Goal: Task Accomplishment & Management: Use online tool/utility

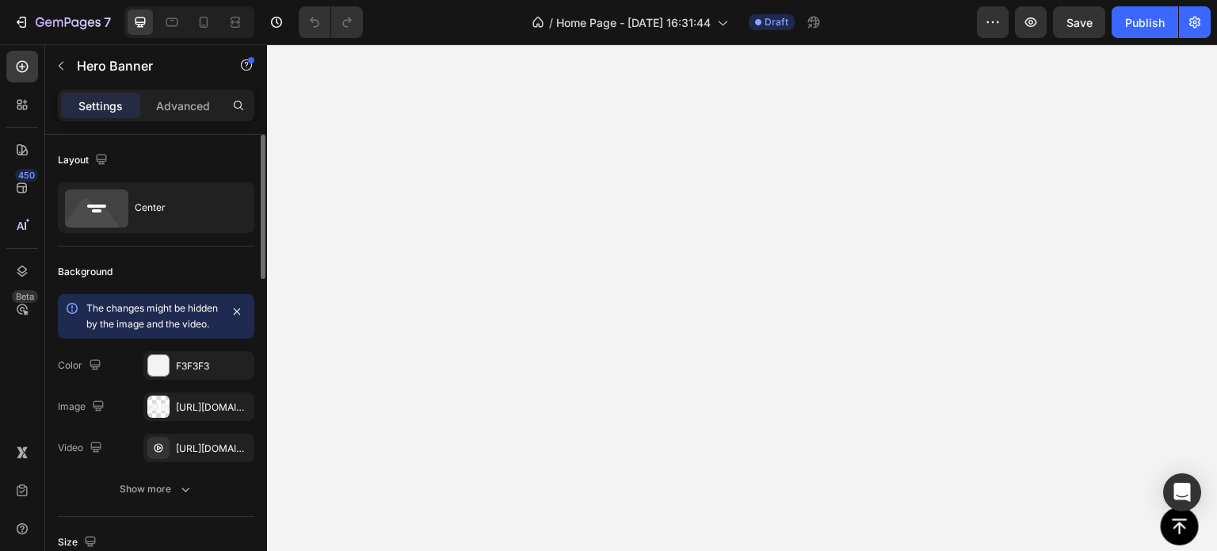
scroll to position [79, 0]
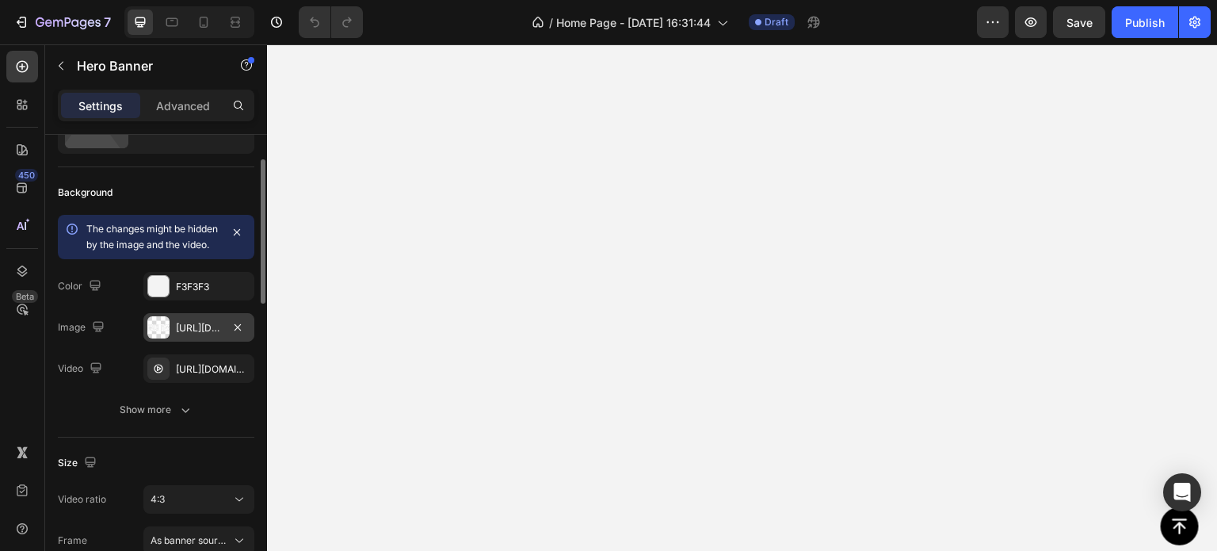
click at [196, 335] on div "[URL][DOMAIN_NAME]" at bounding box center [199, 328] width 46 height 14
click at [212, 376] on div "[URL][DOMAIN_NAME]" at bounding box center [199, 369] width 46 height 14
click at [208, 335] on div "[URL][DOMAIN_NAME]" at bounding box center [199, 328] width 46 height 14
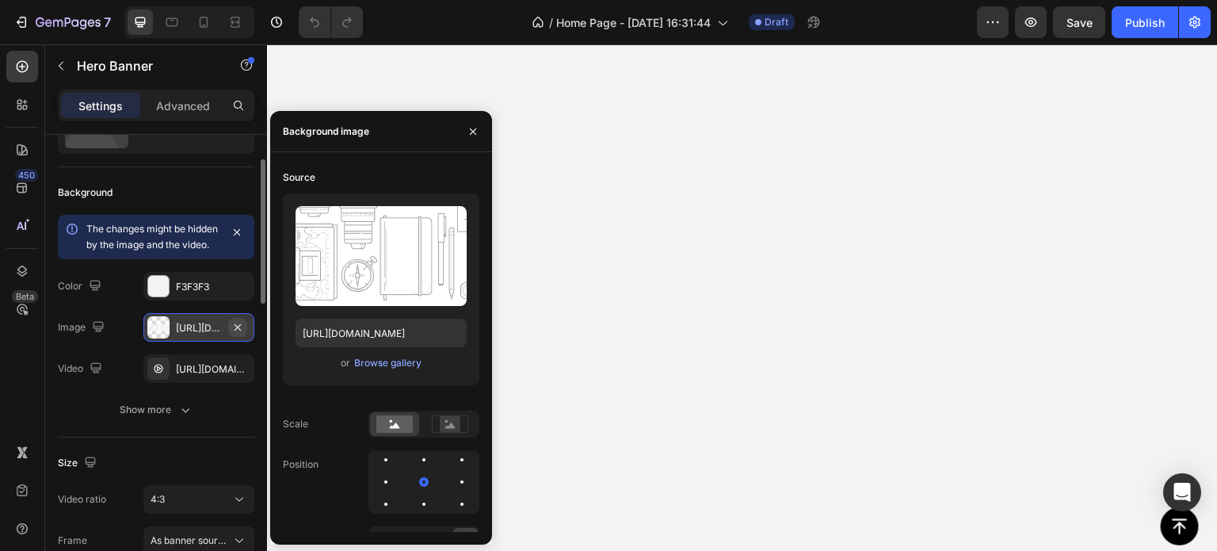
click at [238, 334] on icon "button" at bounding box center [237, 327] width 13 height 13
type input "Auto"
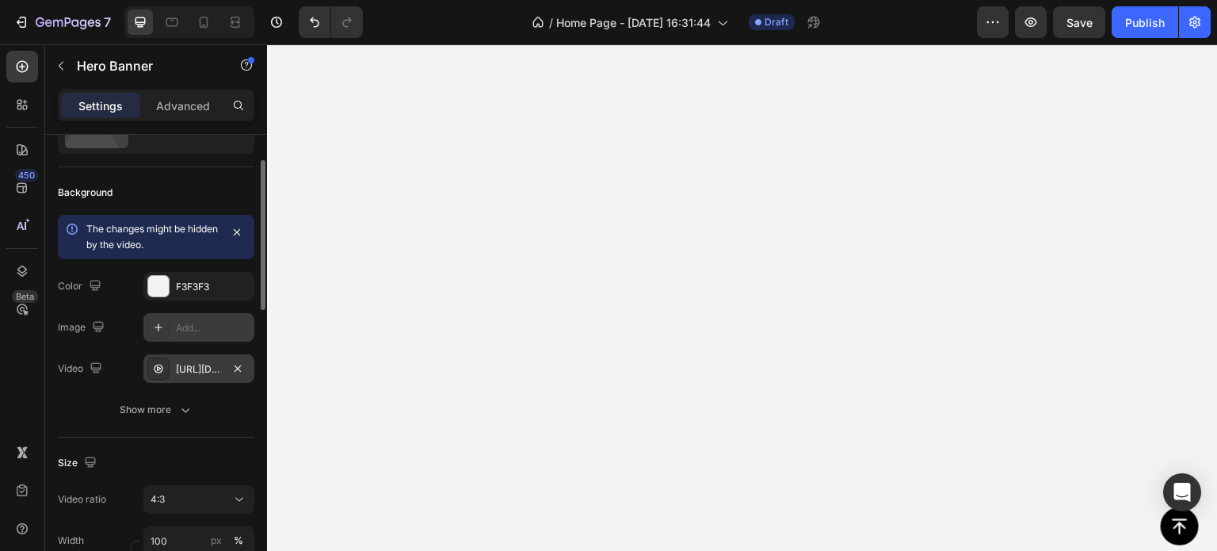
click at [199, 369] on div "[URL][DOMAIN_NAME]" at bounding box center [199, 369] width 46 height 14
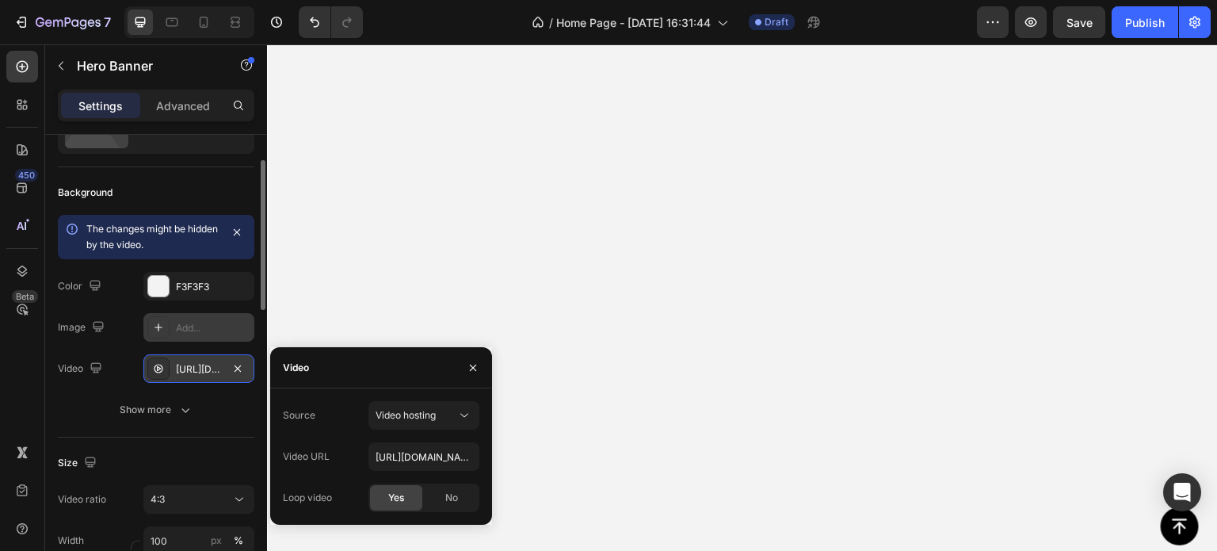
click at [208, 366] on div "[URL][DOMAIN_NAME]" at bounding box center [199, 369] width 46 height 14
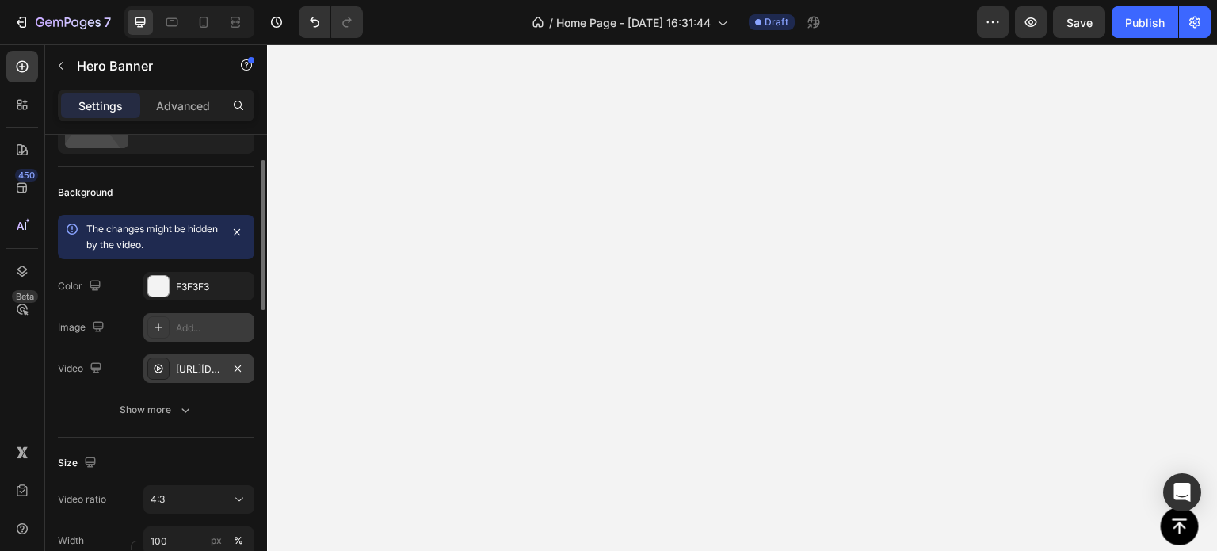
click at [208, 366] on div "[URL][DOMAIN_NAME]" at bounding box center [199, 369] width 46 height 14
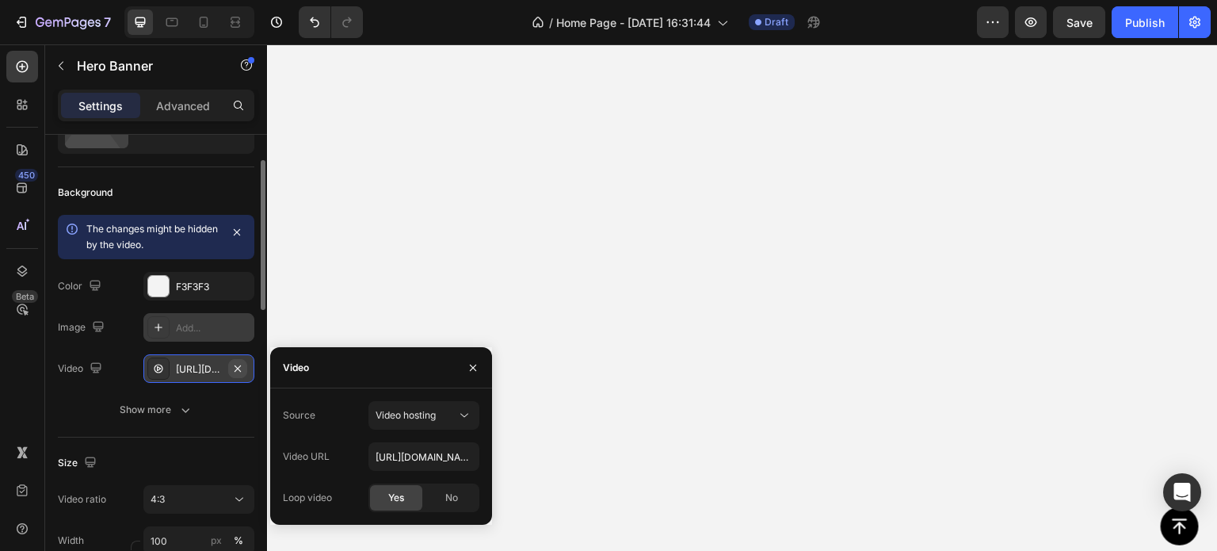
click at [238, 366] on icon "button" at bounding box center [237, 367] width 6 height 6
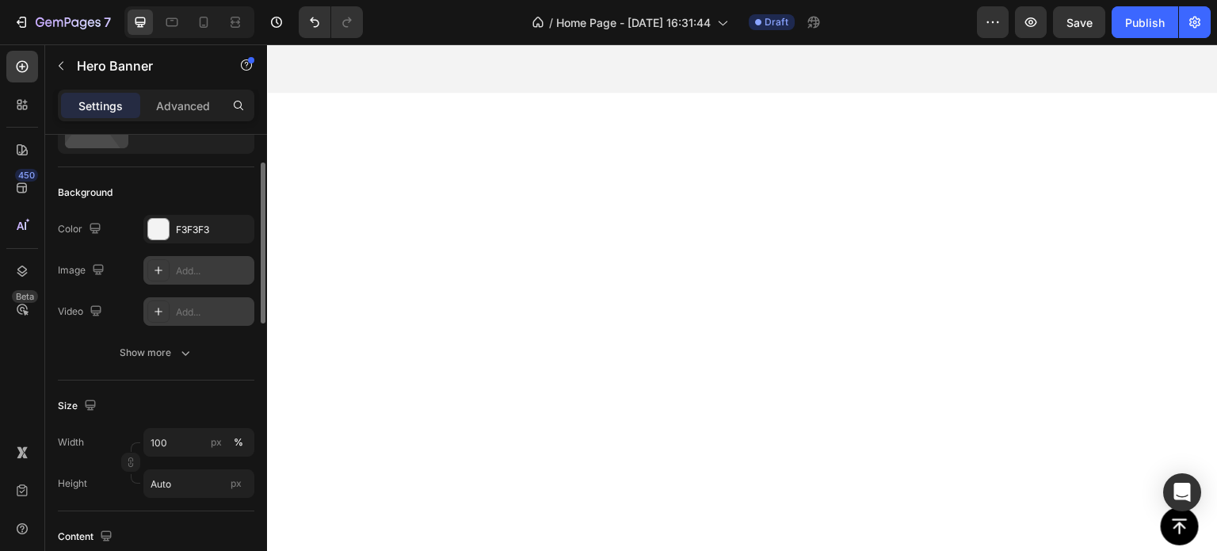
click at [196, 314] on div "Add..." at bounding box center [213, 312] width 74 height 14
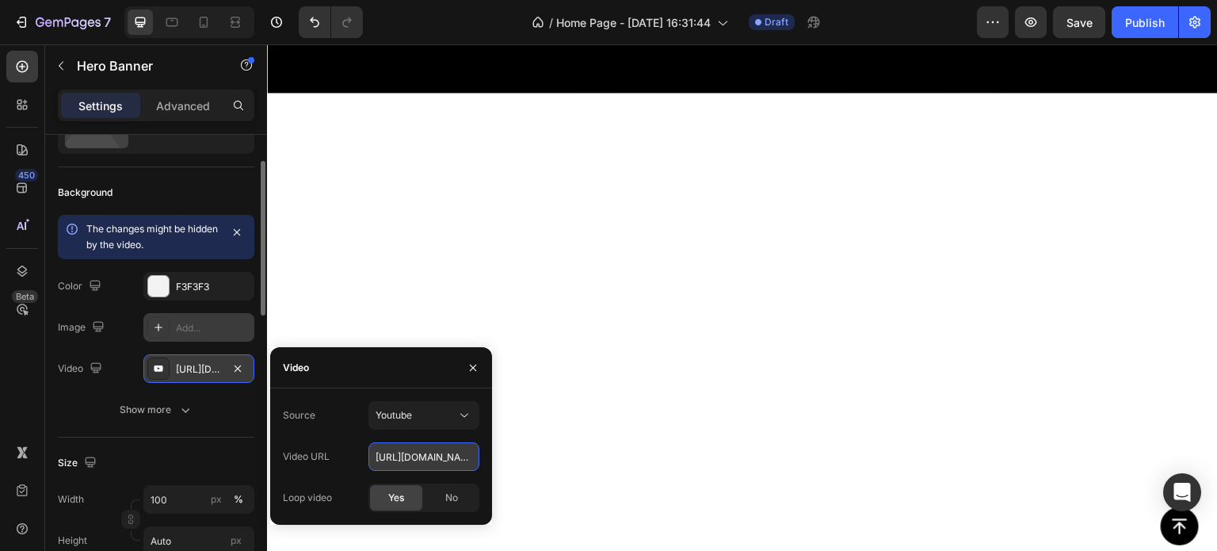
click at [408, 462] on input "[URL][DOMAIN_NAME]" at bounding box center [423, 456] width 111 height 29
paste input "[DOMAIN_NAME][URL]"
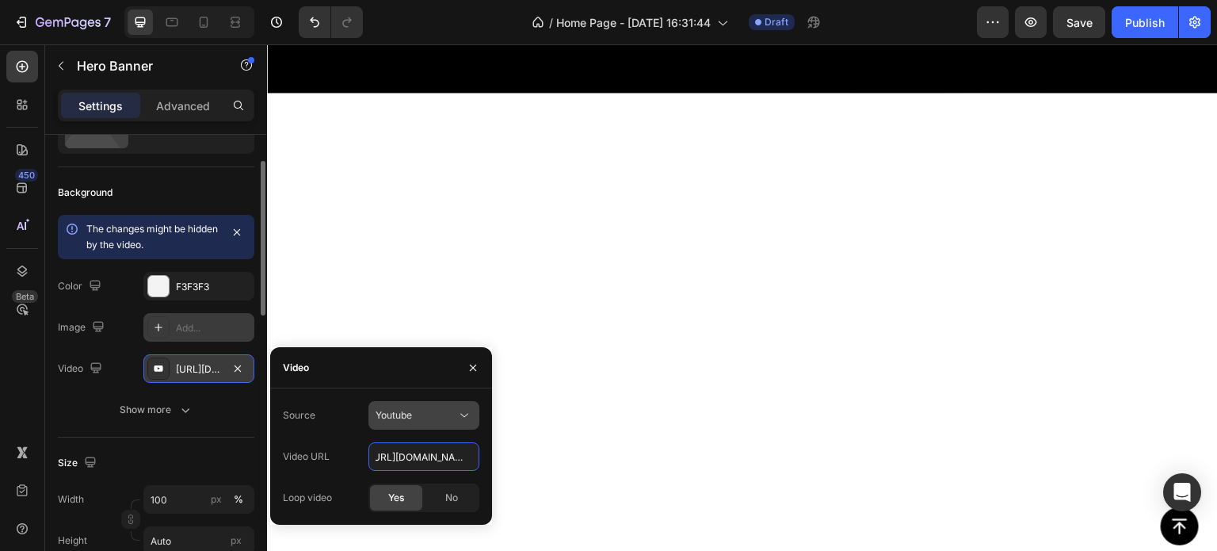
type input "[URL][DOMAIN_NAME]"
click at [462, 418] on icon at bounding box center [464, 415] width 16 height 16
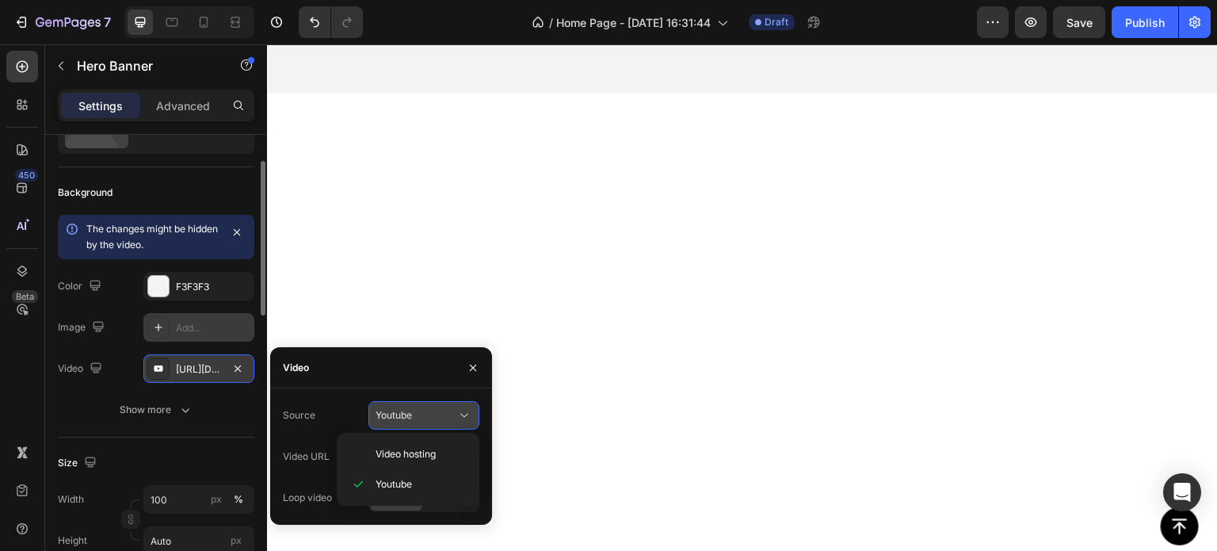
scroll to position [0, 0]
click at [416, 448] on span "Video hosting" at bounding box center [405, 454] width 60 height 14
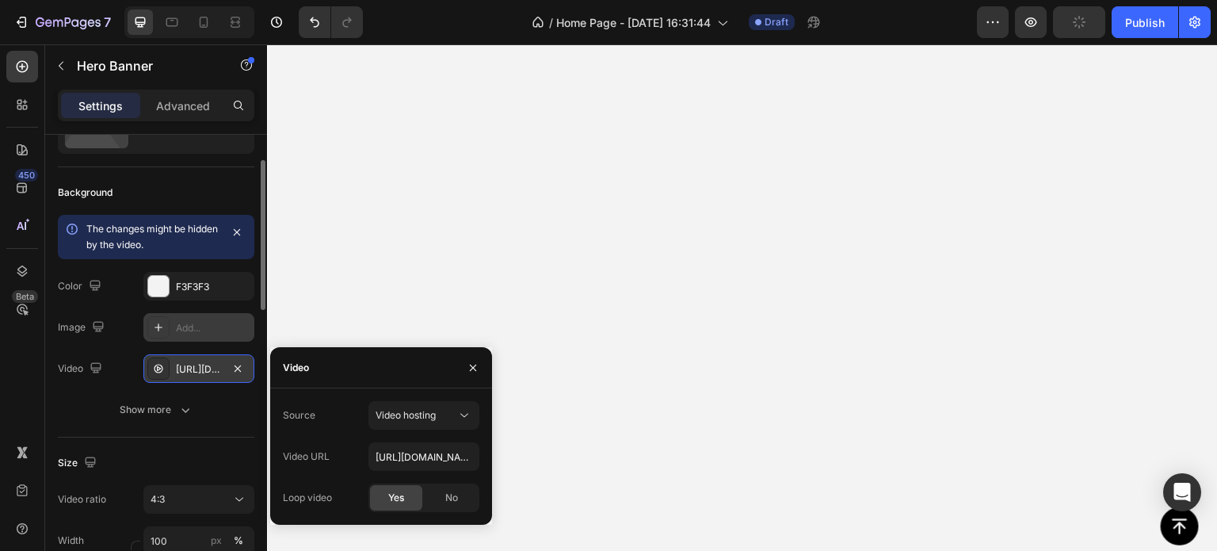
click at [385, 498] on div "Yes" at bounding box center [396, 497] width 52 height 25
click at [419, 458] on input "[URL][DOMAIN_NAME]" at bounding box center [423, 456] width 111 height 29
paste input "21d034bf51b6457aa8248cf98f598833"
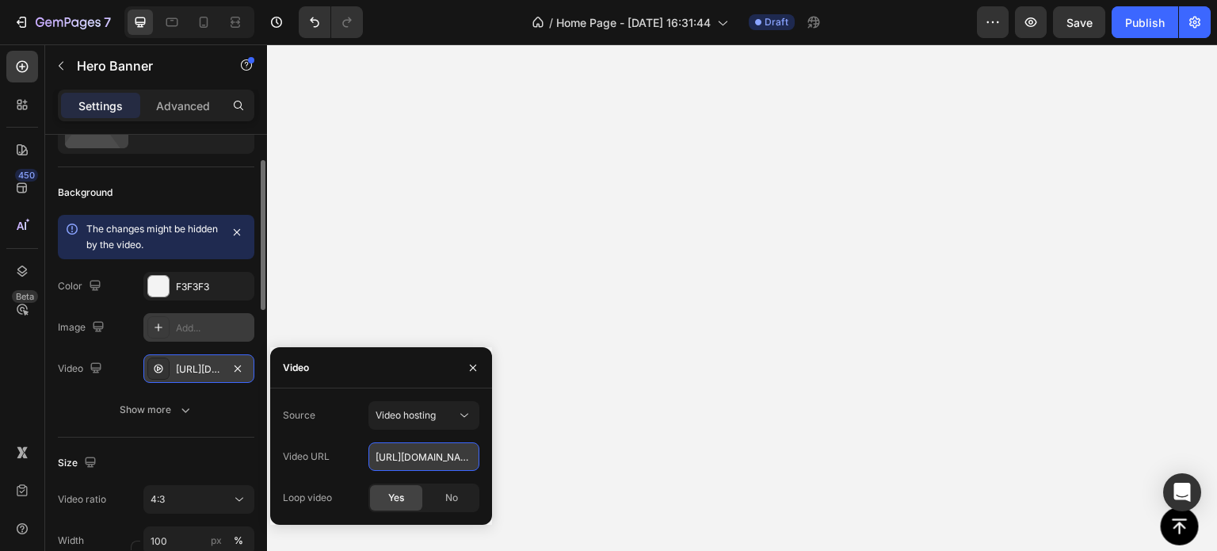
scroll to position [0, 269]
type input "[URL][DOMAIN_NAME]"
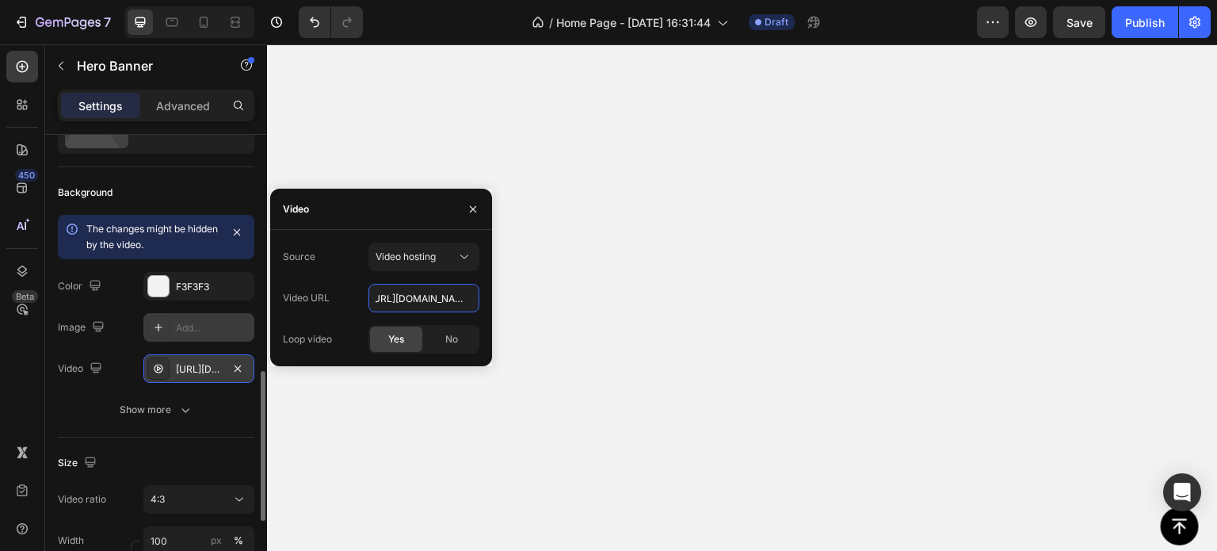
scroll to position [238, 0]
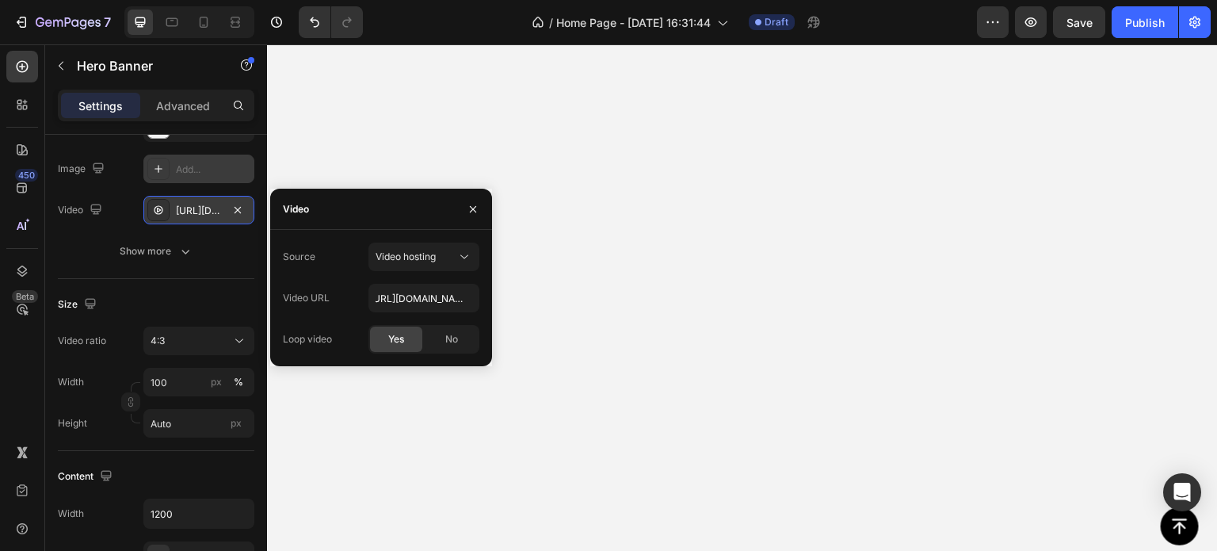
click at [611, 70] on video "Background Image" at bounding box center [742, 354] width 951 height 713
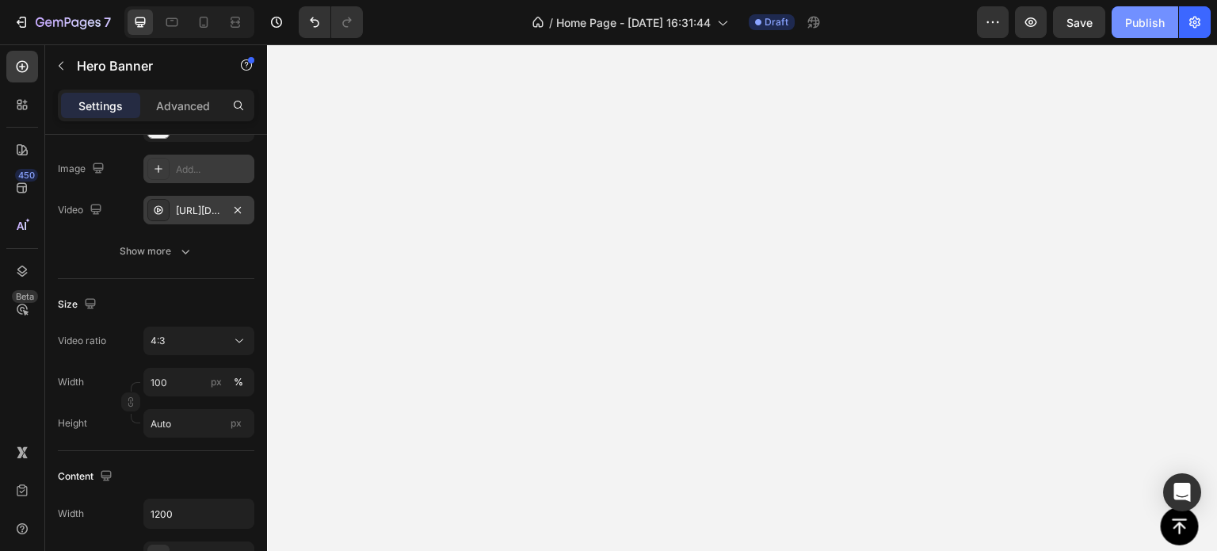
click at [1147, 21] on div "Publish" at bounding box center [1145, 22] width 40 height 17
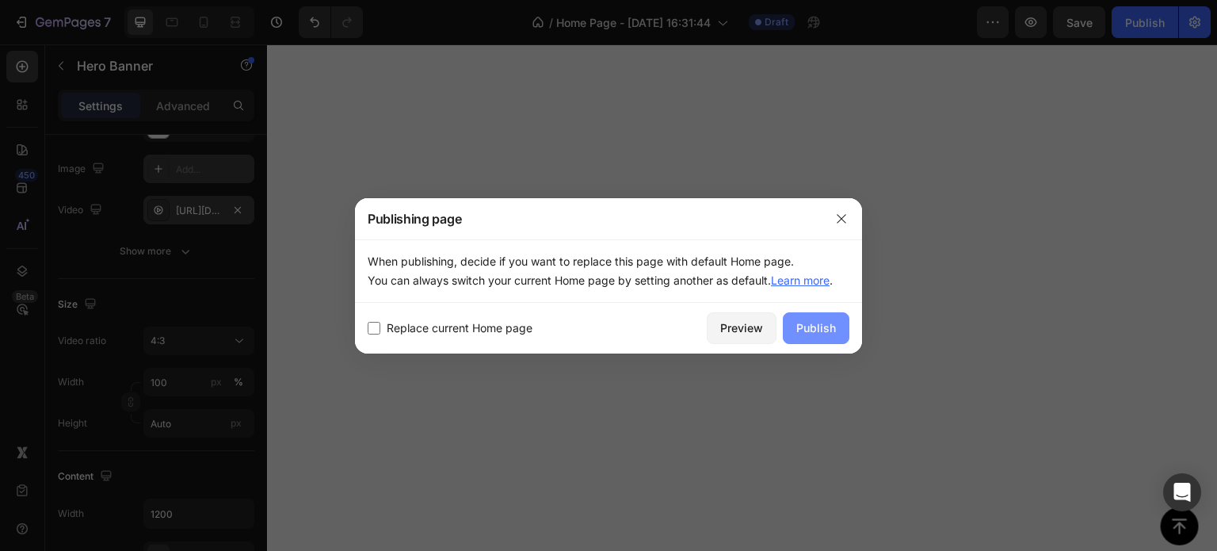
click at [821, 325] on div "Publish" at bounding box center [816, 327] width 40 height 17
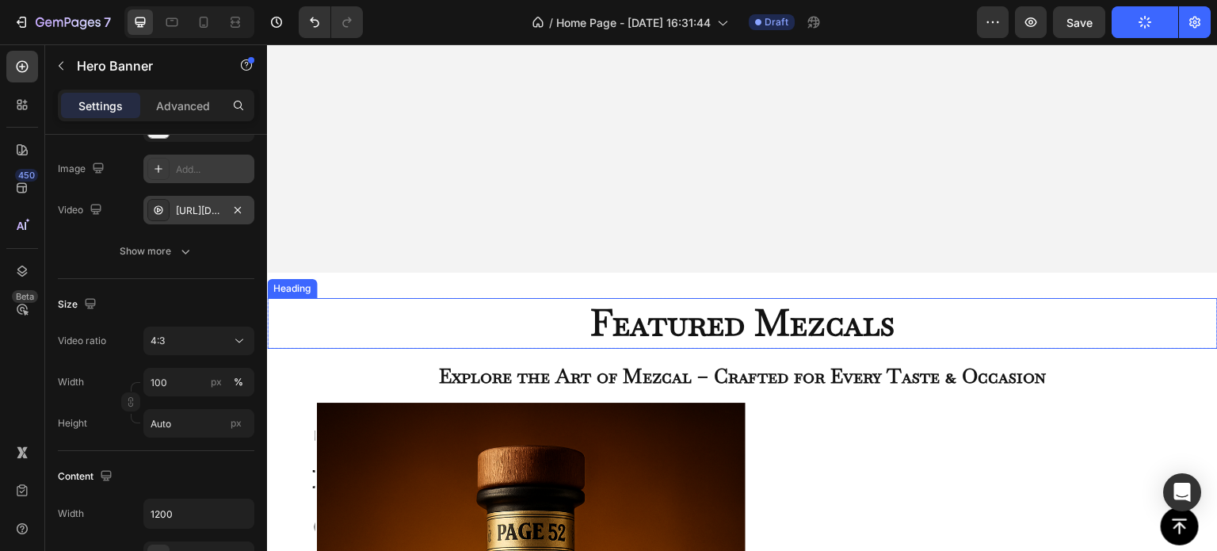
scroll to position [475, 0]
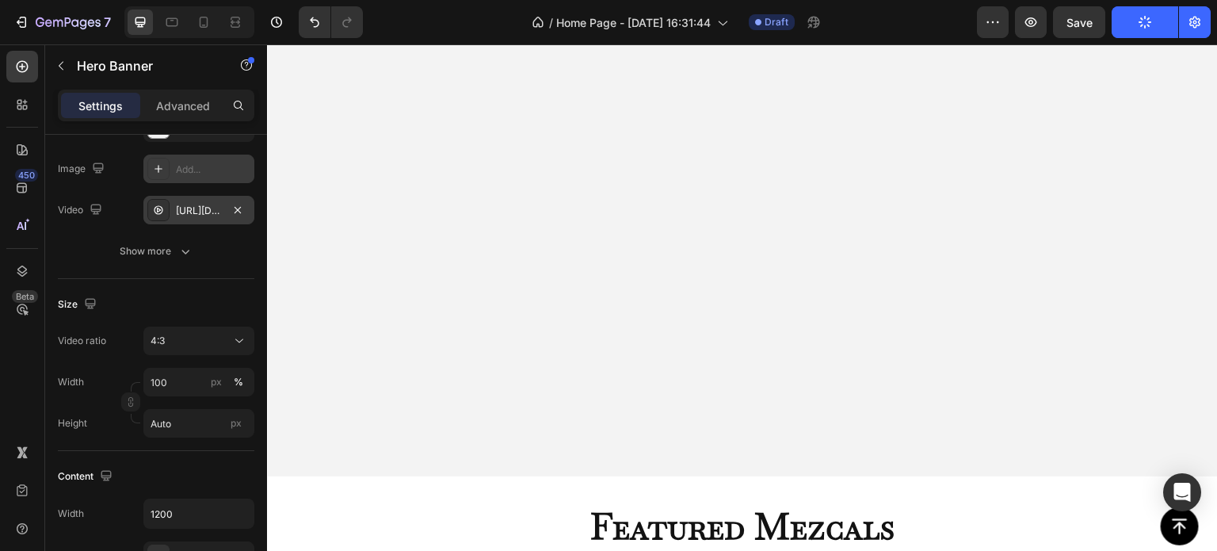
scroll to position [396, 0]
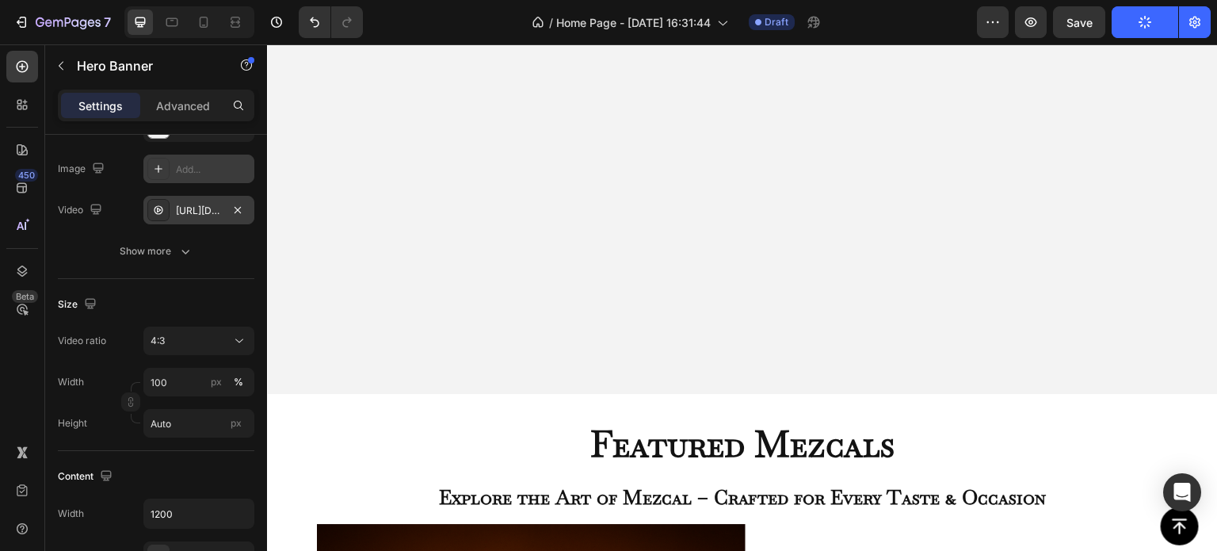
drag, startPoint x: 679, startPoint y: 347, endPoint x: 672, endPoint y: 351, distance: 8.2
click at [678, 347] on video "Background Image" at bounding box center [742, 37] width 951 height 713
click at [420, 423] on h2 "Featured Mezcals" at bounding box center [742, 444] width 951 height 51
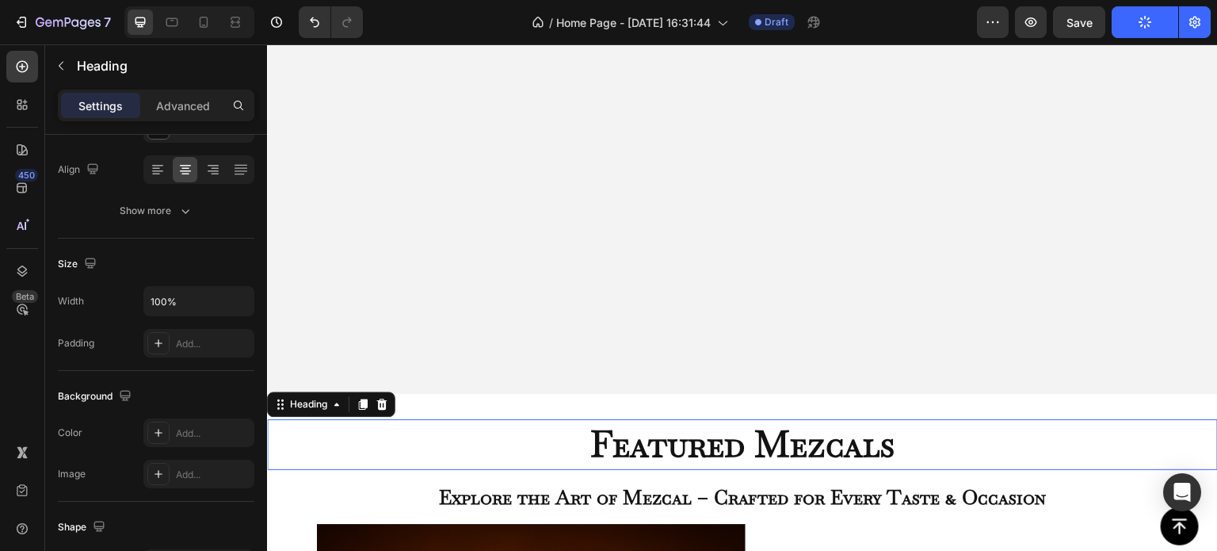
scroll to position [0, 0]
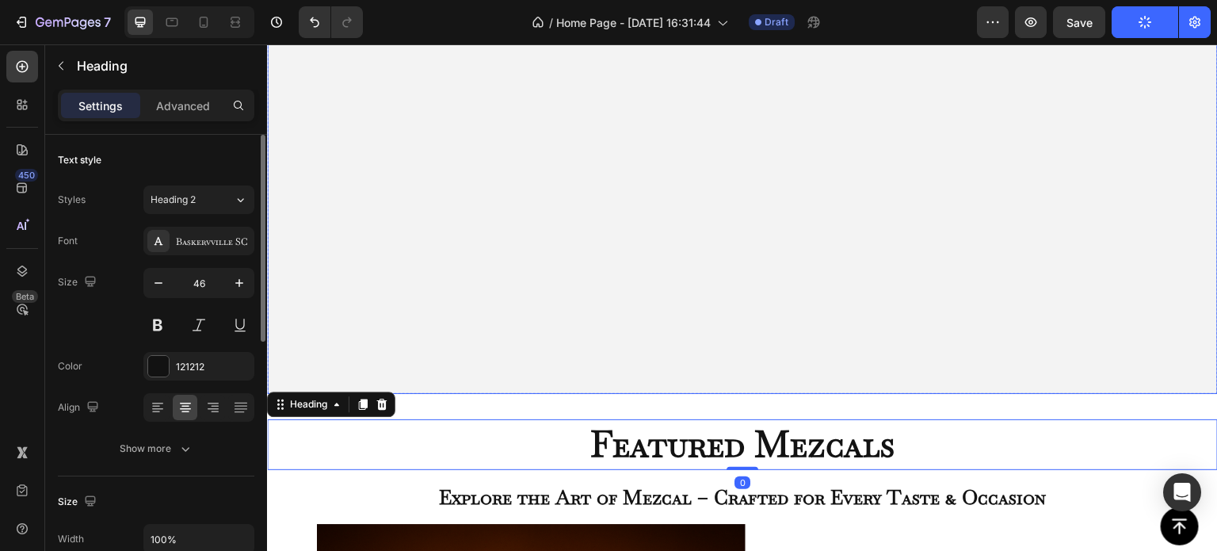
click at [440, 360] on video "Background Image" at bounding box center [742, 37] width 951 height 713
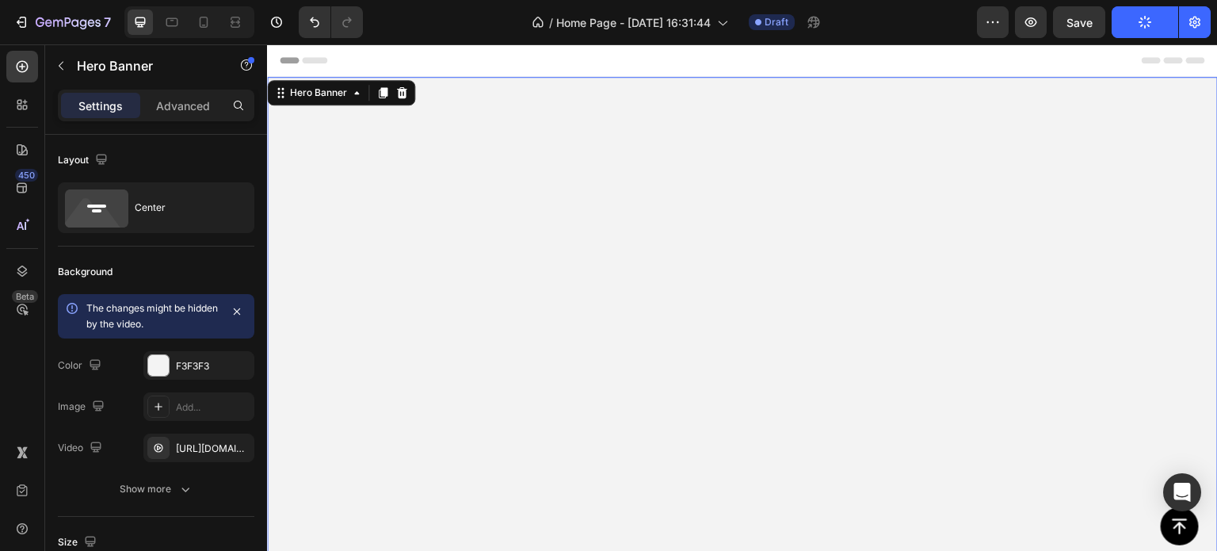
click at [654, 127] on video "Background Image" at bounding box center [742, 433] width 951 height 713
click at [173, 104] on p "Advanced" at bounding box center [183, 105] width 54 height 17
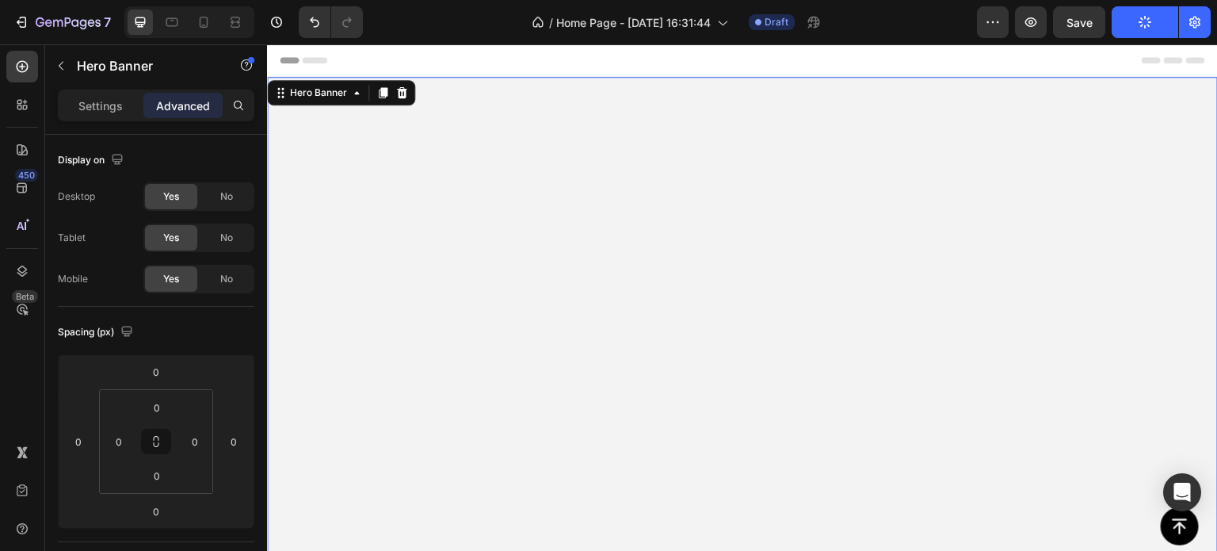
click at [715, 97] on video "Background Image" at bounding box center [742, 433] width 951 height 713
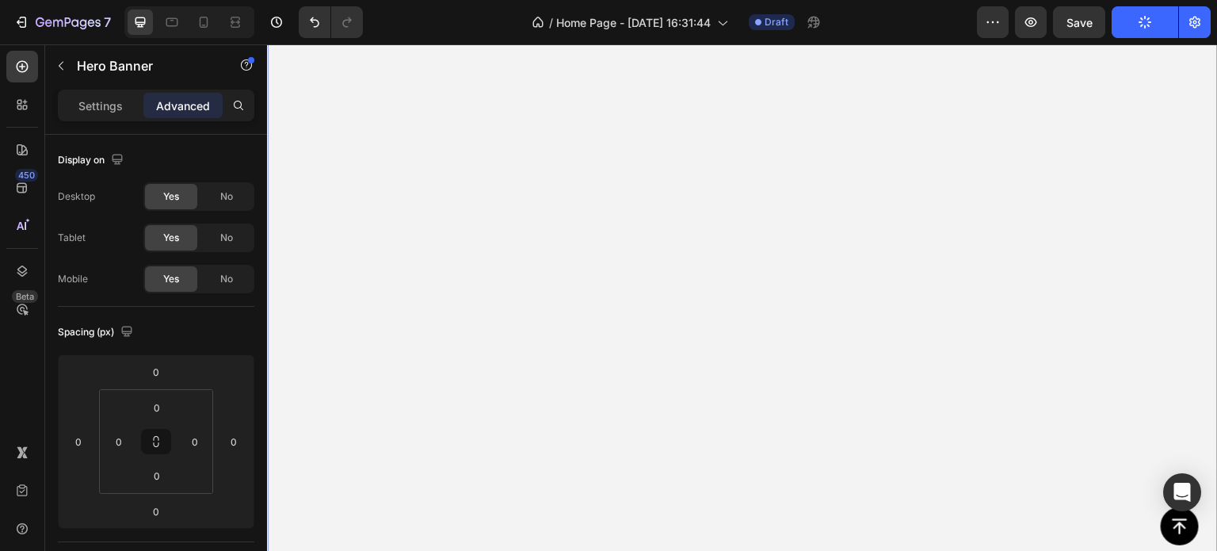
scroll to position [238, 0]
click at [551, 492] on video "Background Image" at bounding box center [742, 195] width 951 height 713
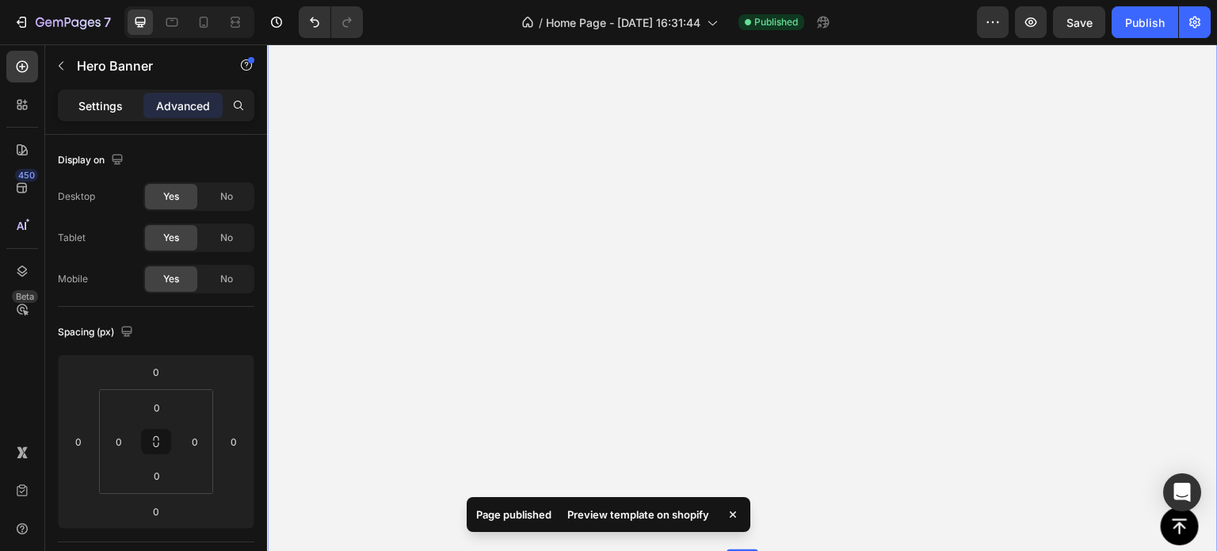
click at [101, 99] on p "Settings" at bounding box center [100, 105] width 44 height 17
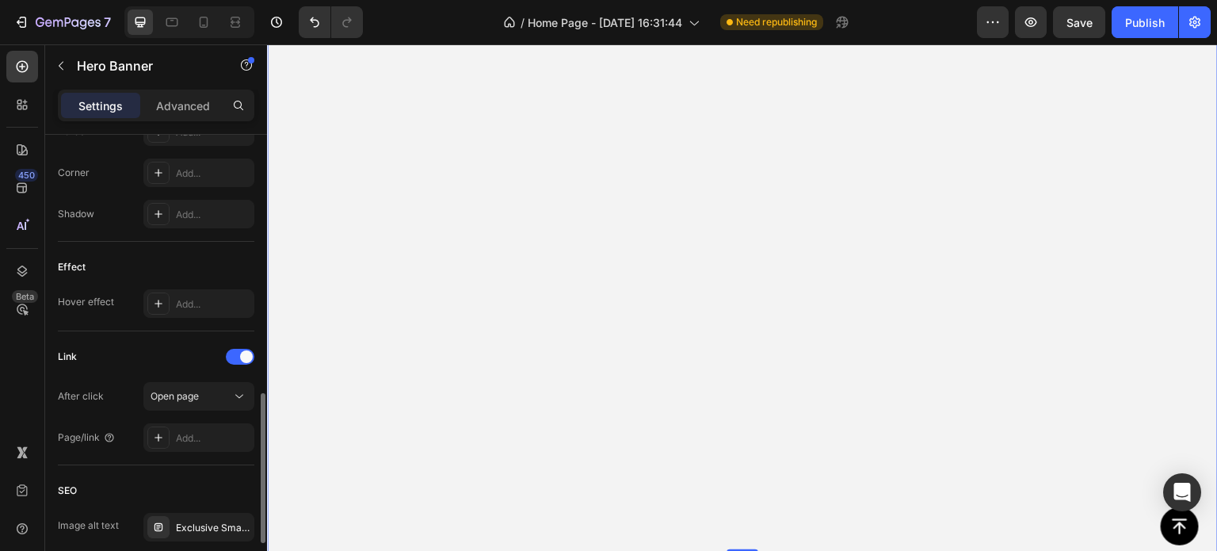
scroll to position [871, 0]
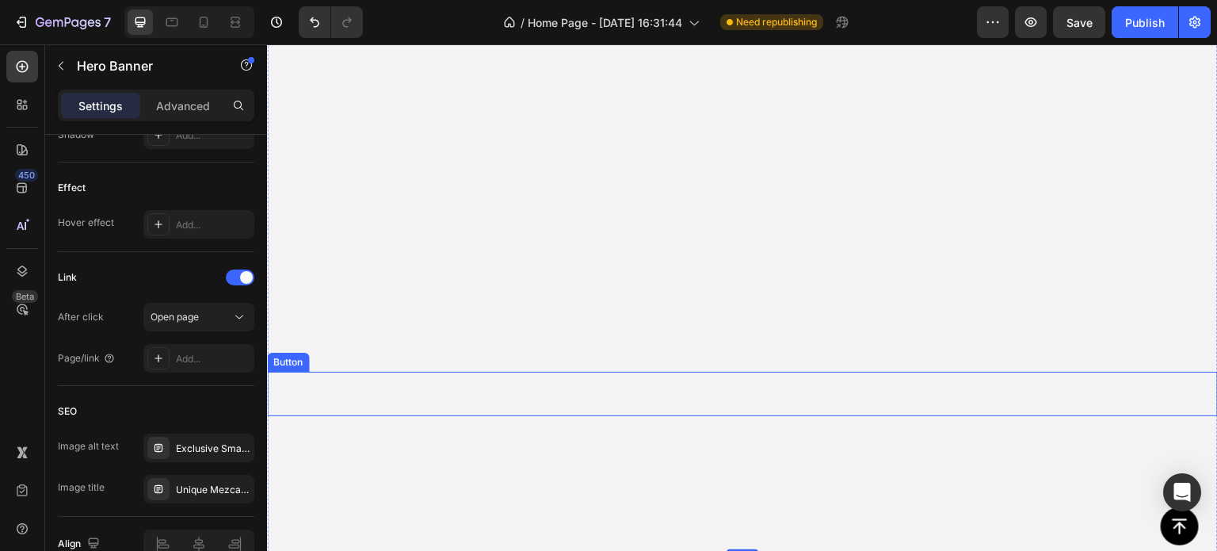
click at [475, 396] on div "EXPLORE OUR MEZCAL COLLECTION Button" at bounding box center [742, 394] width 951 height 44
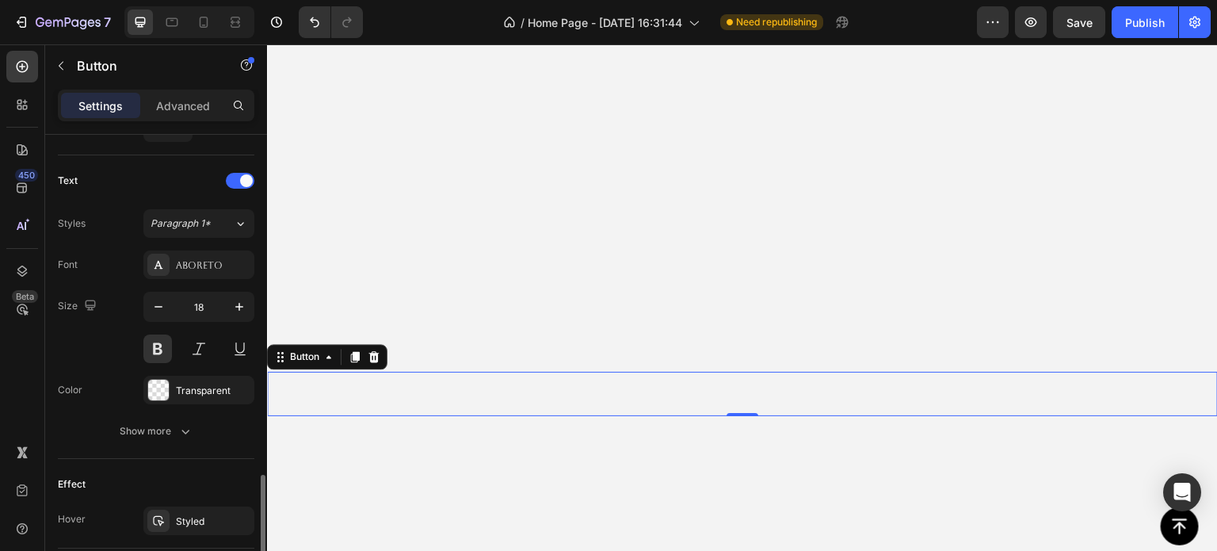
scroll to position [713, 0]
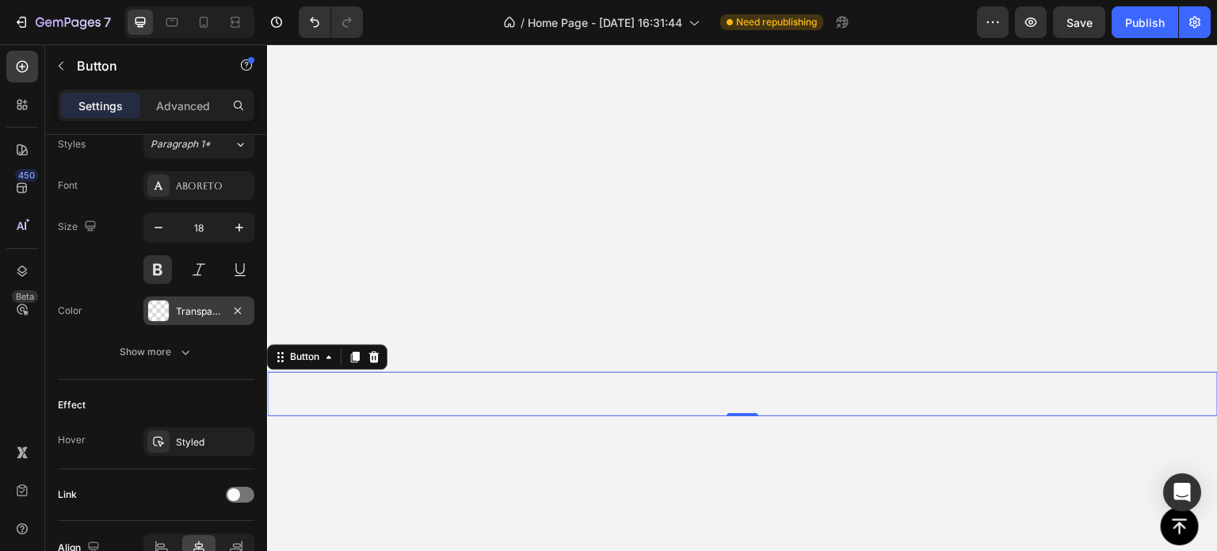
click at [162, 303] on div at bounding box center [158, 310] width 21 height 21
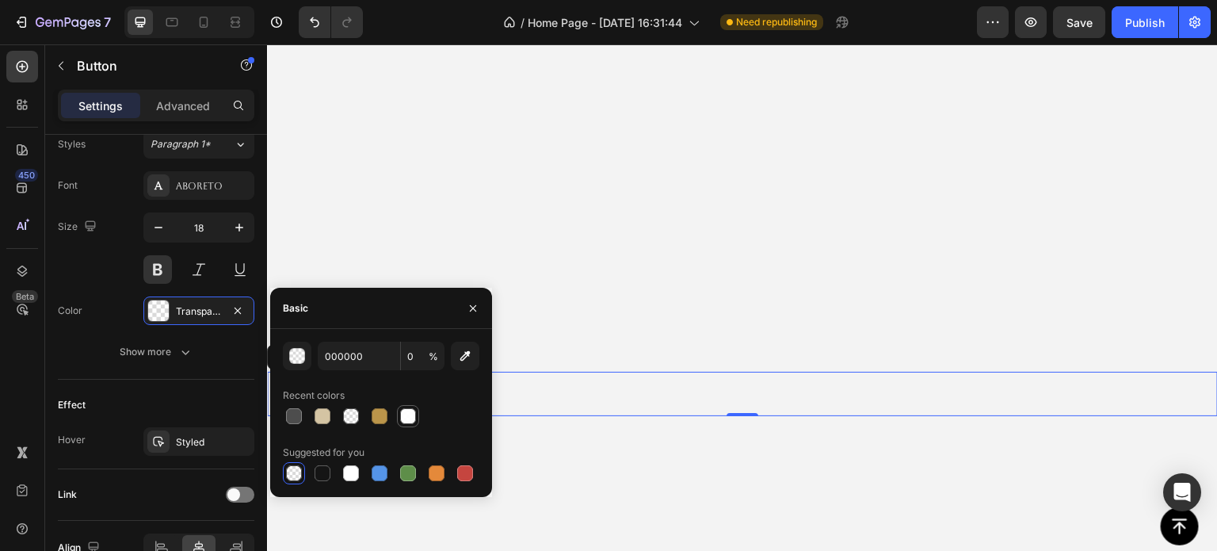
click at [410, 417] on div at bounding box center [408, 416] width 16 height 16
type input "FFFFFF"
type input "93"
click at [408, 421] on div at bounding box center [408, 416] width 16 height 16
type input "D4C4A3"
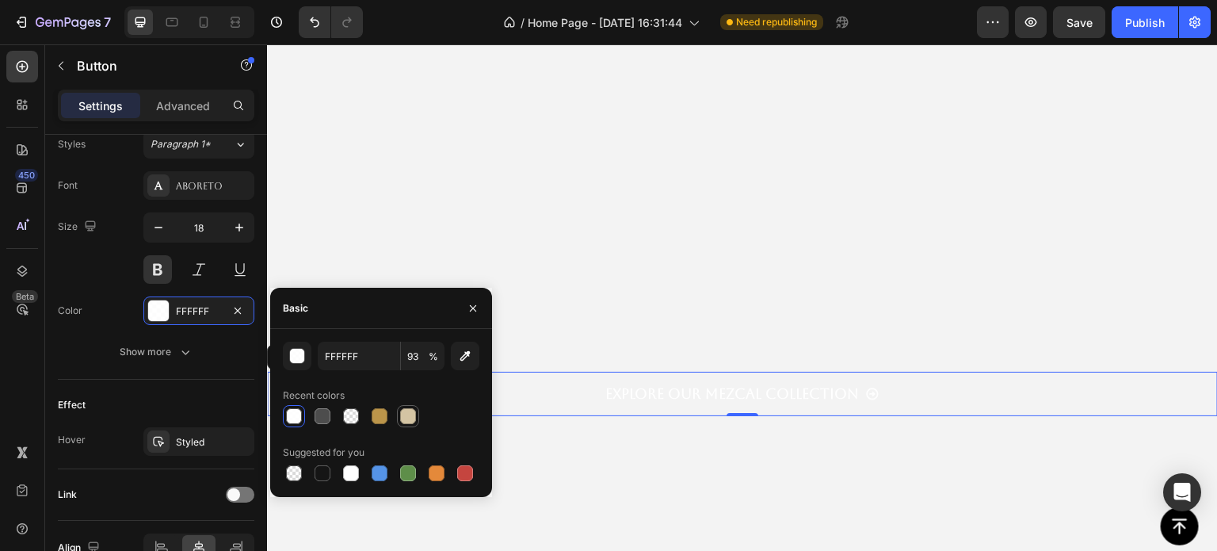
type input "100"
click at [349, 471] on div at bounding box center [351, 473] width 16 height 16
click at [325, 410] on div at bounding box center [322, 416] width 16 height 16
type input "4D4D4D"
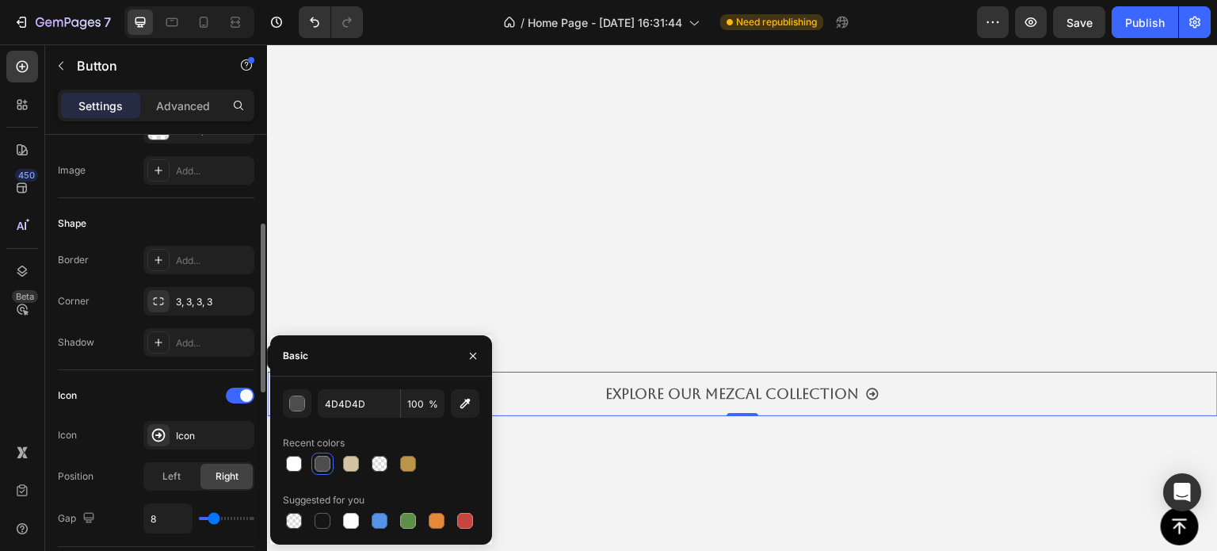
scroll to position [84, 0]
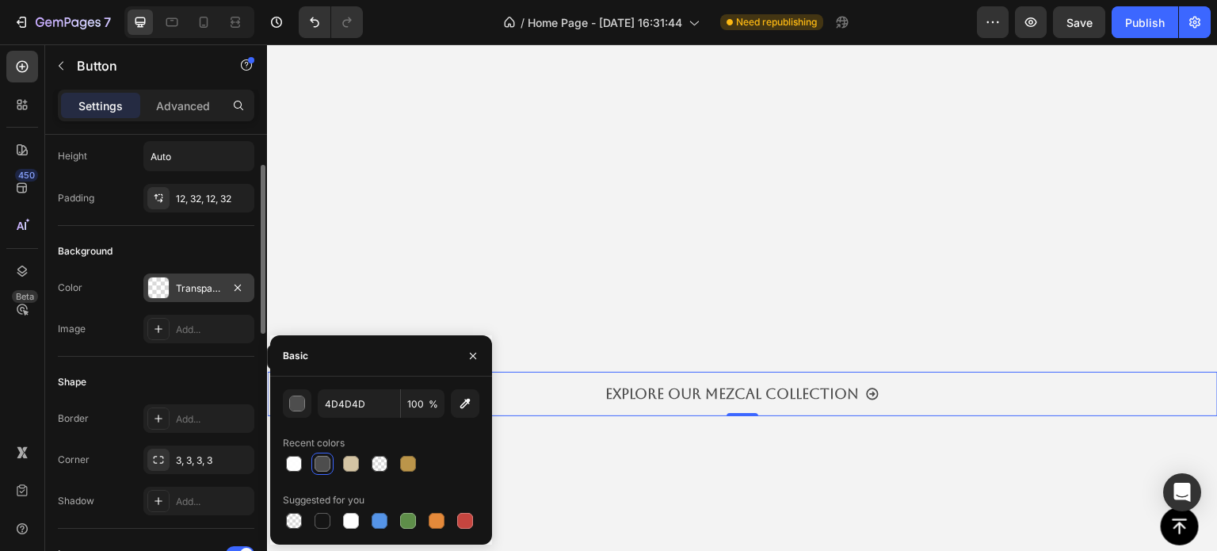
click at [158, 281] on div at bounding box center [158, 287] width 21 height 21
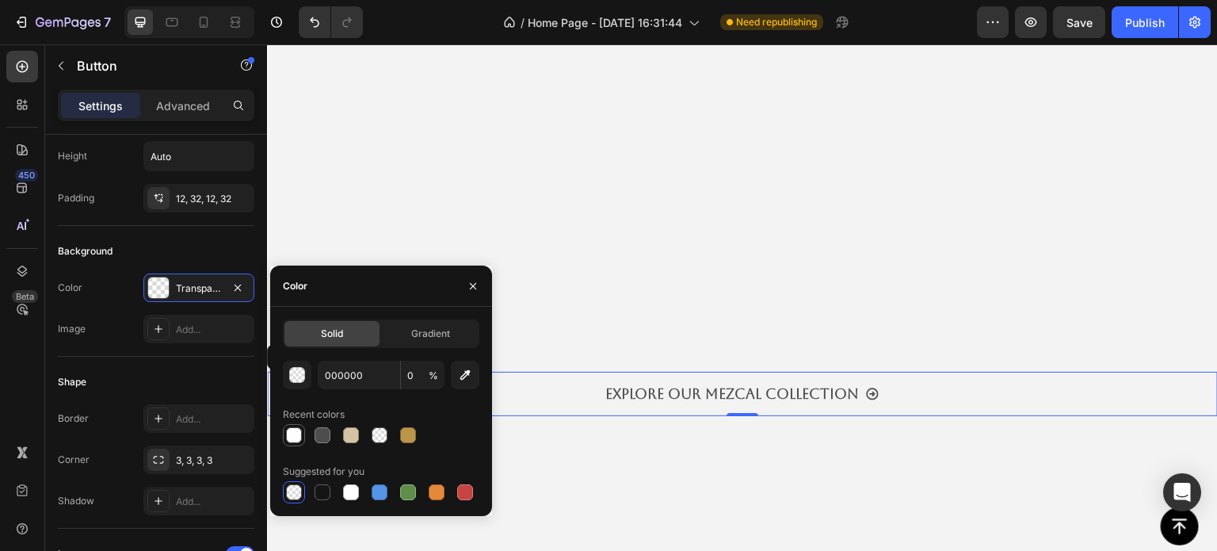
click at [301, 437] on div at bounding box center [294, 435] width 16 height 16
type input "FFFFFF"
type input "93"
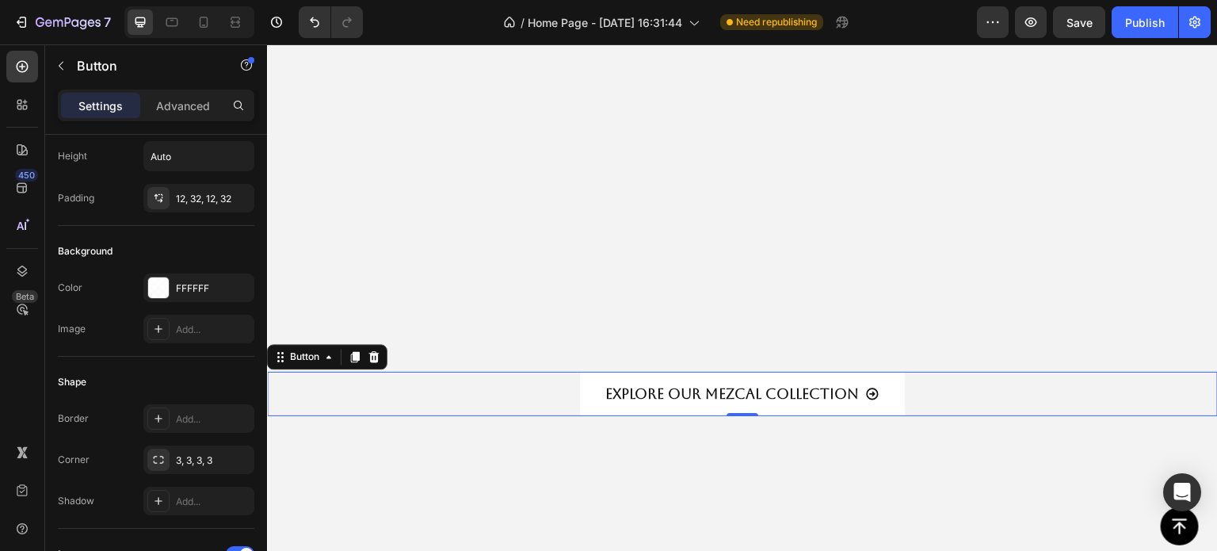
click at [890, 384] on button "EXPLORE OUR MEZCAL COLLECTION" at bounding box center [742, 394] width 325 height 44
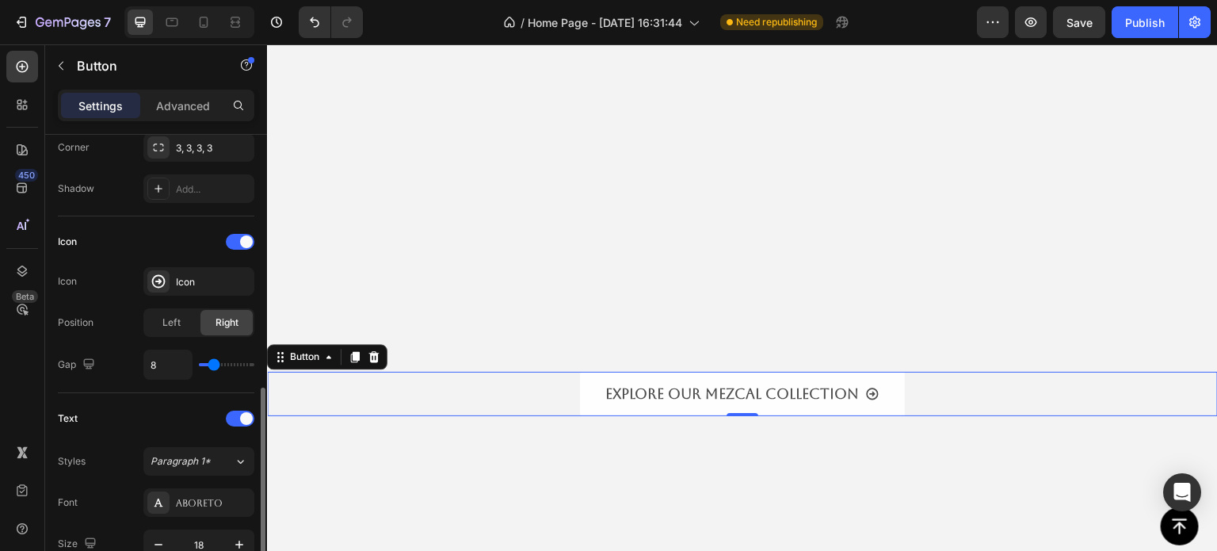
scroll to position [475, 0]
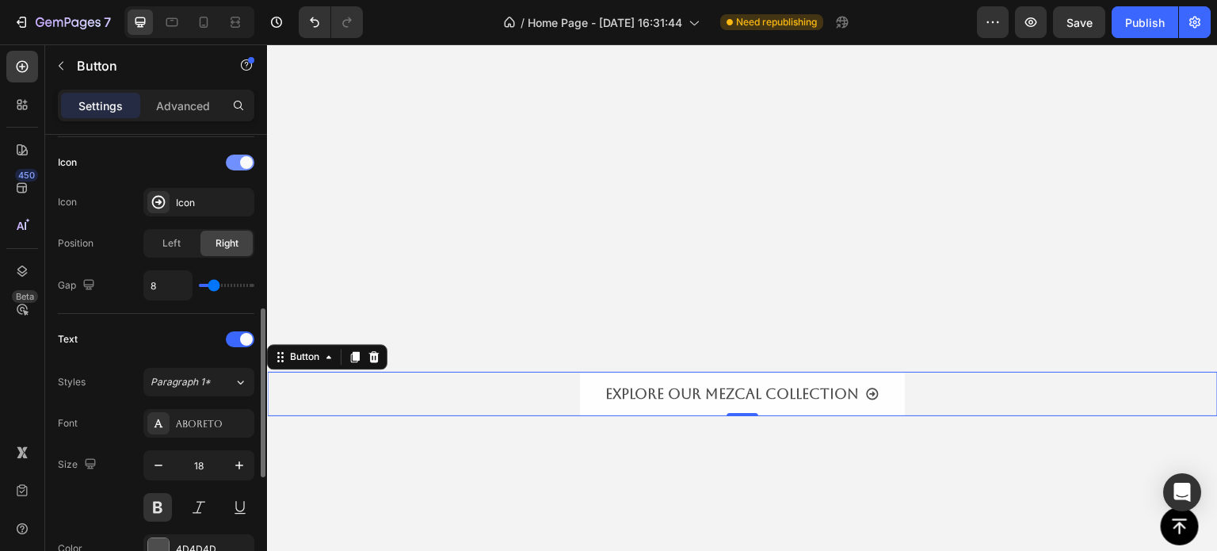
click at [234, 158] on div at bounding box center [240, 162] width 29 height 16
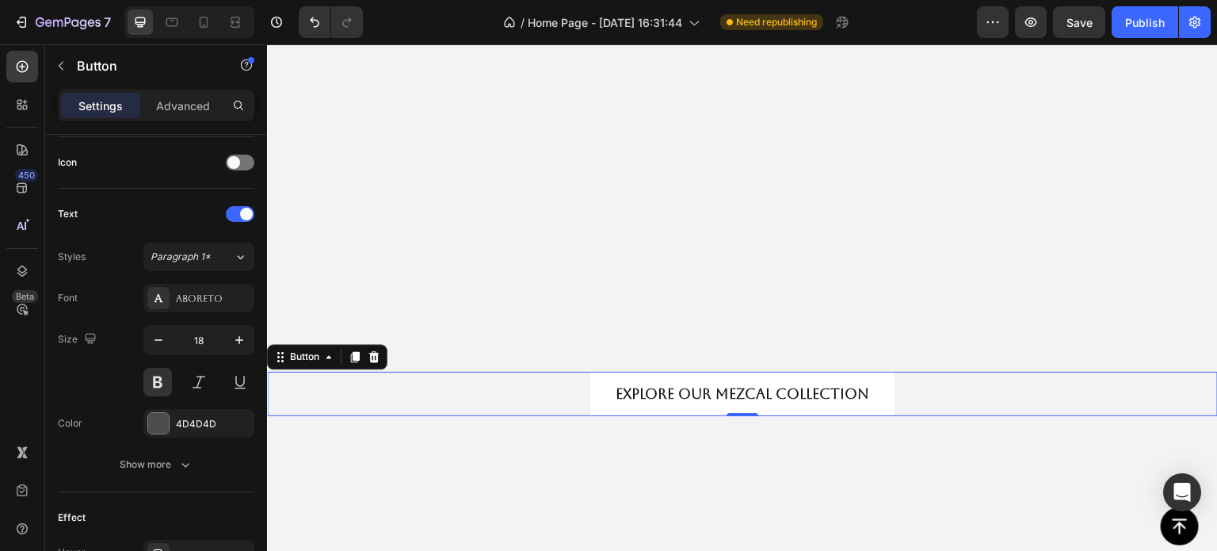
click at [592, 403] on button "EXPLORE OUR MEZCAL COLLECTION" at bounding box center [742, 394] width 304 height 44
click at [189, 292] on div "Aboreto" at bounding box center [213, 299] width 74 height 14
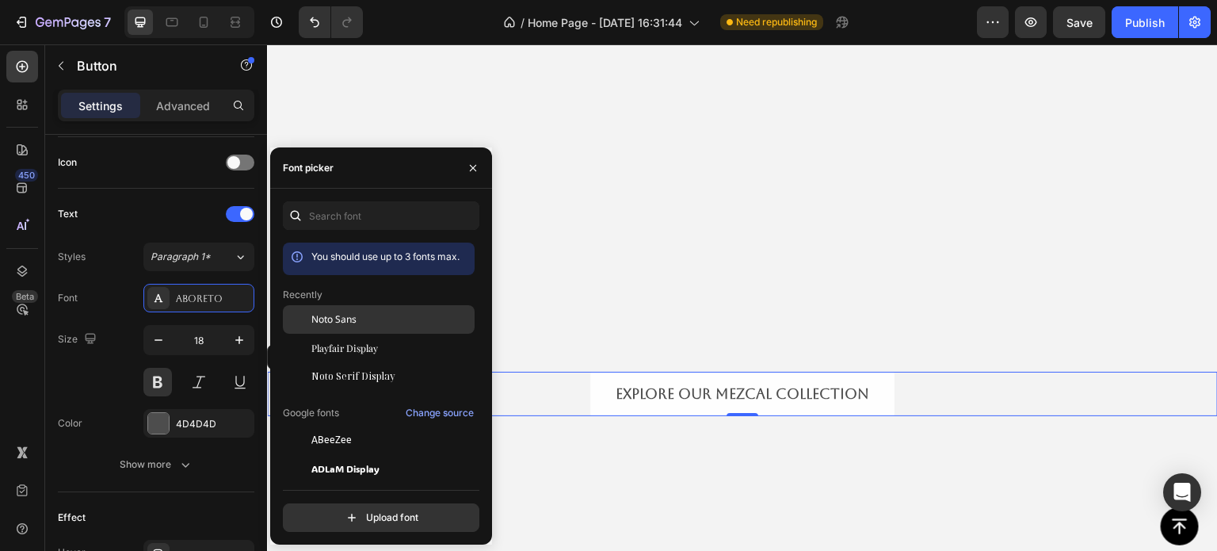
click at [320, 326] on span "Noto Sans" at bounding box center [333, 319] width 45 height 14
click at [605, 442] on video "Background Image" at bounding box center [742, 195] width 951 height 713
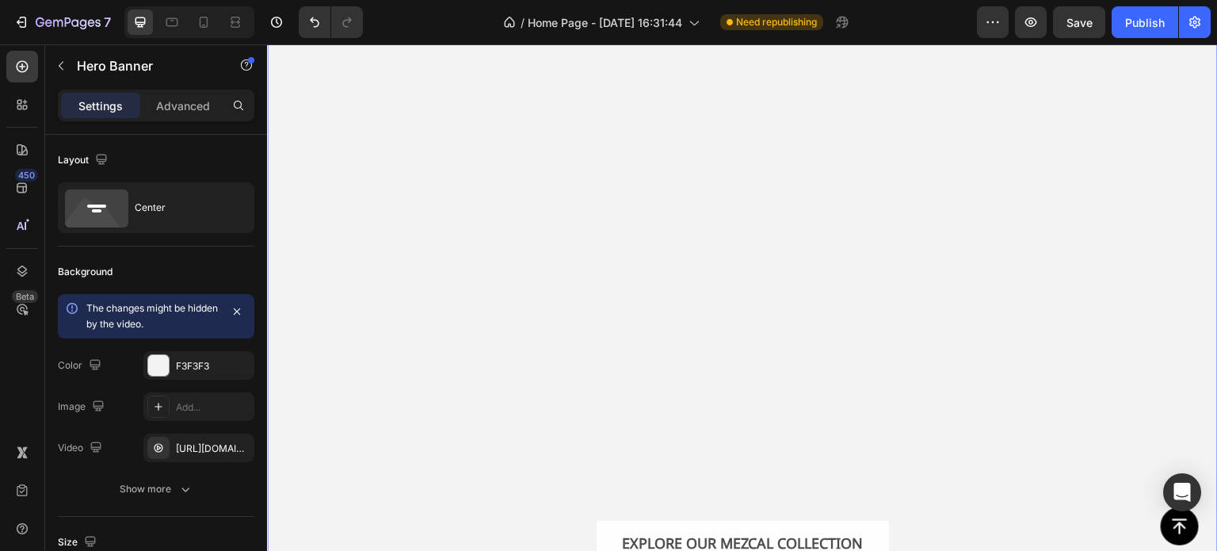
scroll to position [79, 0]
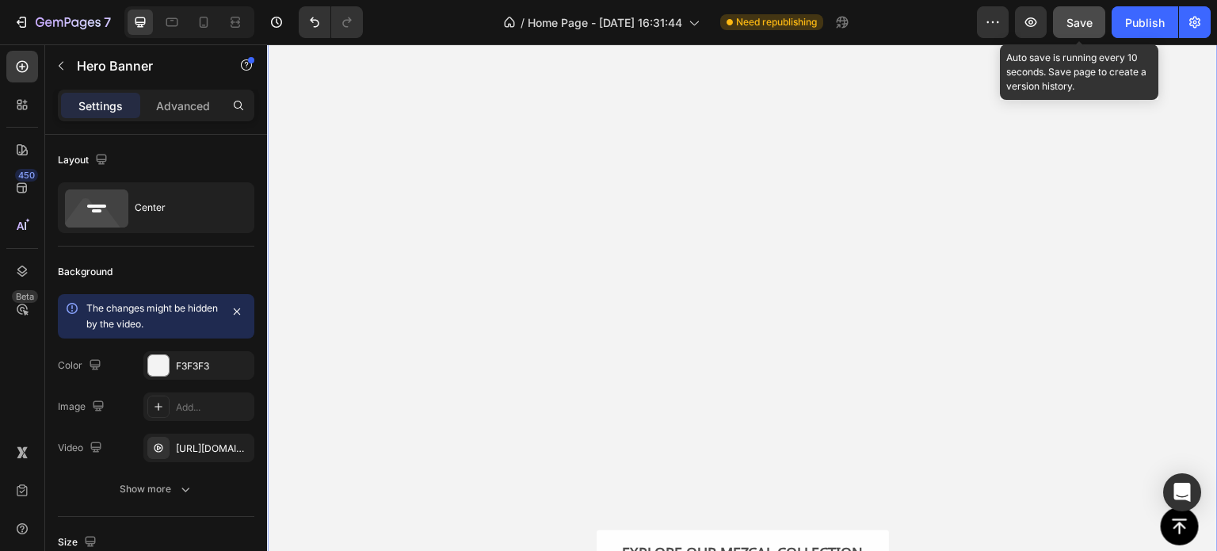
click at [1096, 17] on button "Save" at bounding box center [1079, 22] width 52 height 32
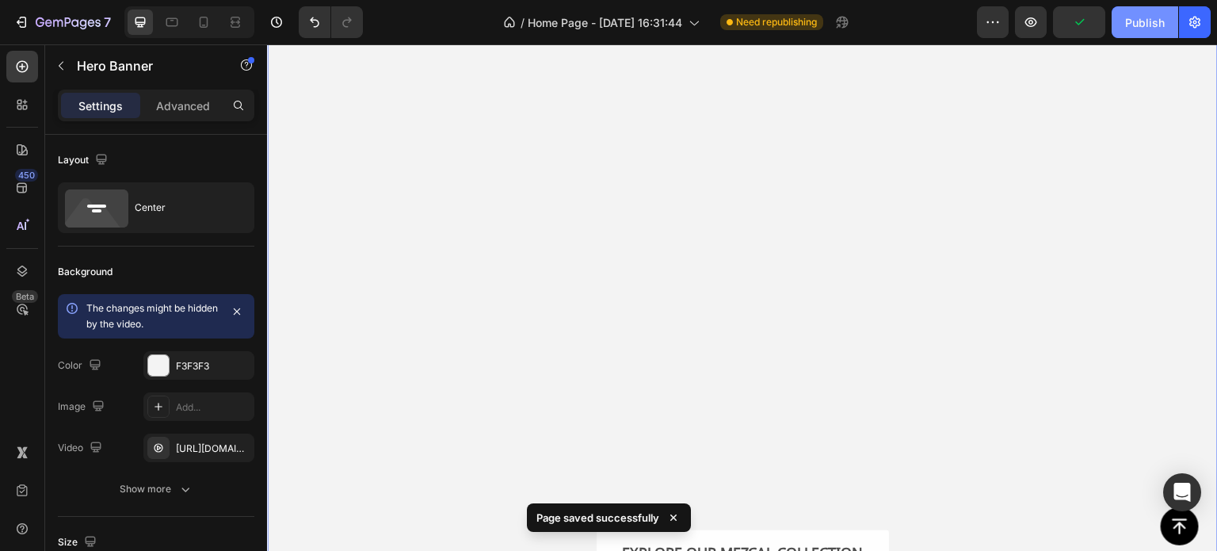
click at [1145, 28] on div "Publish" at bounding box center [1145, 22] width 40 height 17
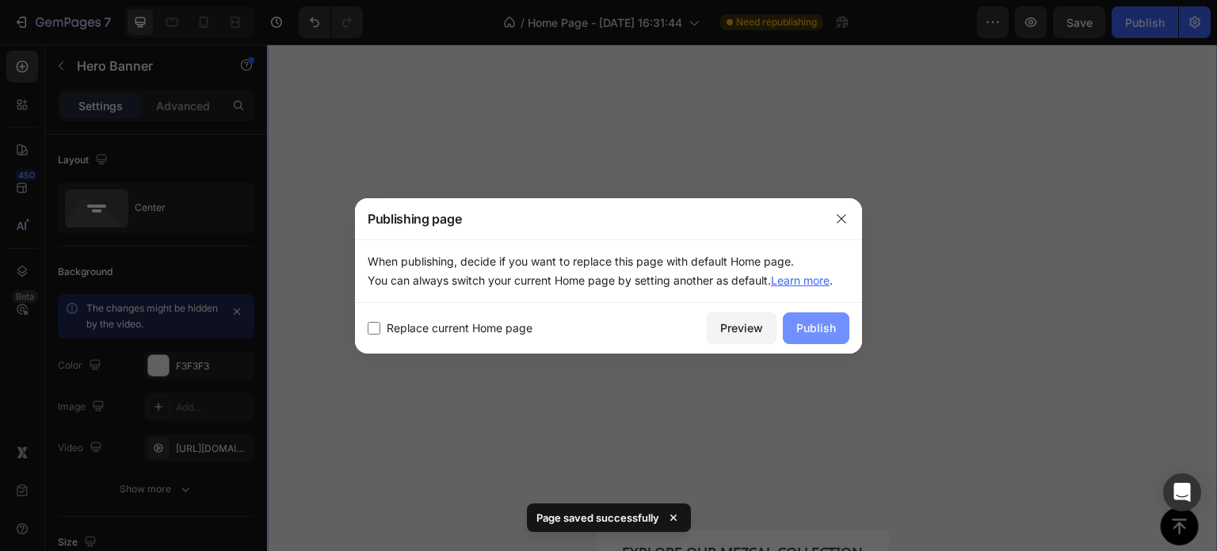
click at [814, 329] on div "Publish" at bounding box center [816, 327] width 40 height 17
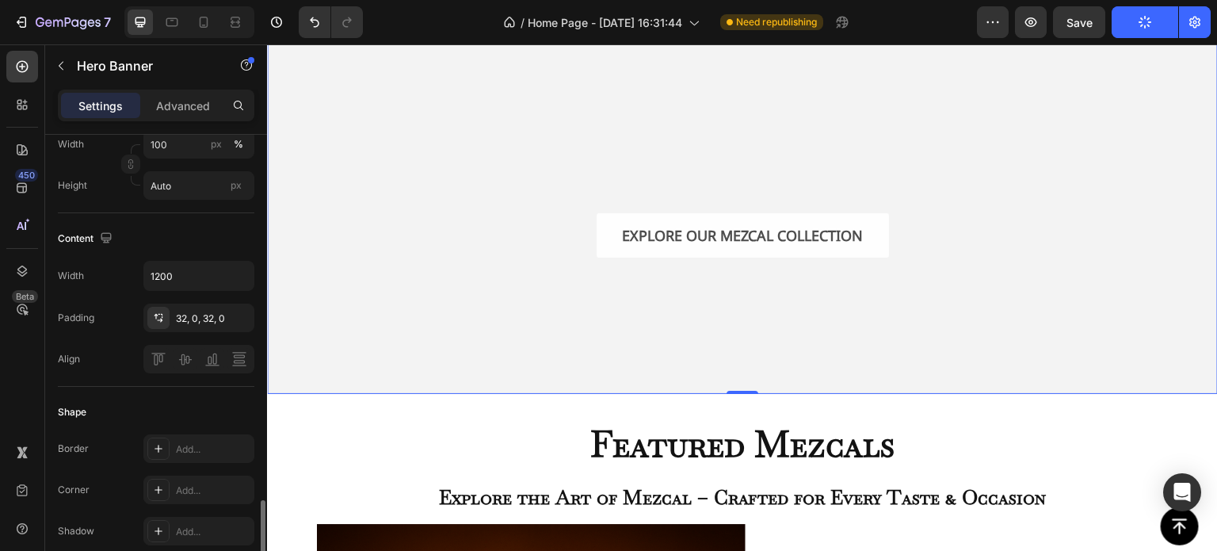
scroll to position [713, 0]
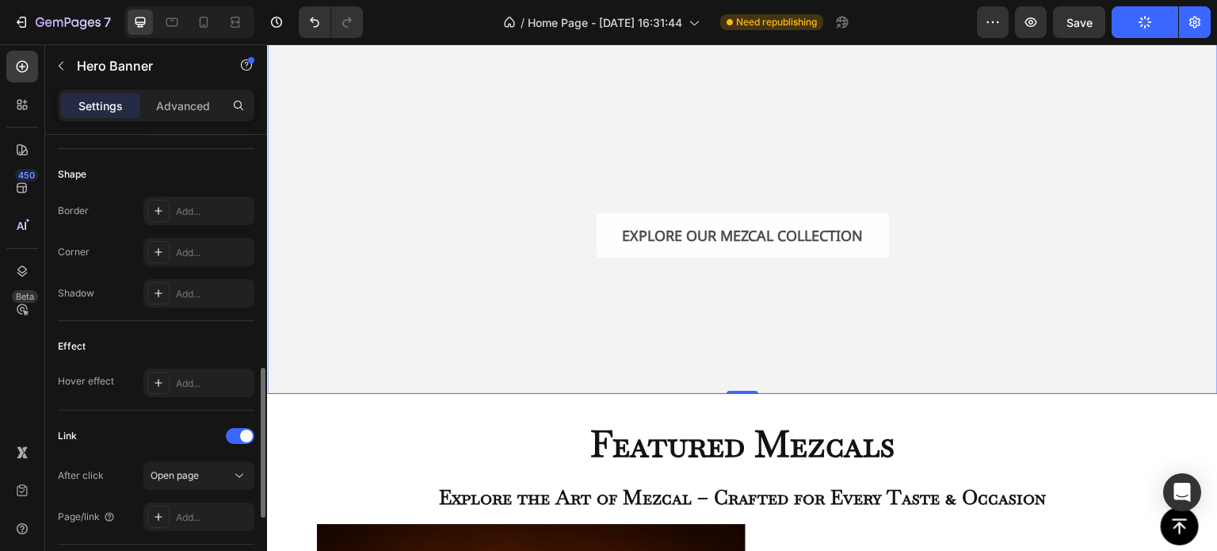
click at [357, 360] on video "Background Image" at bounding box center [742, 37] width 951 height 713
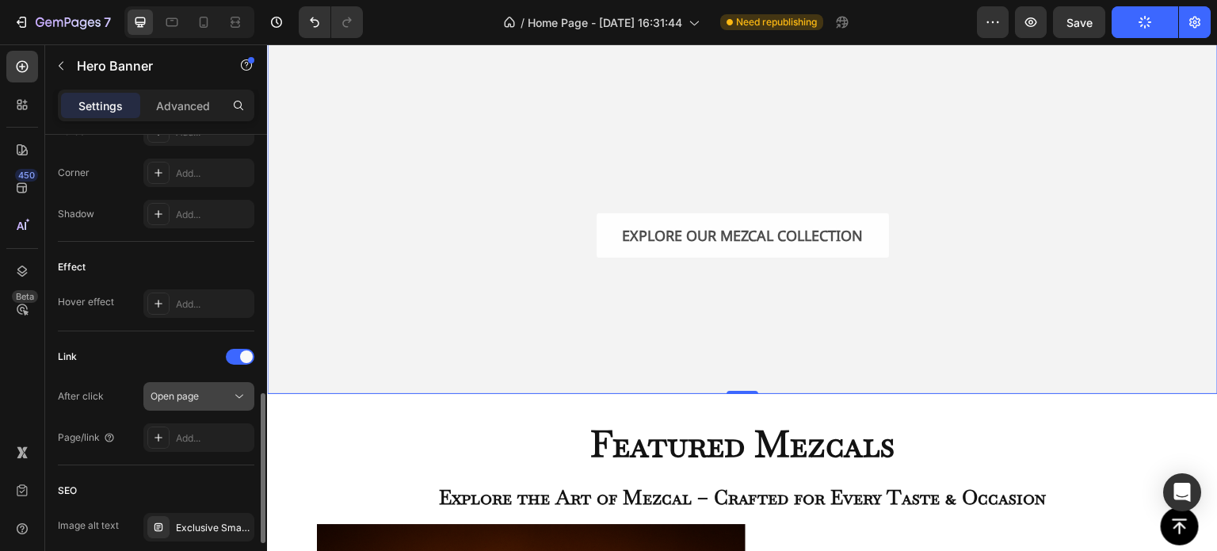
click at [204, 392] on div "Open page" at bounding box center [191, 396] width 81 height 14
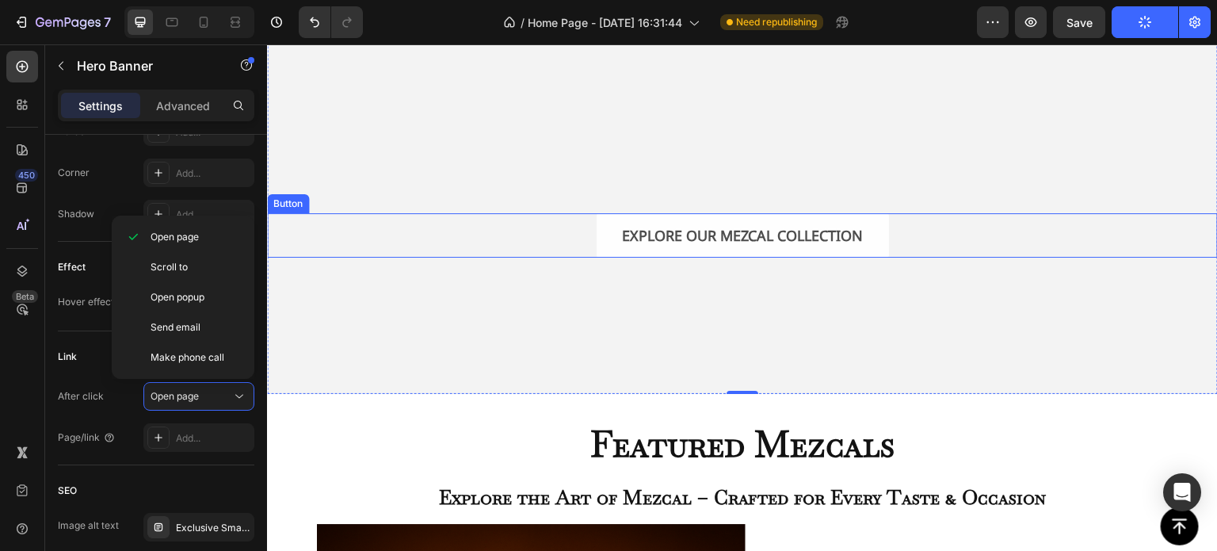
click at [576, 234] on div "EXPLORE OUR MEZCAL COLLECTION Button" at bounding box center [742, 235] width 951 height 44
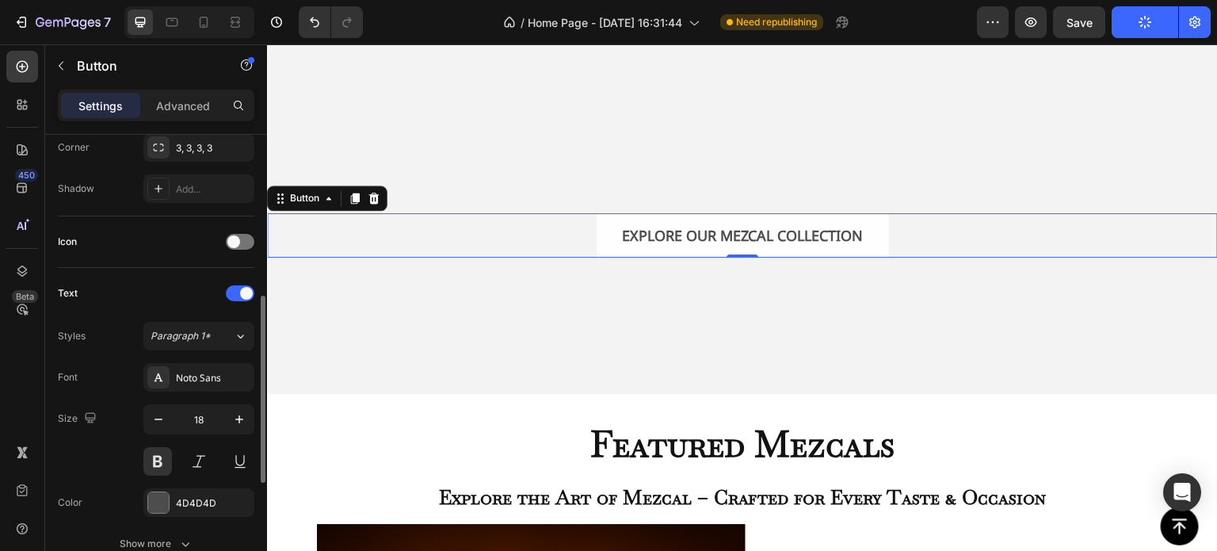
scroll to position [634, 0]
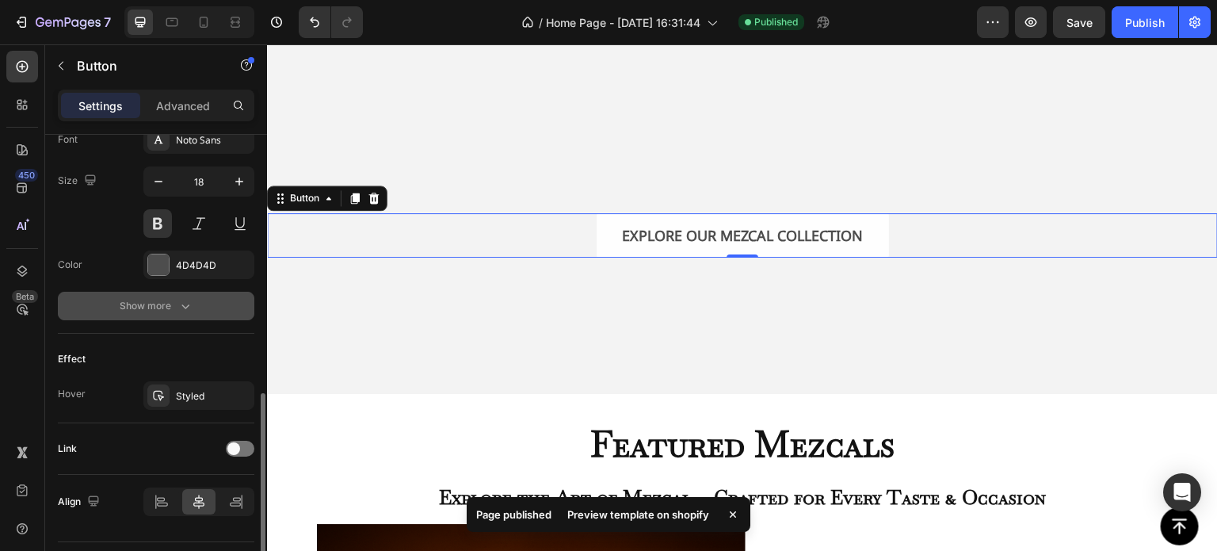
click at [152, 298] on div "Show more" at bounding box center [157, 306] width 74 height 16
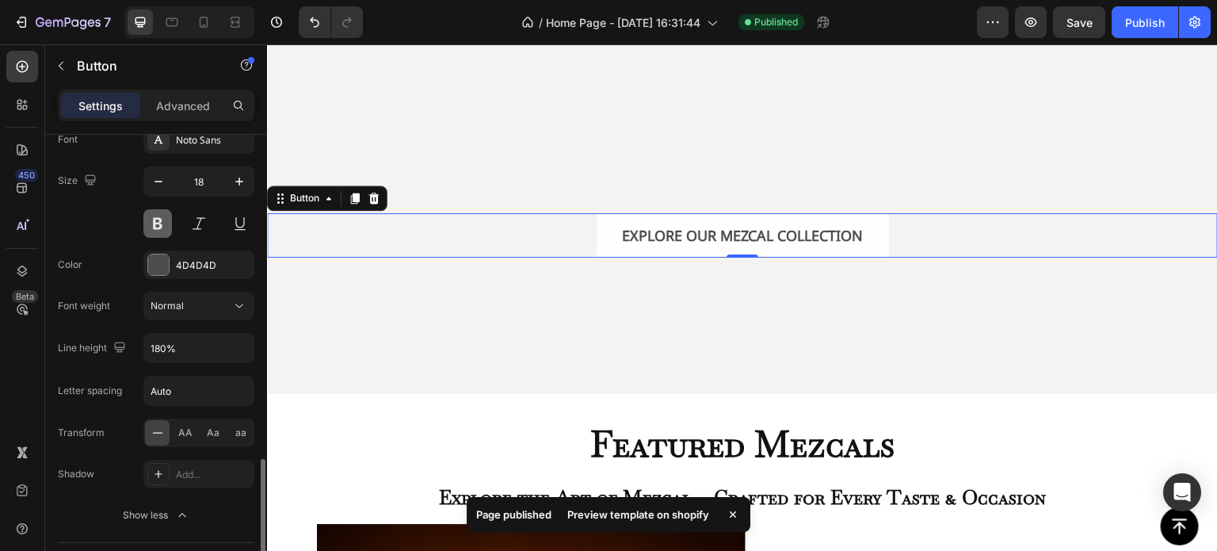
scroll to position [881, 0]
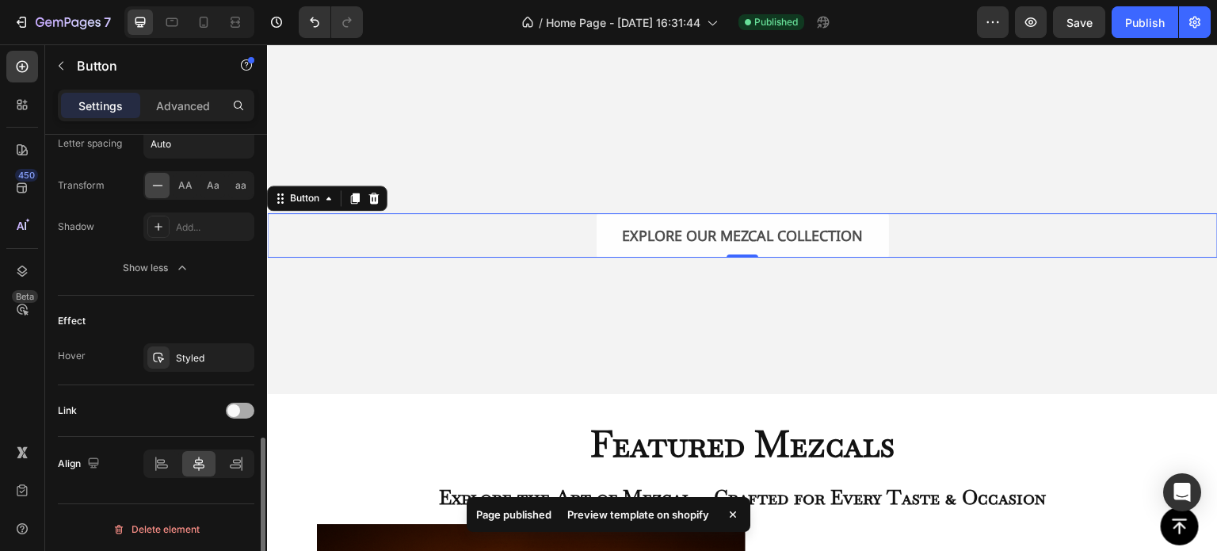
click at [234, 409] on span at bounding box center [233, 410] width 13 height 13
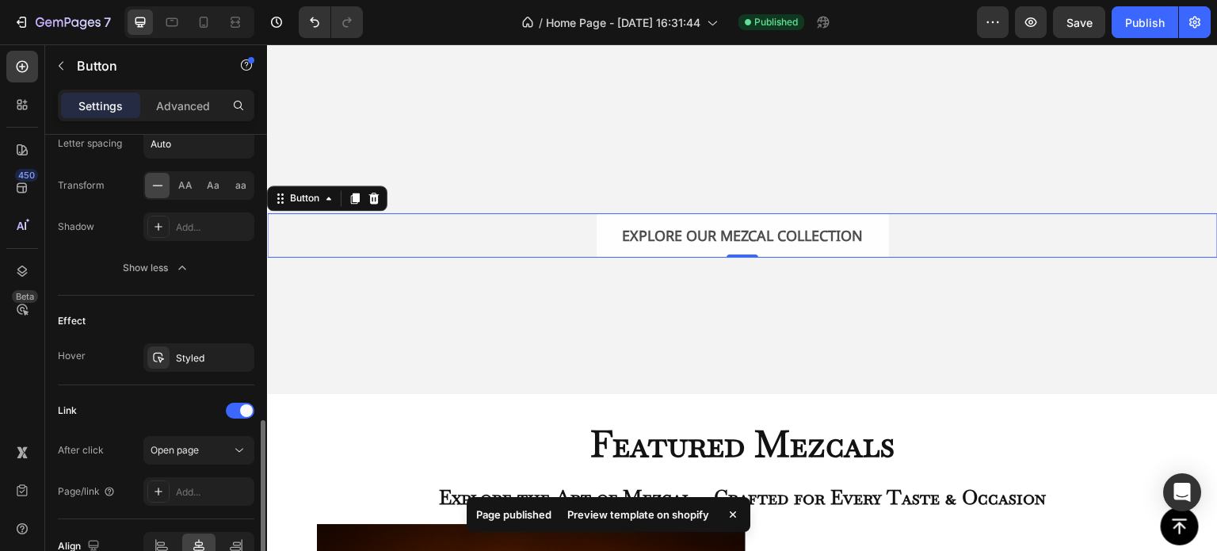
scroll to position [963, 0]
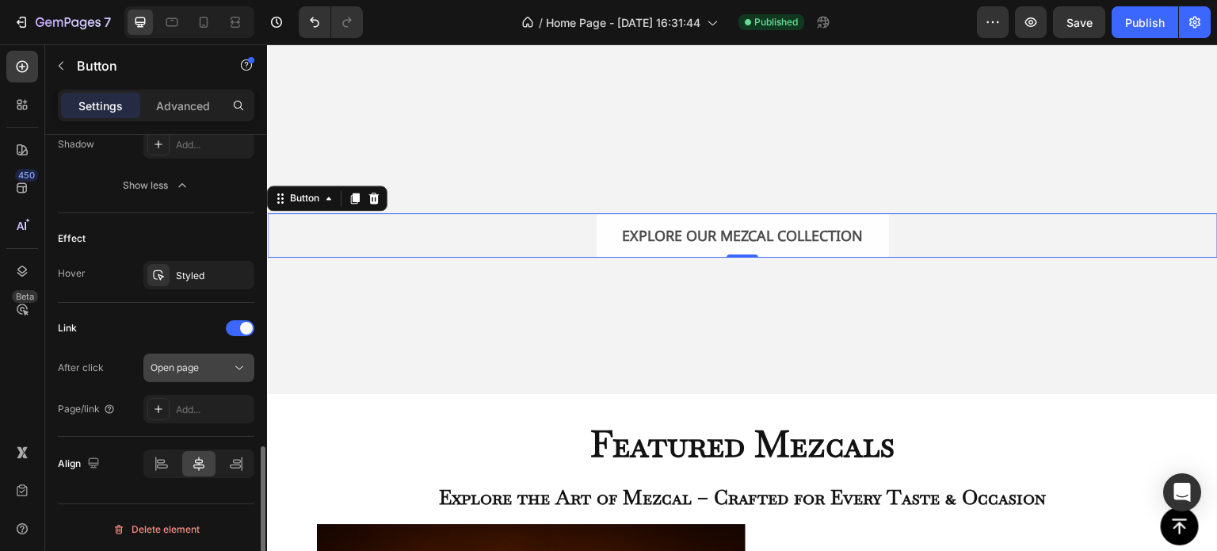
click at [189, 369] on span "Open page" at bounding box center [175, 367] width 48 height 12
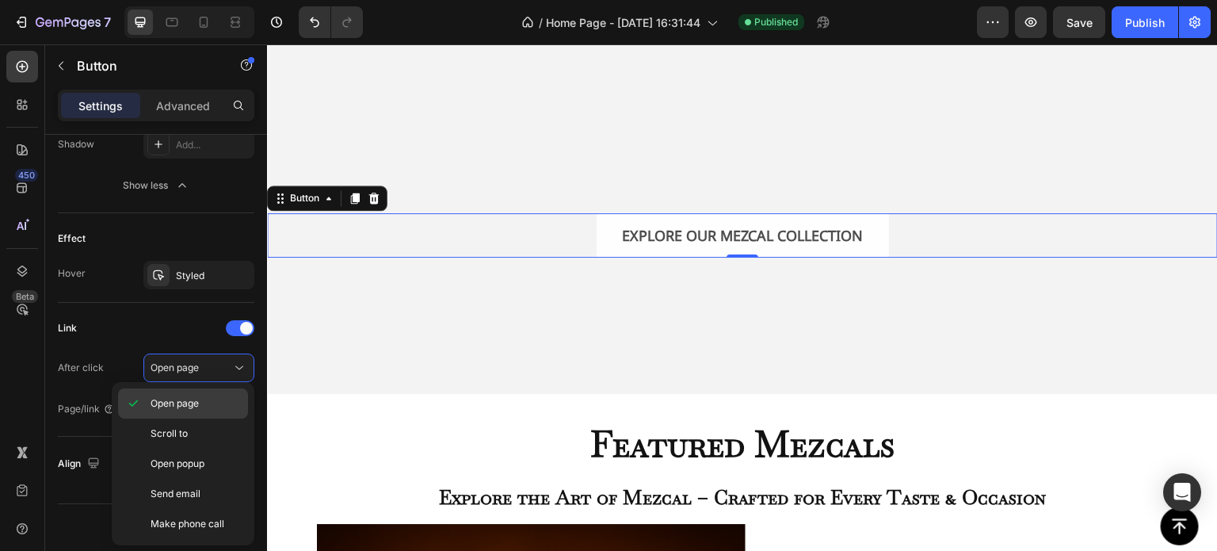
click at [166, 398] on span "Open page" at bounding box center [175, 403] width 48 height 14
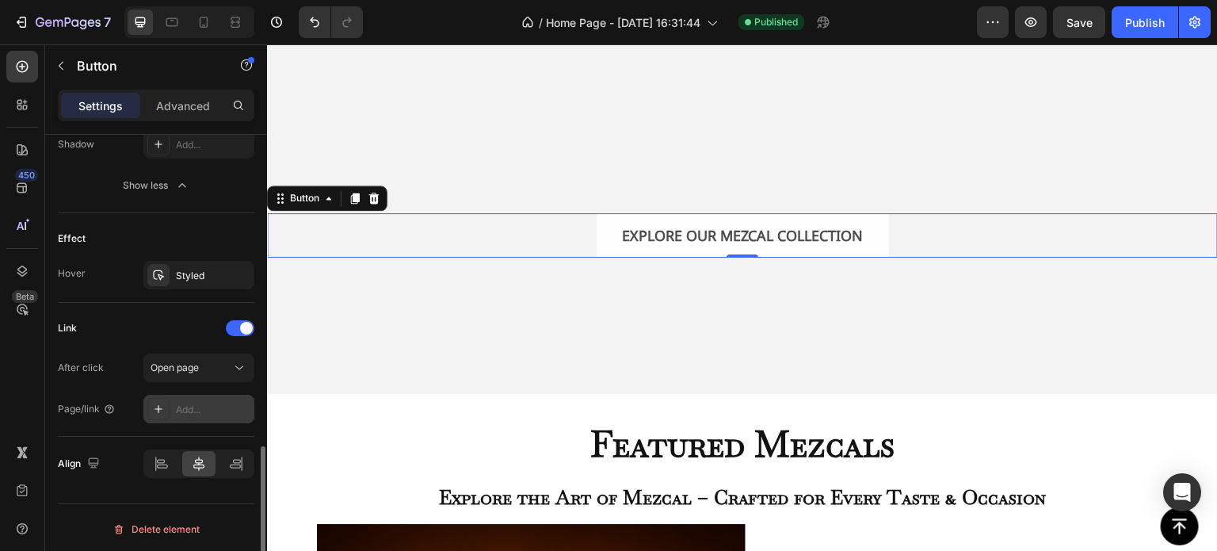
click at [178, 402] on div "Add..." at bounding box center [213, 409] width 74 height 14
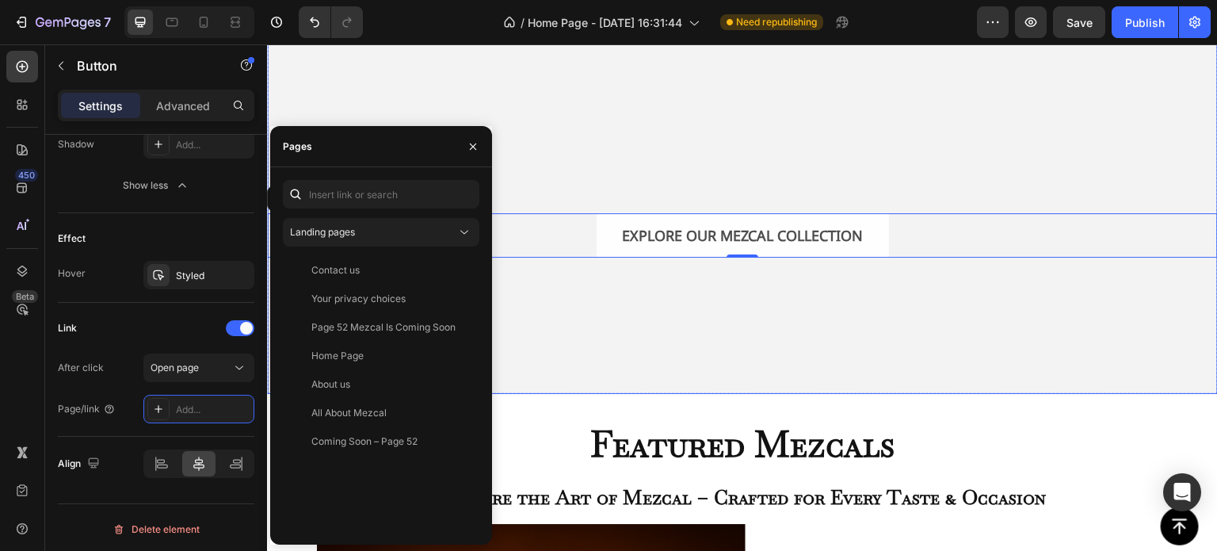
click at [709, 376] on video "Background Image" at bounding box center [742, 37] width 951 height 713
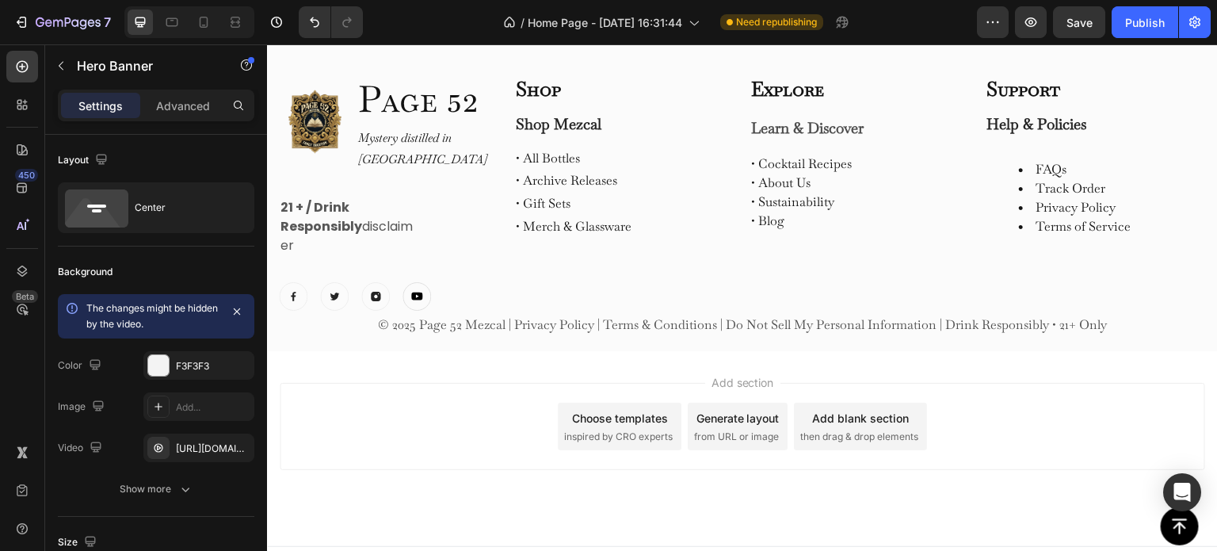
scroll to position [4947, 0]
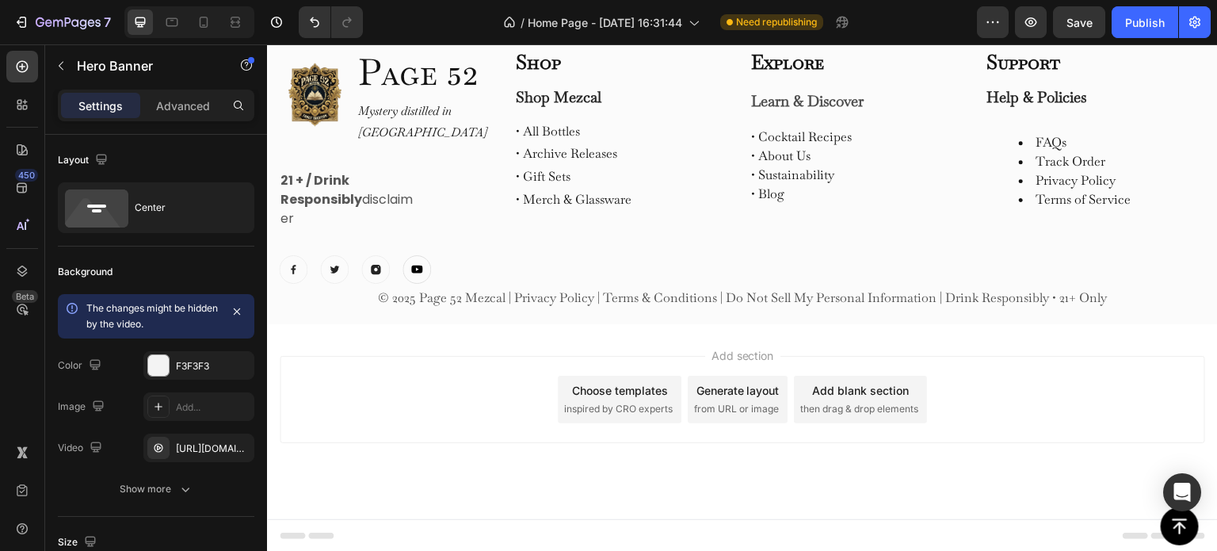
click at [273, 531] on button "Footer" at bounding box center [303, 535] width 60 height 19
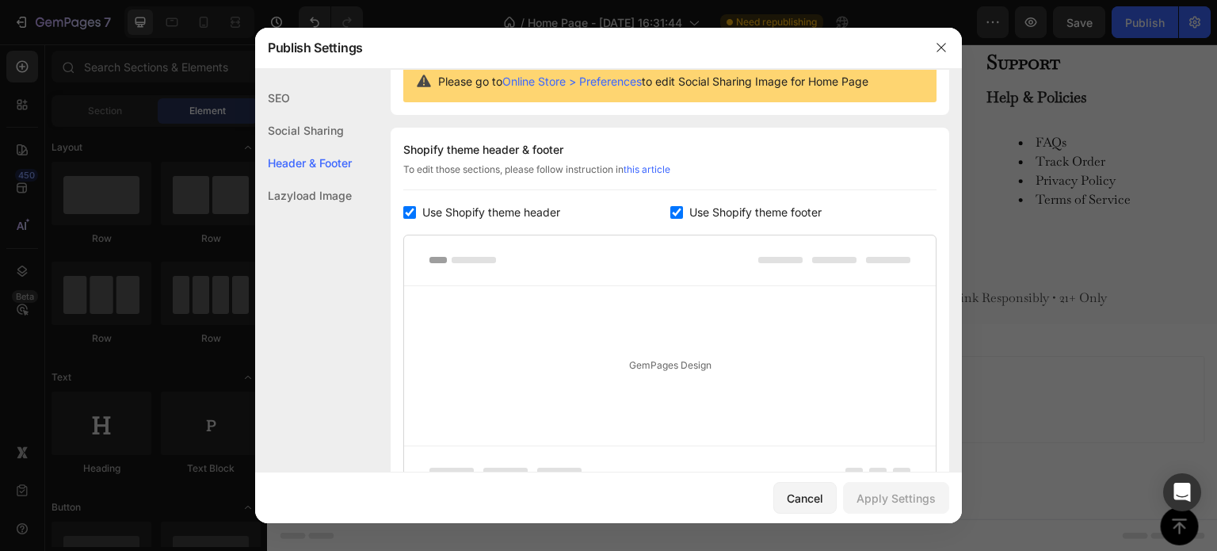
scroll to position [214, 0]
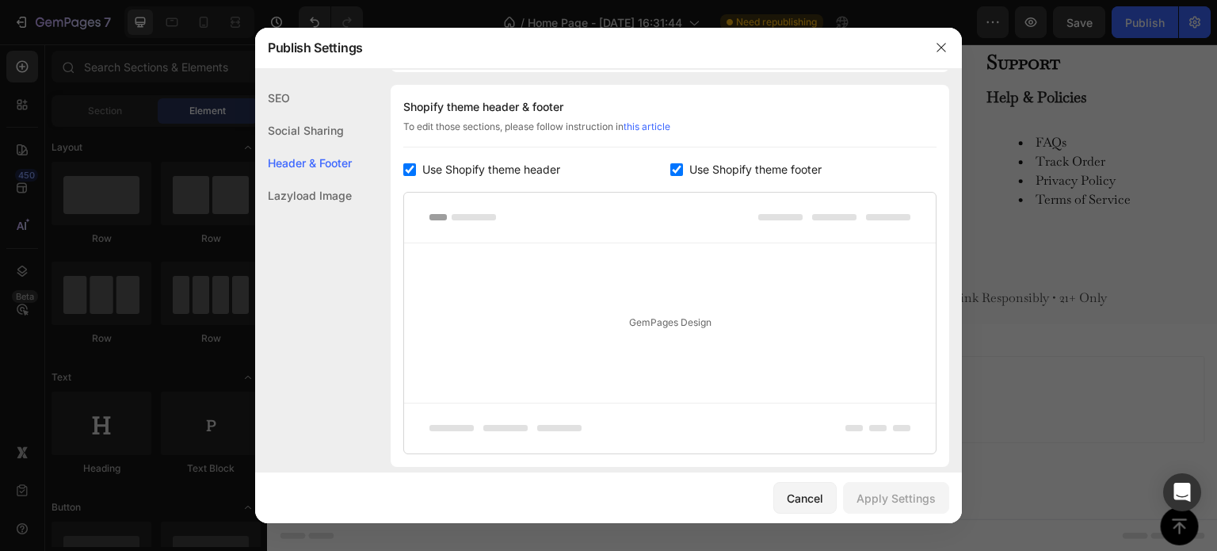
click at [672, 173] on input "checkbox" at bounding box center [676, 169] width 13 height 13
checkbox input "false"
click at [325, 147] on div "Social Sharing" at bounding box center [303, 163] width 97 height 32
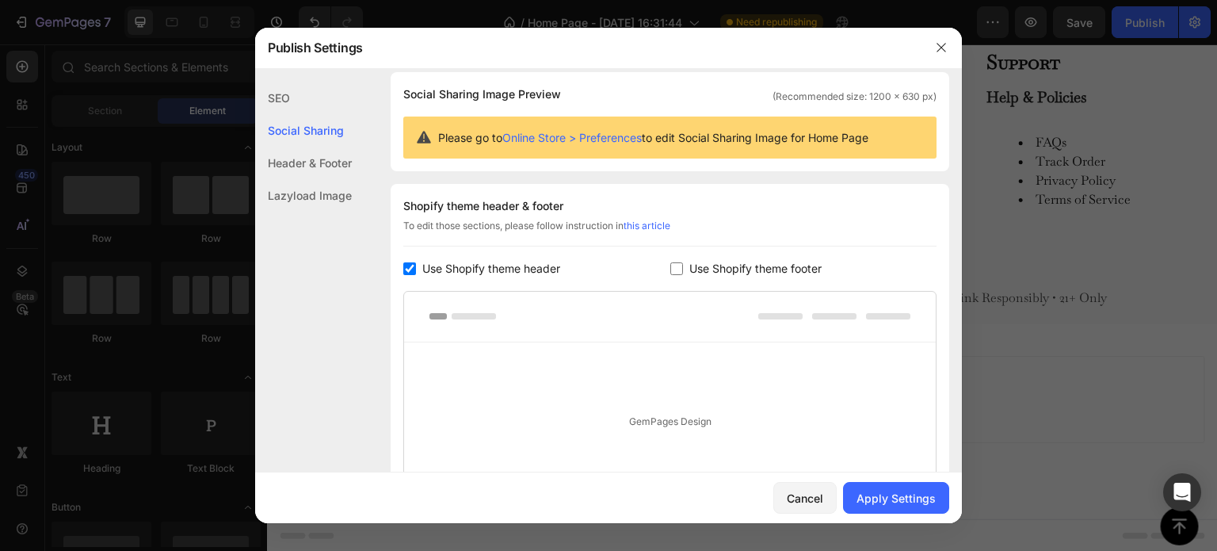
scroll to position [101, 0]
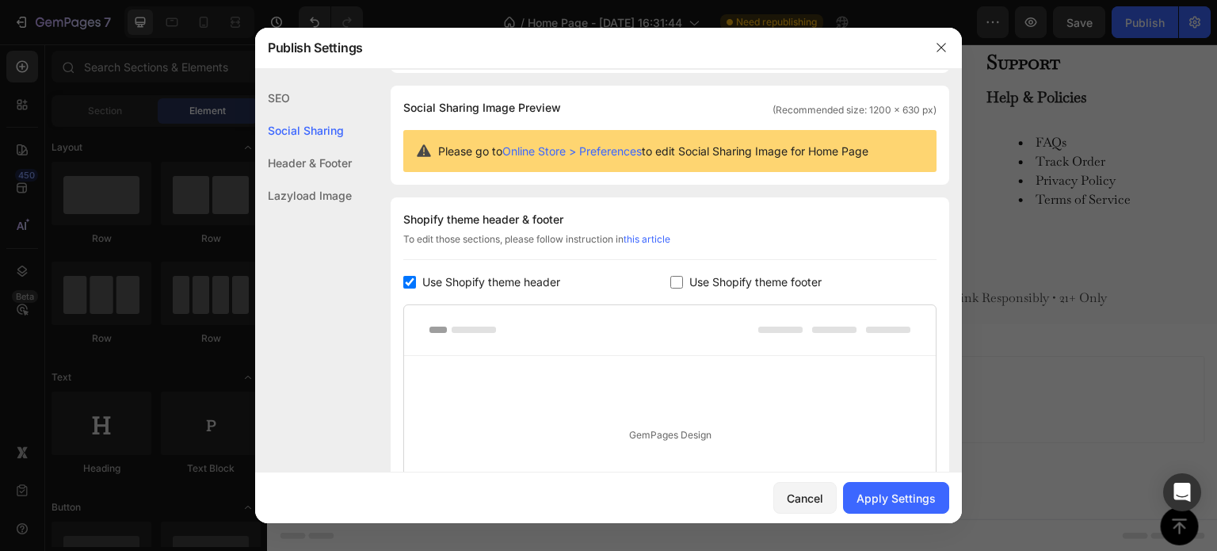
click at [271, 114] on div "SEO" at bounding box center [303, 130] width 97 height 32
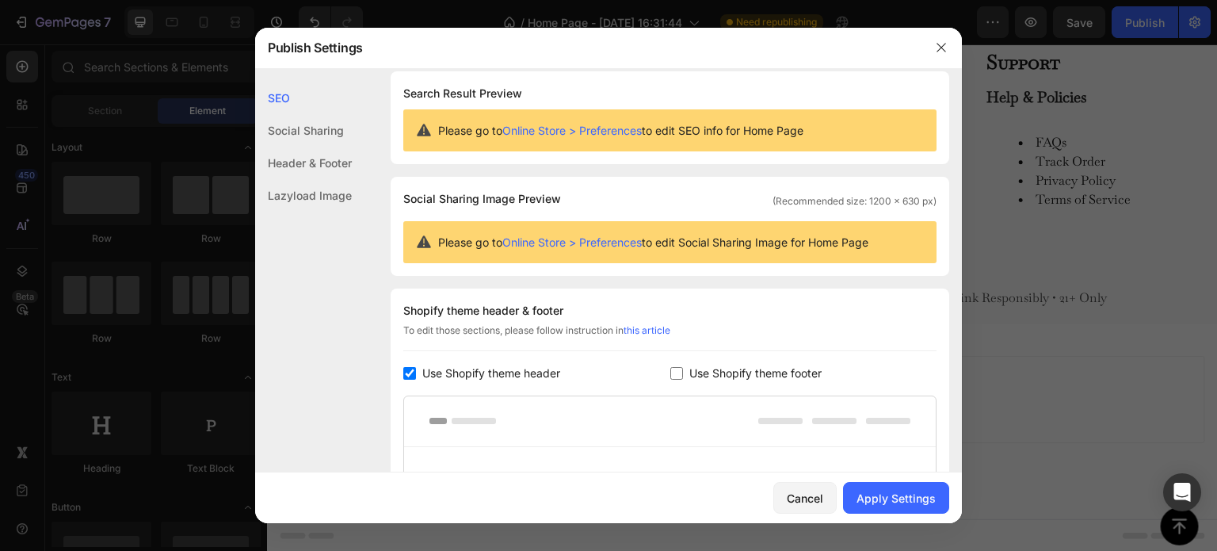
scroll to position [0, 0]
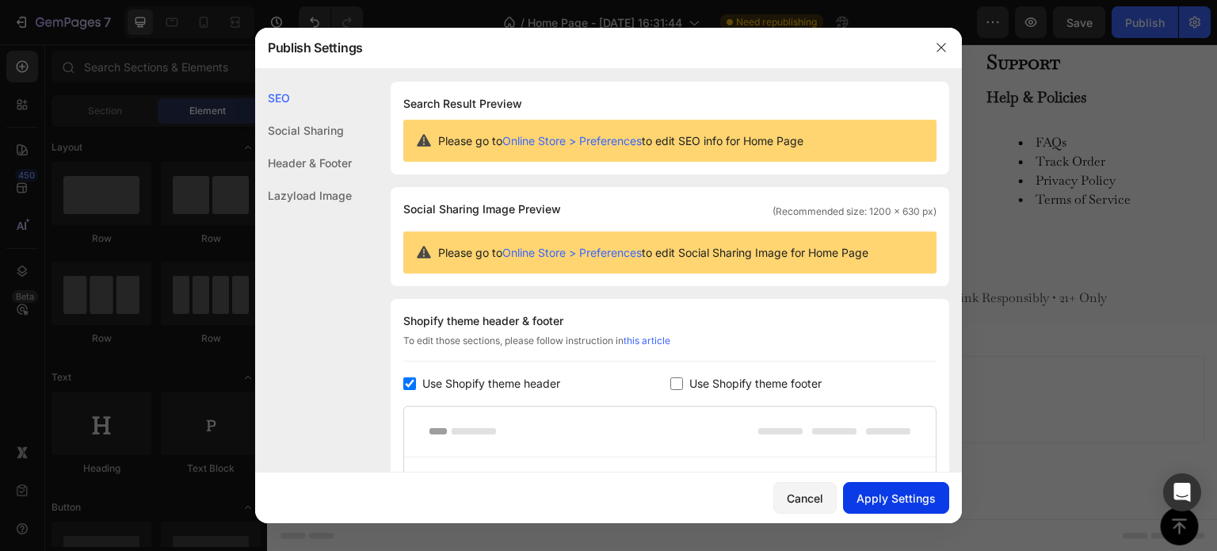
click at [895, 503] on div "Apply Settings" at bounding box center [895, 498] width 79 height 17
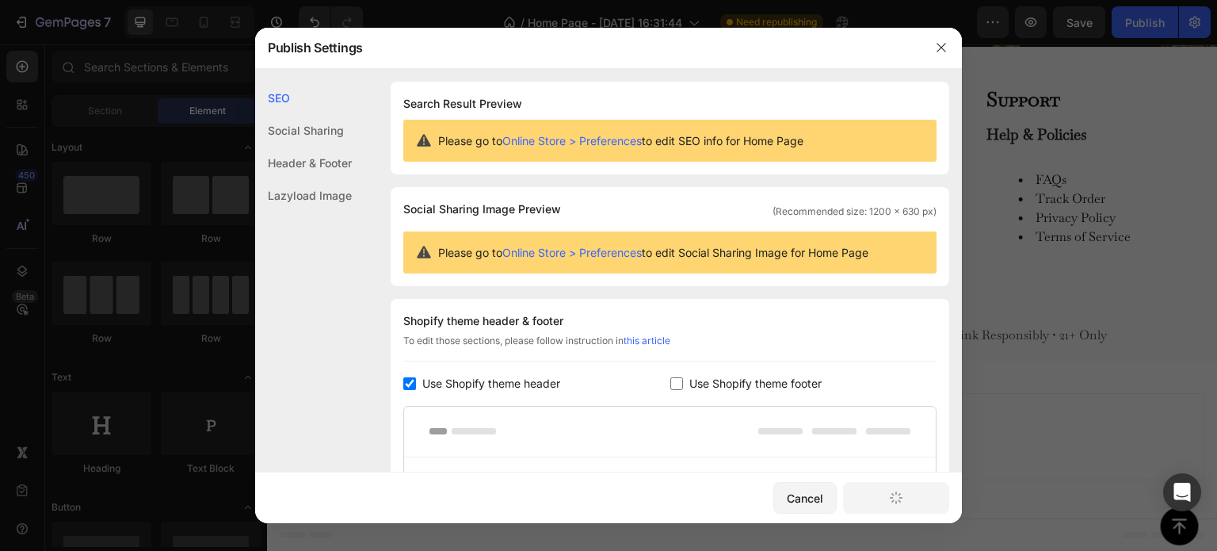
scroll to position [4909, 0]
click at [616, 142] on link "Online Store > Preferences" at bounding box center [571, 140] width 139 height 13
click at [340, 147] on div "Social Sharing" at bounding box center [303, 163] width 97 height 32
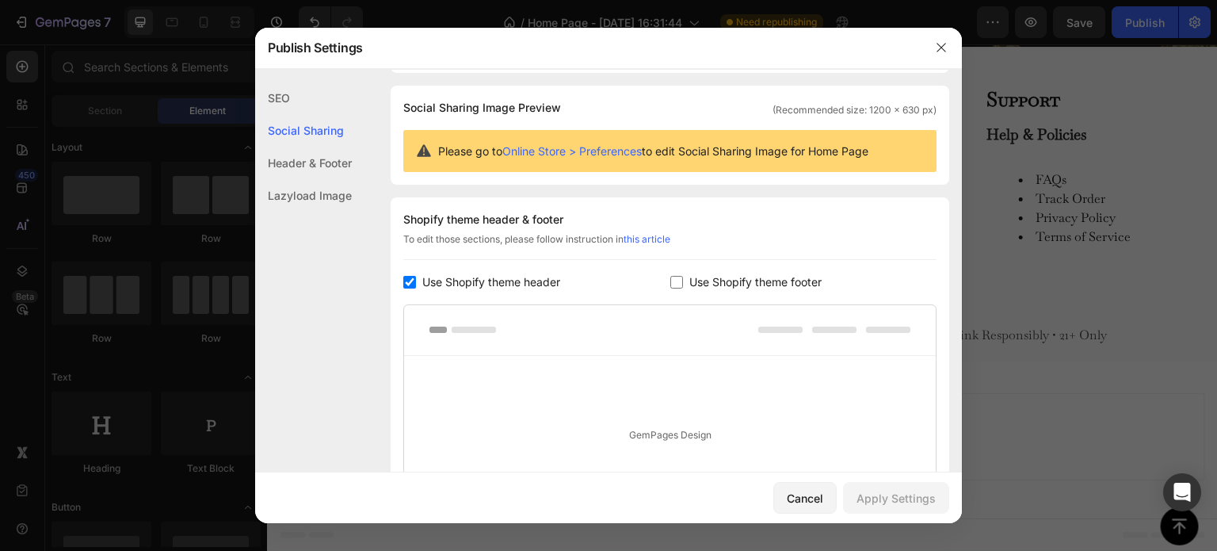
click at [295, 179] on div "Header & Footer" at bounding box center [303, 195] width 97 height 32
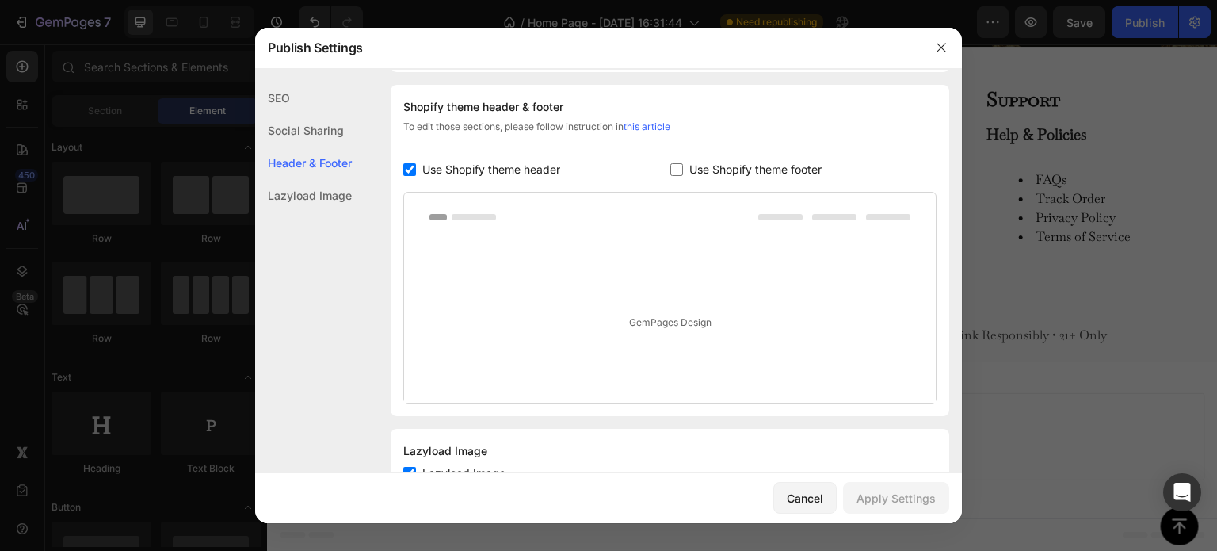
click at [692, 322] on div "GemPages Design" at bounding box center [670, 322] width 532 height 159
click at [660, 325] on div "GemPages Design" at bounding box center [670, 322] width 532 height 159
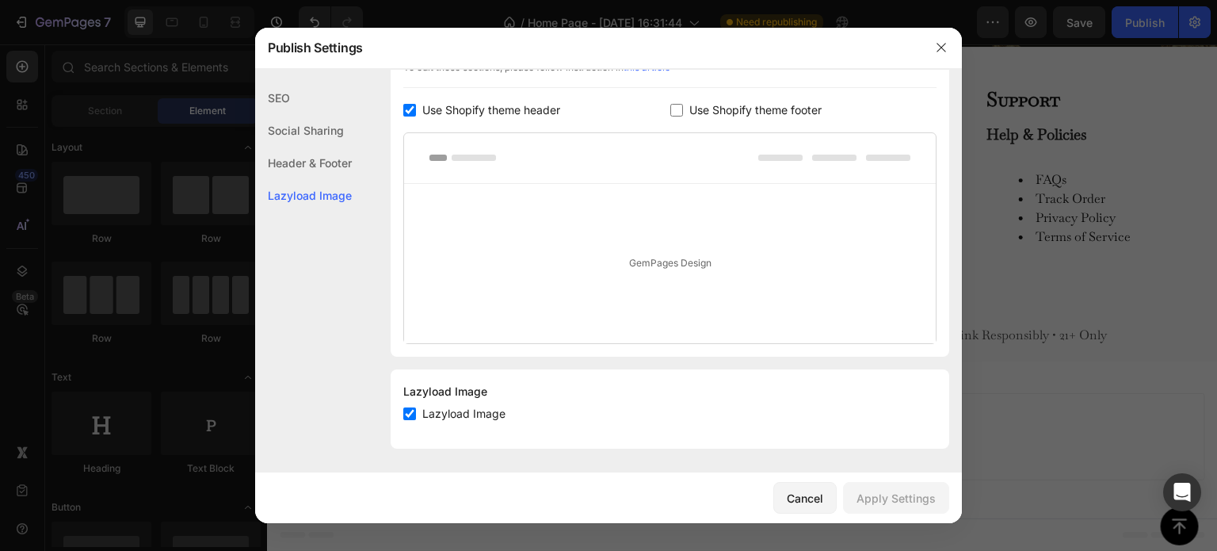
click at [648, 261] on div "GemPages Design" at bounding box center [670, 263] width 532 height 159
click at [765, 258] on div "GemPages Design" at bounding box center [670, 263] width 532 height 159
click at [814, 504] on div "Cancel" at bounding box center [805, 498] width 36 height 17
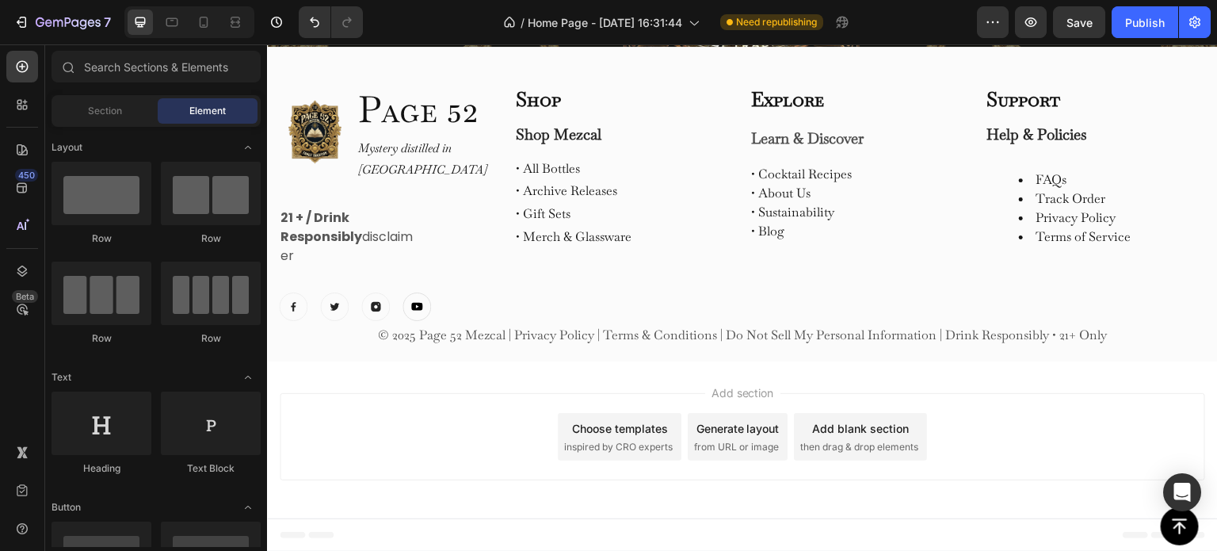
click at [1110, 31] on div "Preview Save Publish" at bounding box center [1094, 22] width 234 height 32
click at [1126, 23] on div "Publish" at bounding box center [1145, 22] width 40 height 17
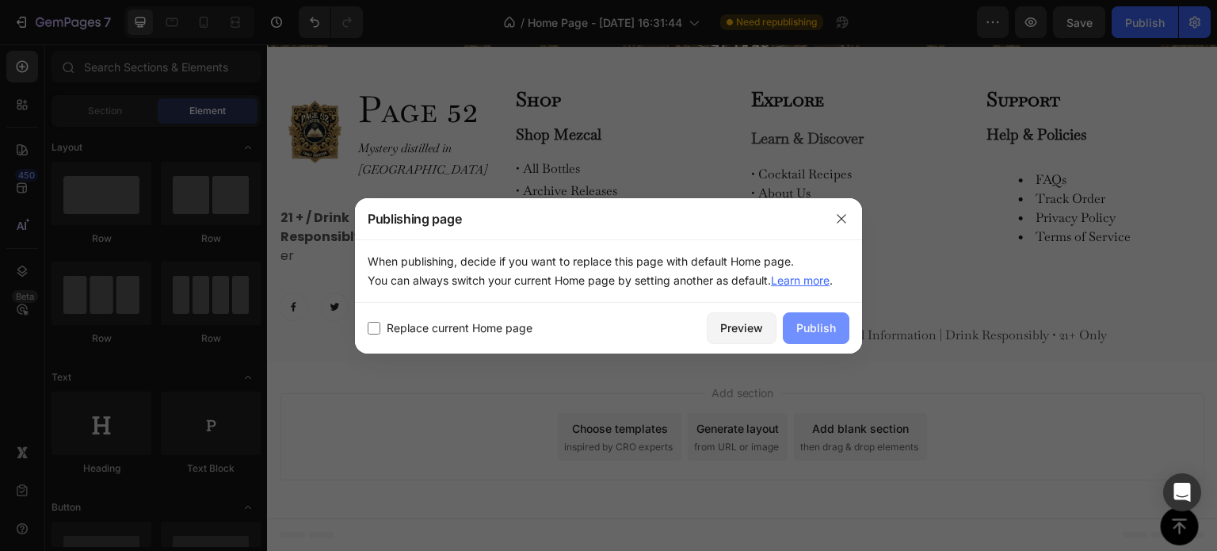
click at [819, 322] on div "Publish" at bounding box center [816, 327] width 40 height 17
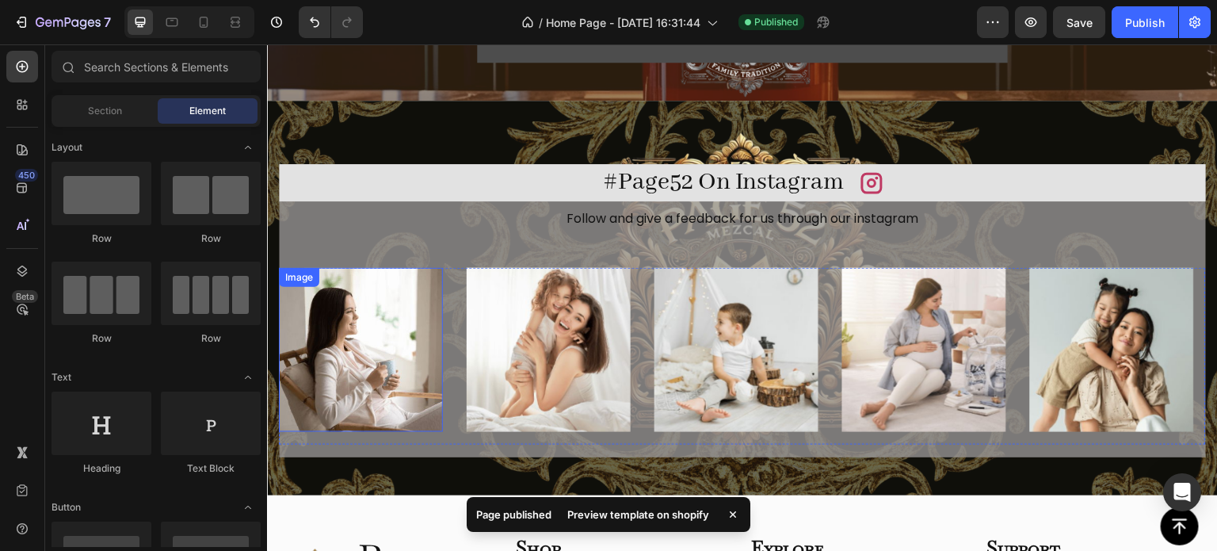
scroll to position [4830, 0]
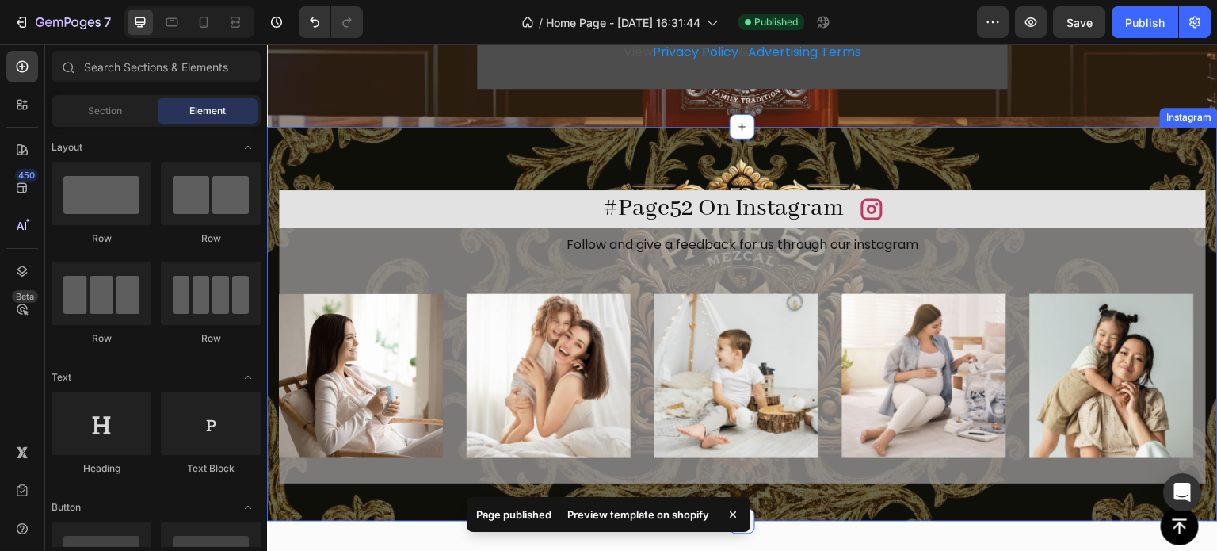
click at [330, 148] on div "#Page52 On Instagram Heading Icon Row Follow and give a feedback for us through…" at bounding box center [742, 324] width 951 height 395
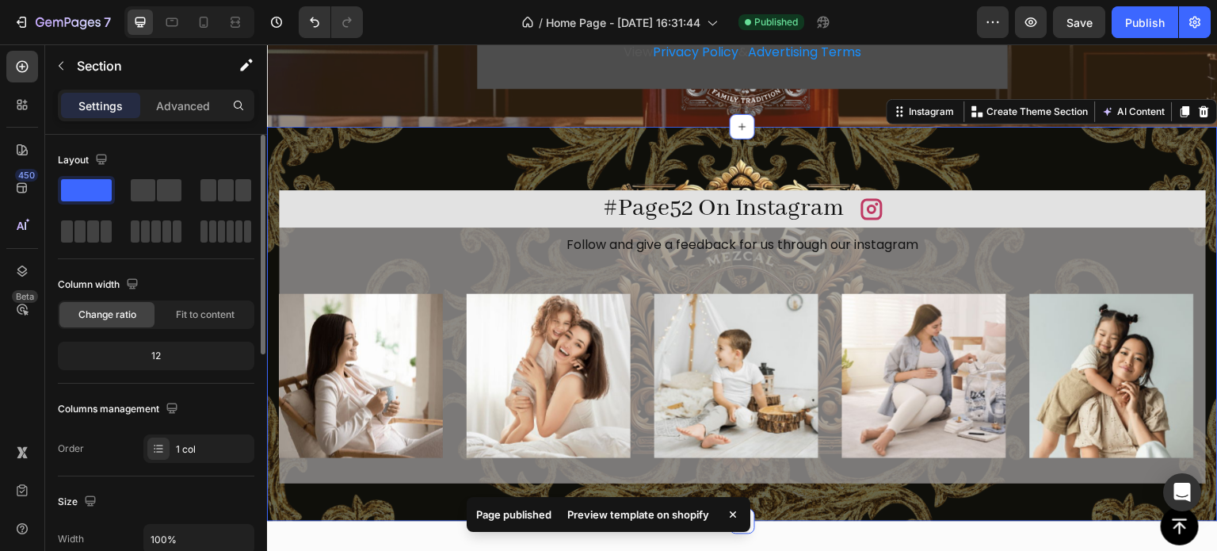
scroll to position [317, 0]
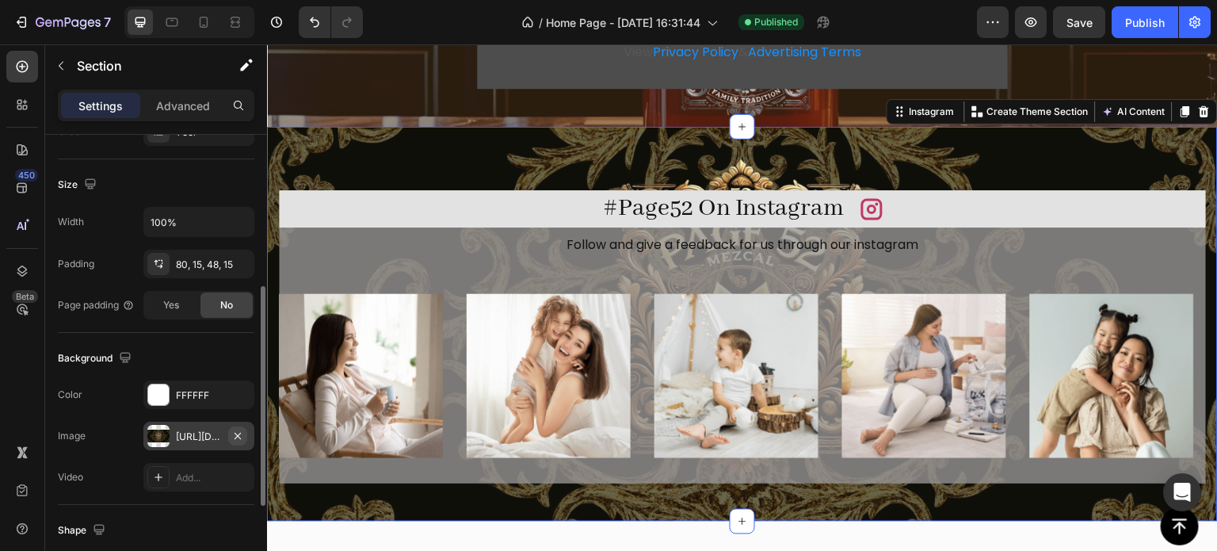
click at [235, 433] on icon "button" at bounding box center [237, 435] width 13 height 13
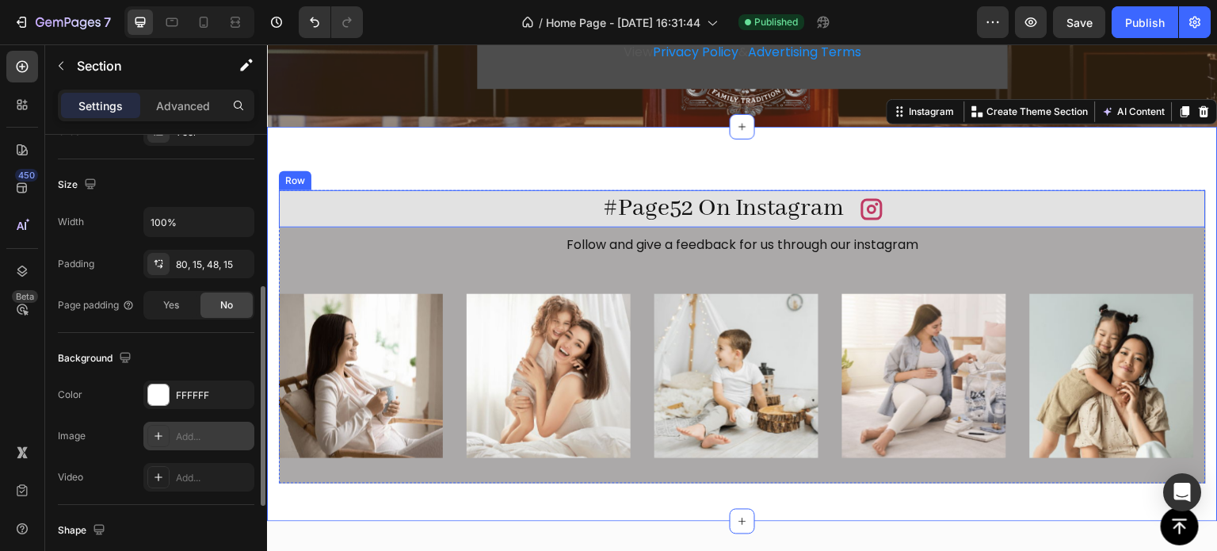
click at [542, 207] on div "#Page52 On Instagram Heading Icon Row" at bounding box center [742, 208] width 927 height 37
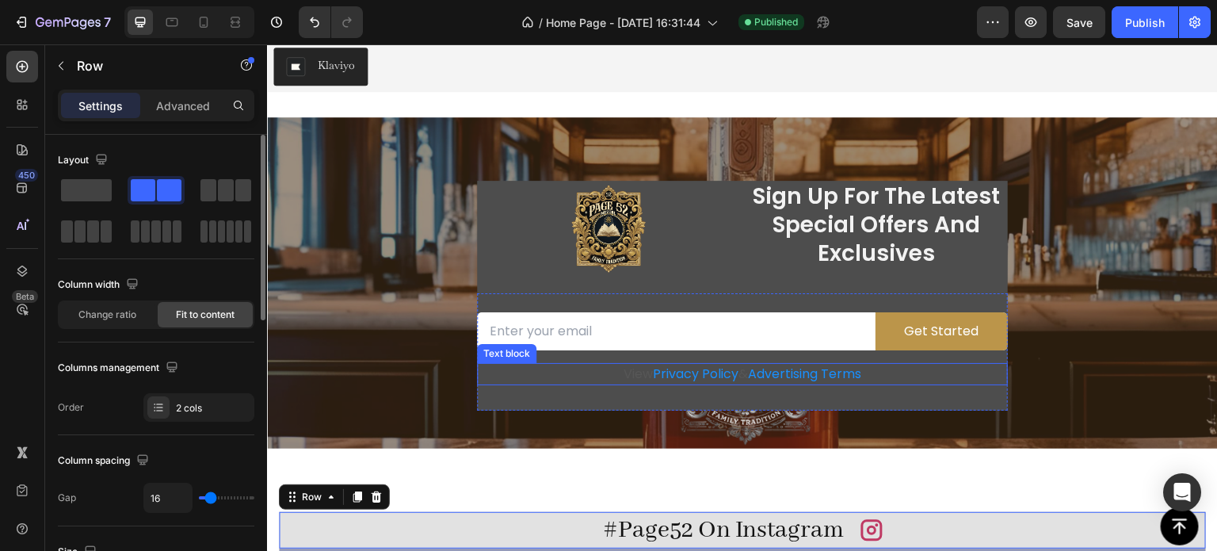
scroll to position [4376, 0]
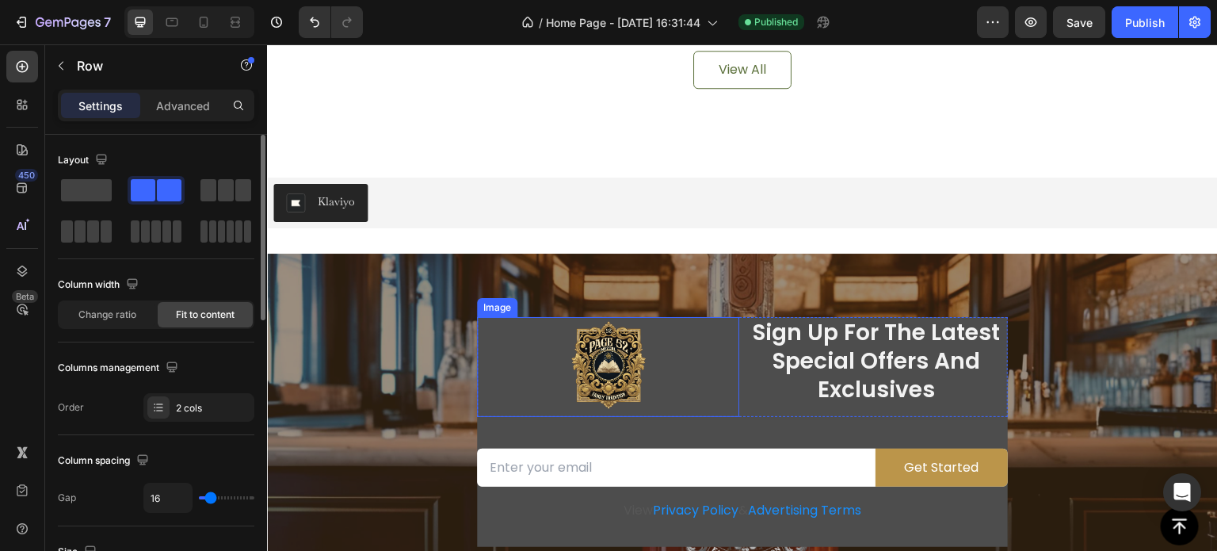
click at [717, 338] on div at bounding box center [608, 367] width 262 height 100
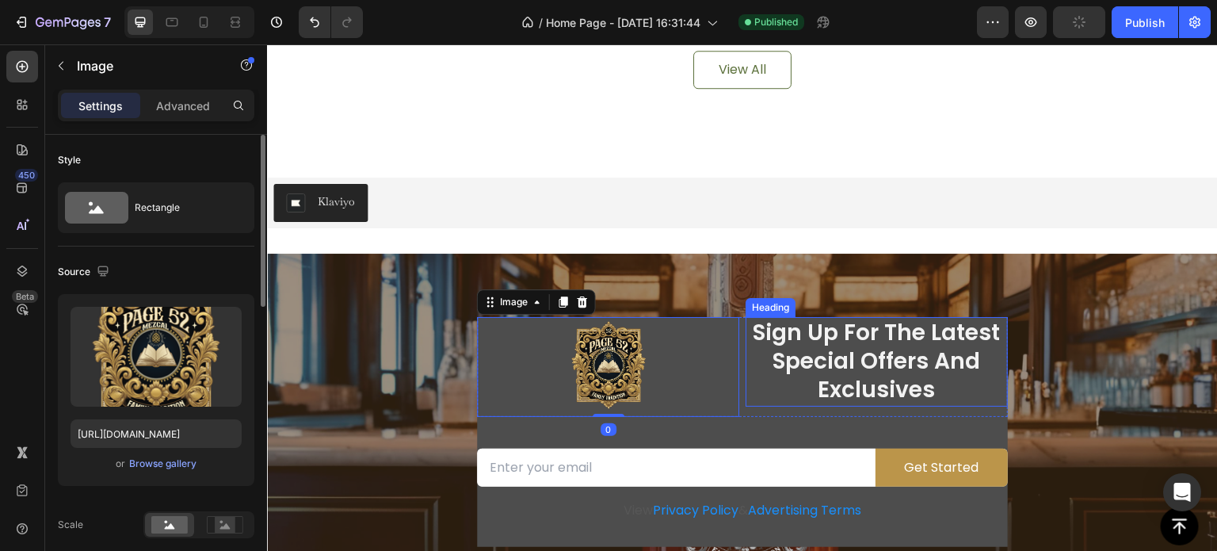
click at [756, 395] on p "Sign Up For The Latest Special Offers And Exclusives" at bounding box center [876, 361] width 259 height 86
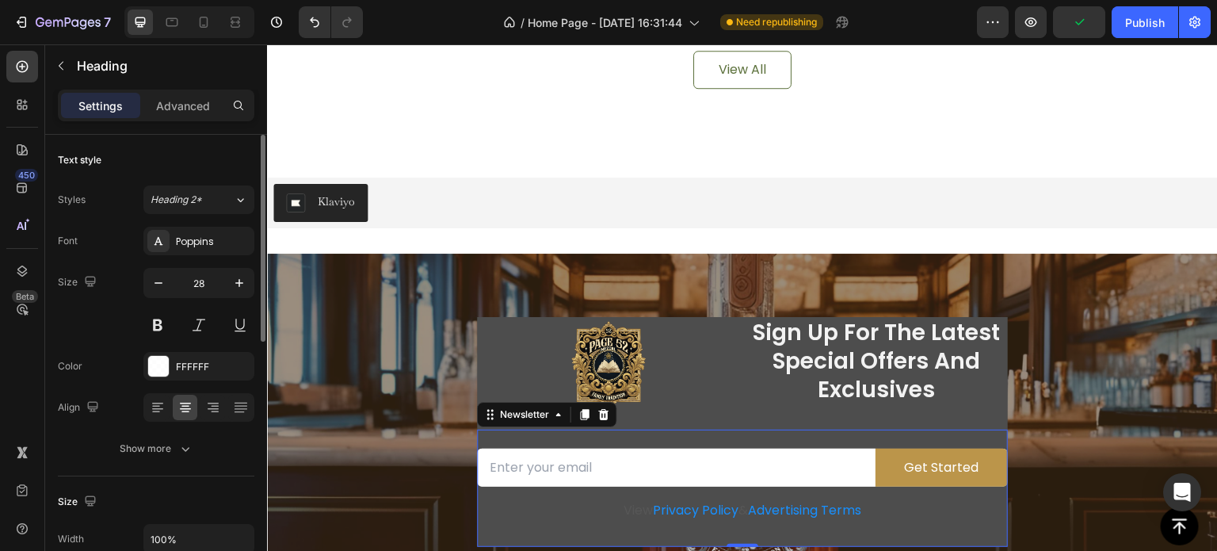
click at [762, 429] on div "Email Field Get Started Submit Button Row View Privacy Policy & Advertising Ter…" at bounding box center [742, 487] width 531 height 117
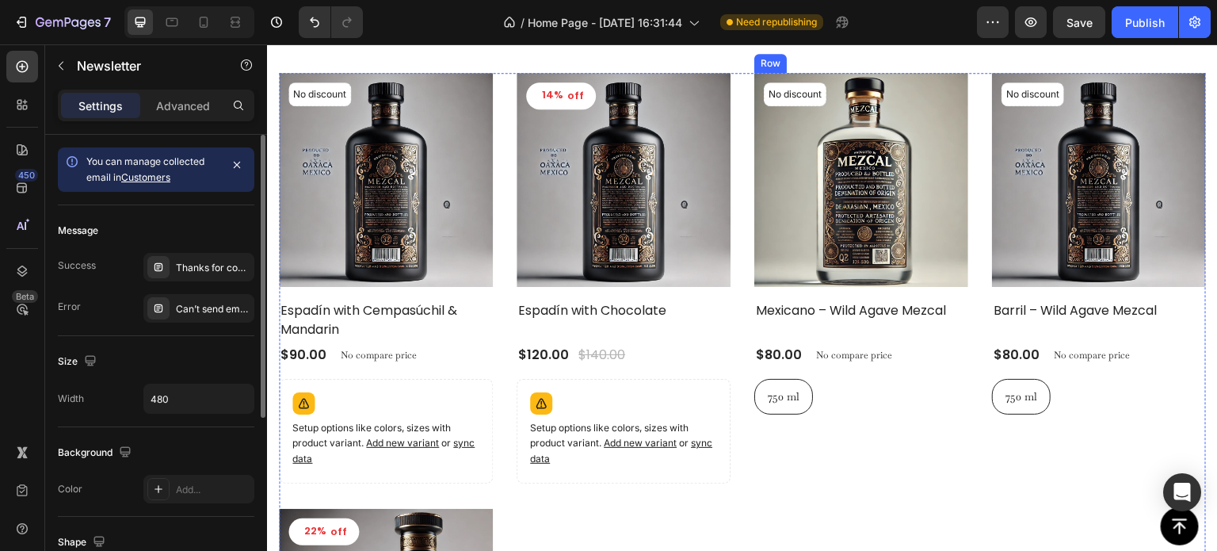
scroll to position [3413, 0]
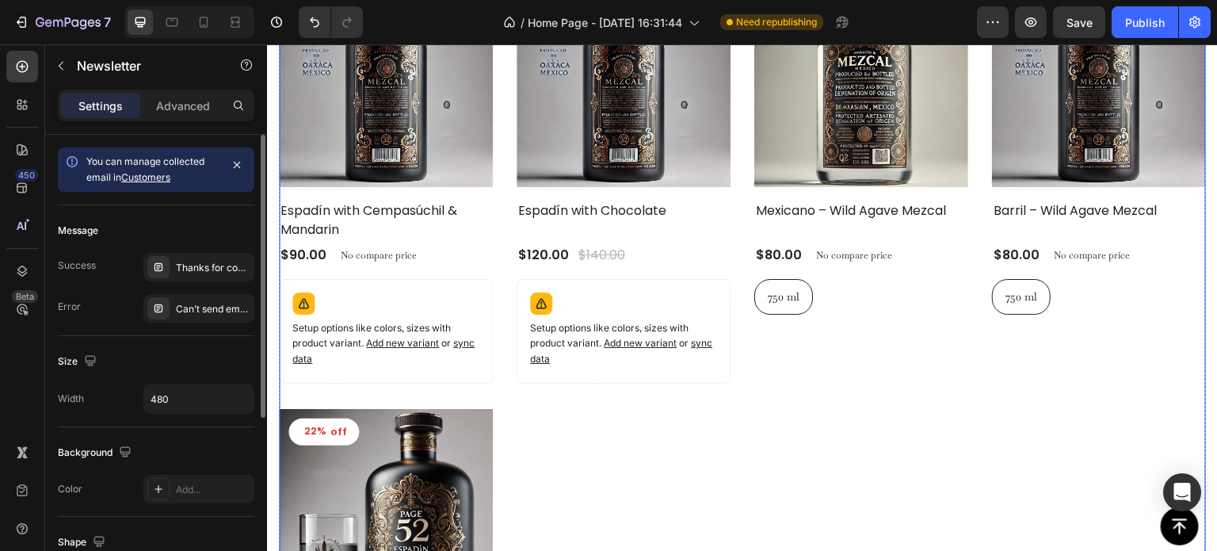
click at [878, 432] on div "No discount Not be displayed when published Product Tag Product Images Row Espa…" at bounding box center [742, 386] width 927 height 827
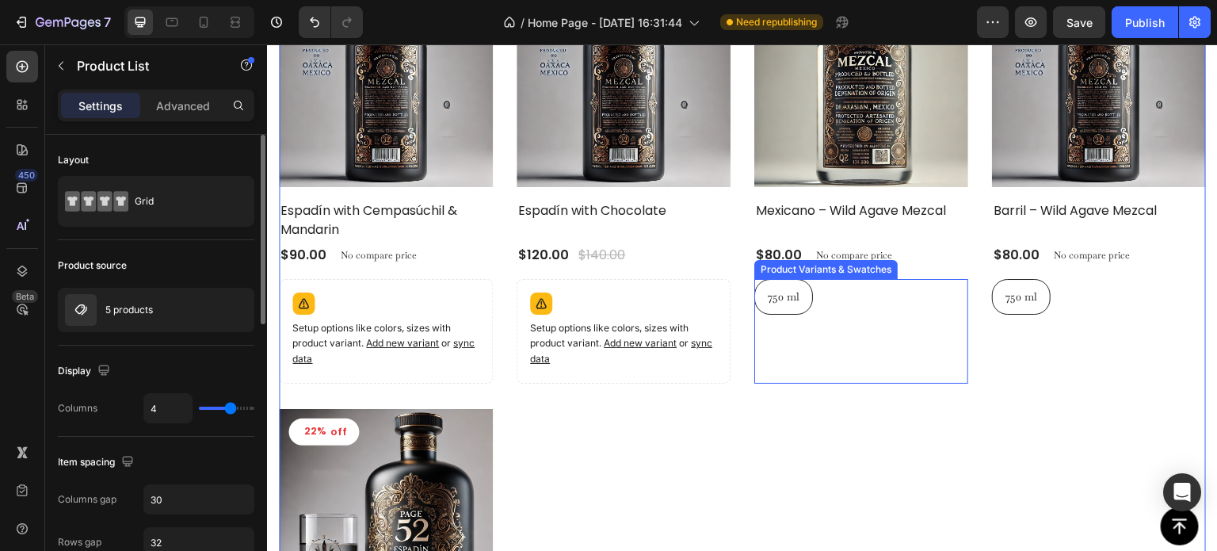
click at [493, 359] on div "750 ml 750 ml 750 ml Product Variants & Swatches" at bounding box center [386, 331] width 214 height 105
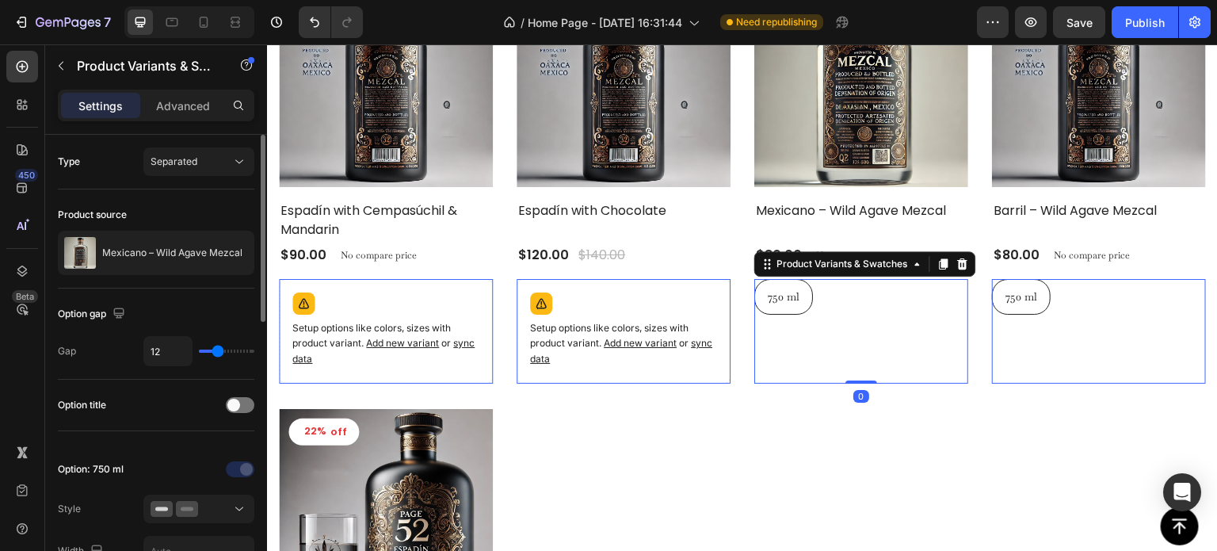
click at [975, 371] on div "No discount Not be displayed when published Product Tag Product Images Row Espa…" at bounding box center [742, 386] width 927 height 827
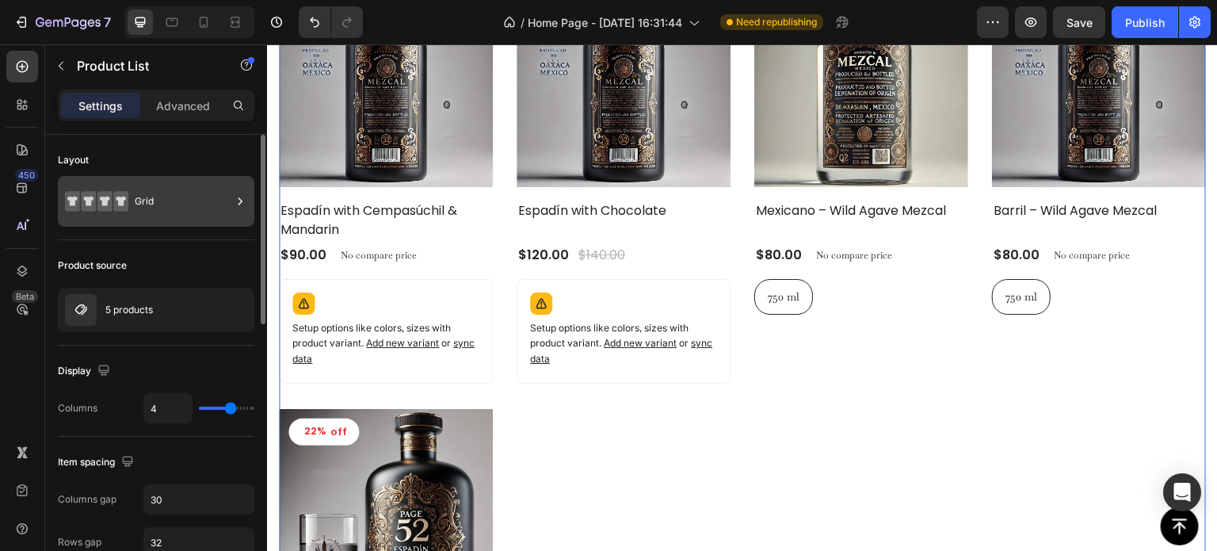
click at [239, 205] on icon at bounding box center [240, 201] width 16 height 16
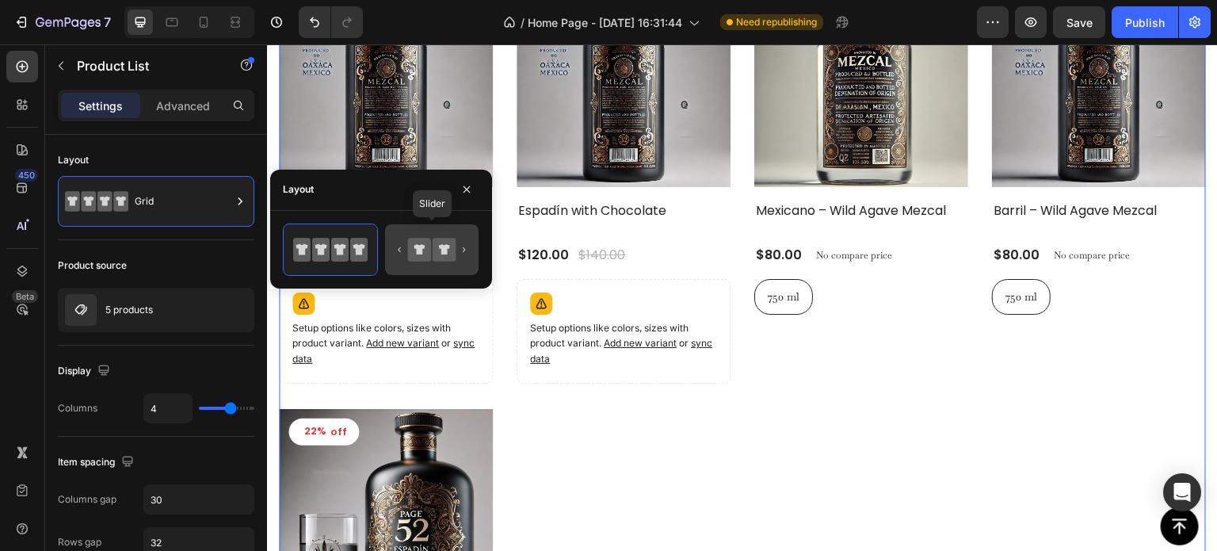
click at [406, 251] on icon at bounding box center [432, 250] width 74 height 32
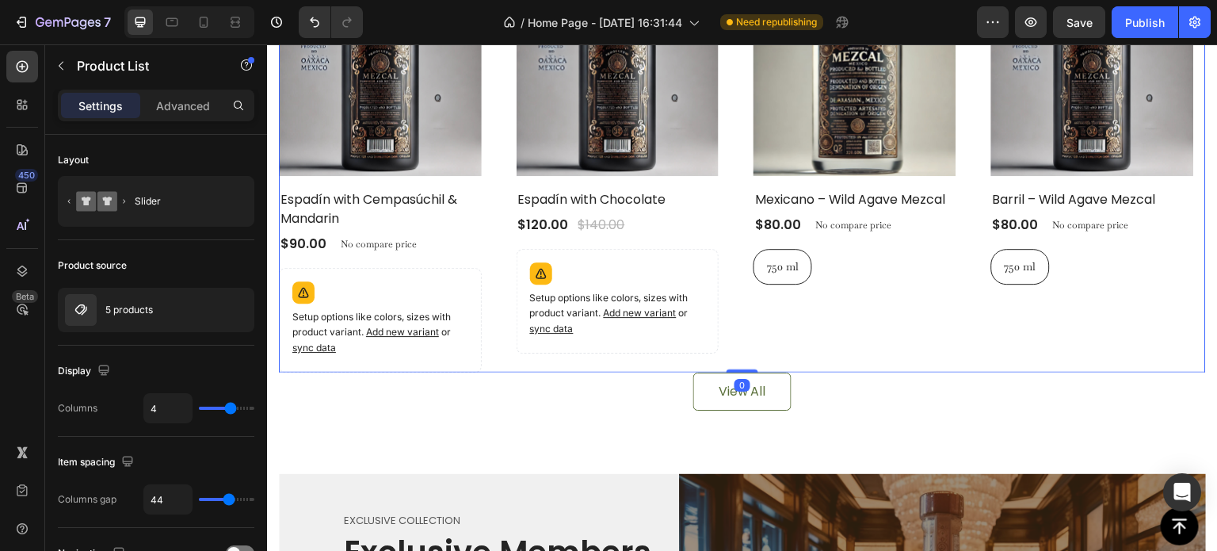
drag, startPoint x: 735, startPoint y: 407, endPoint x: 732, endPoint y: 364, distance: 42.9
click at [732, 364] on div "No discount Not be displayed when published Product Tag Product Images Row Espa…" at bounding box center [742, 172] width 927 height 399
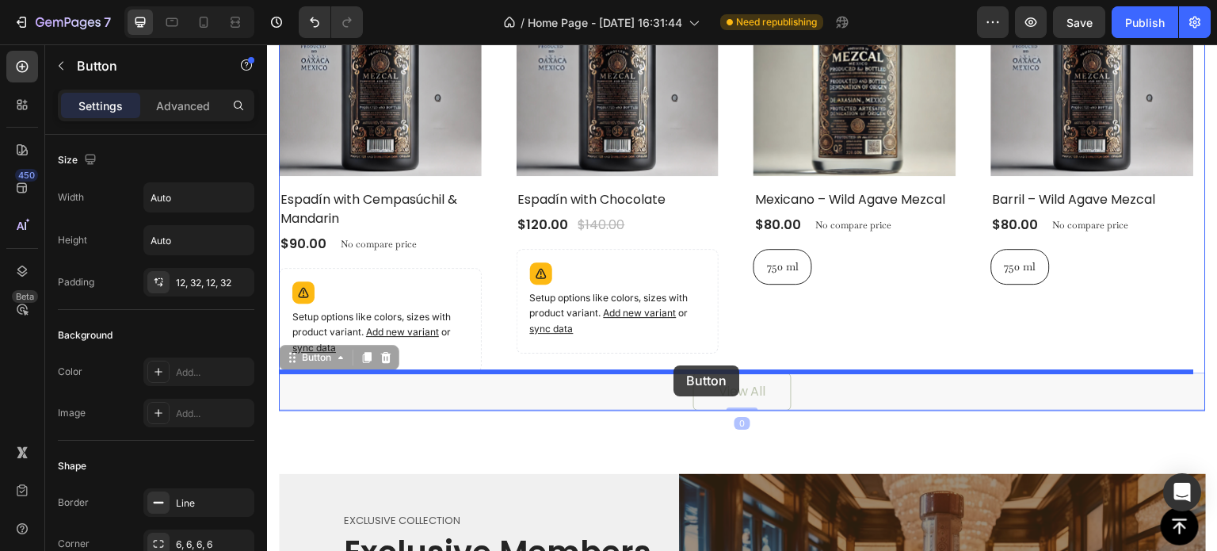
drag, startPoint x: 686, startPoint y: 390, endPoint x: 673, endPoint y: 365, distance: 27.6
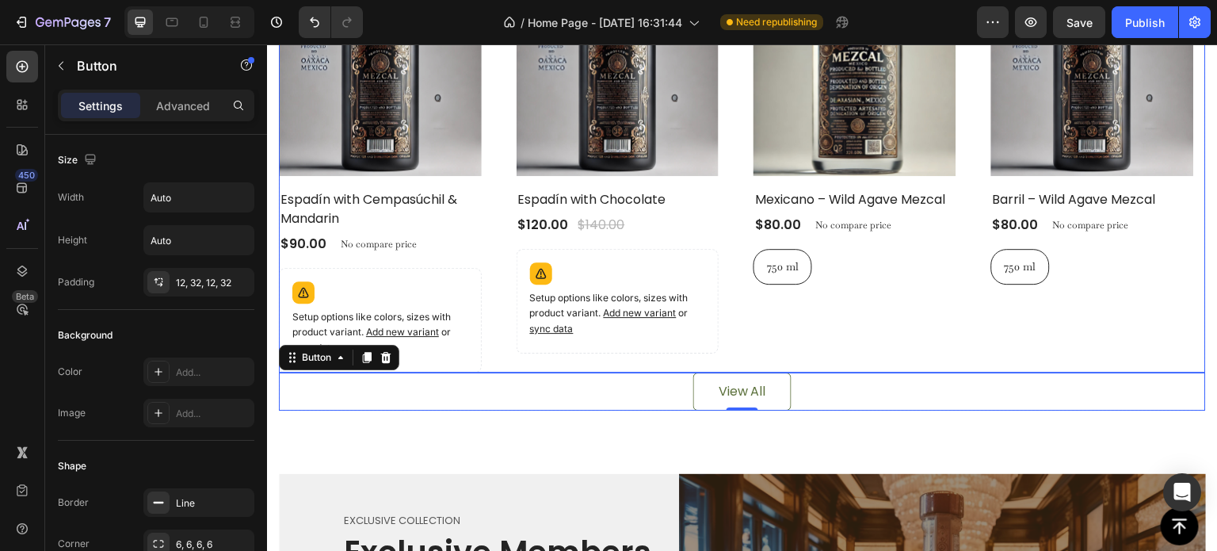
click at [626, 354] on div "14% off Product Tag Product Images Row Espadín with Chocolate Product Title $12…" at bounding box center [617, 172] width 203 height 399
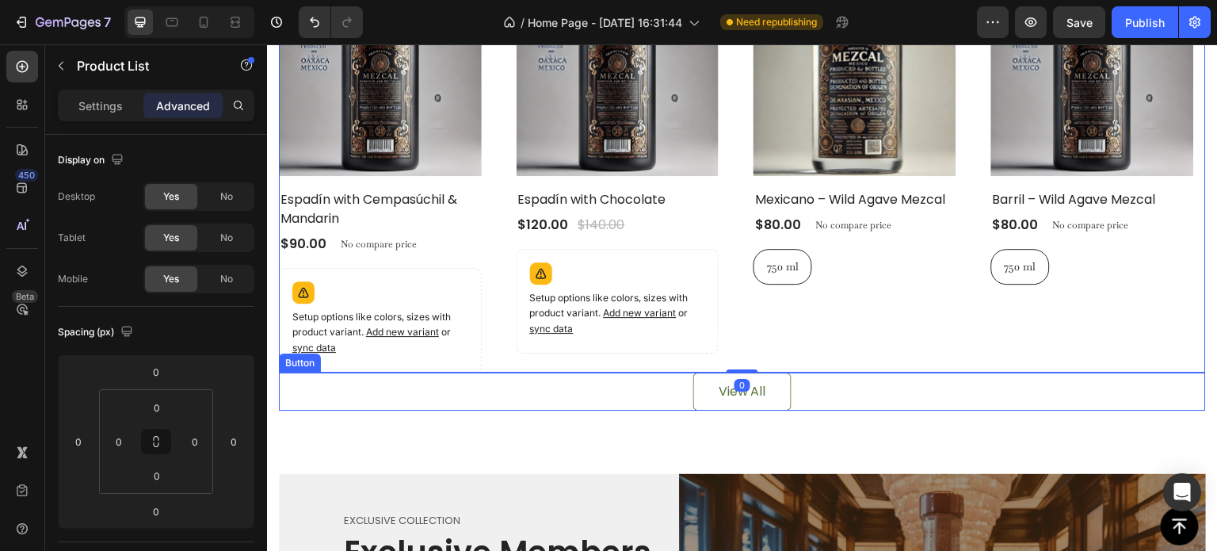
click at [606, 397] on div "View All Button" at bounding box center [742, 391] width 927 height 38
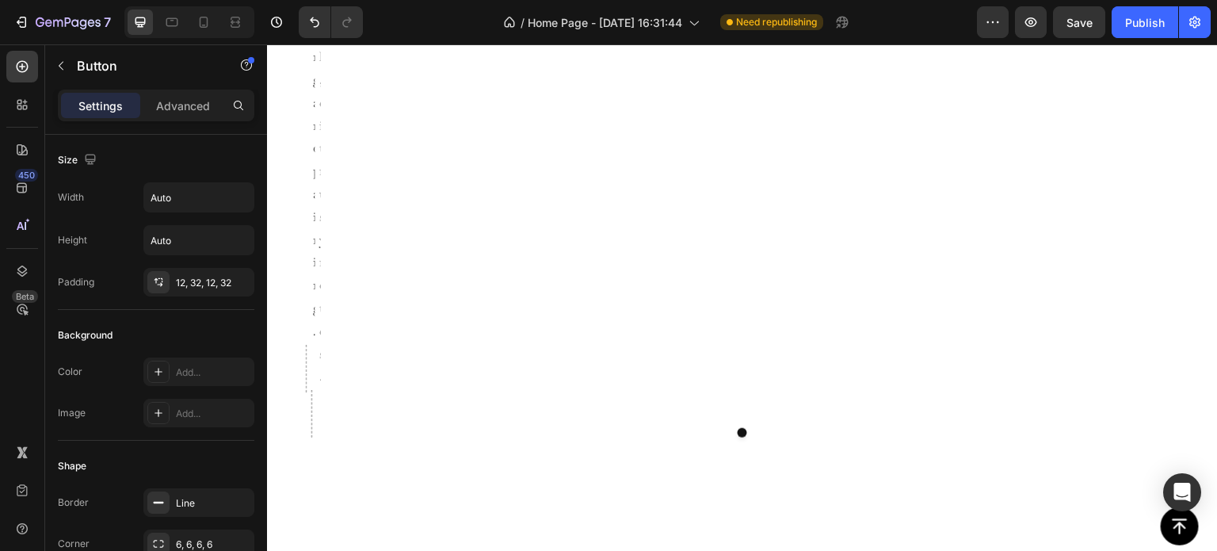
scroll to position [1750, 0]
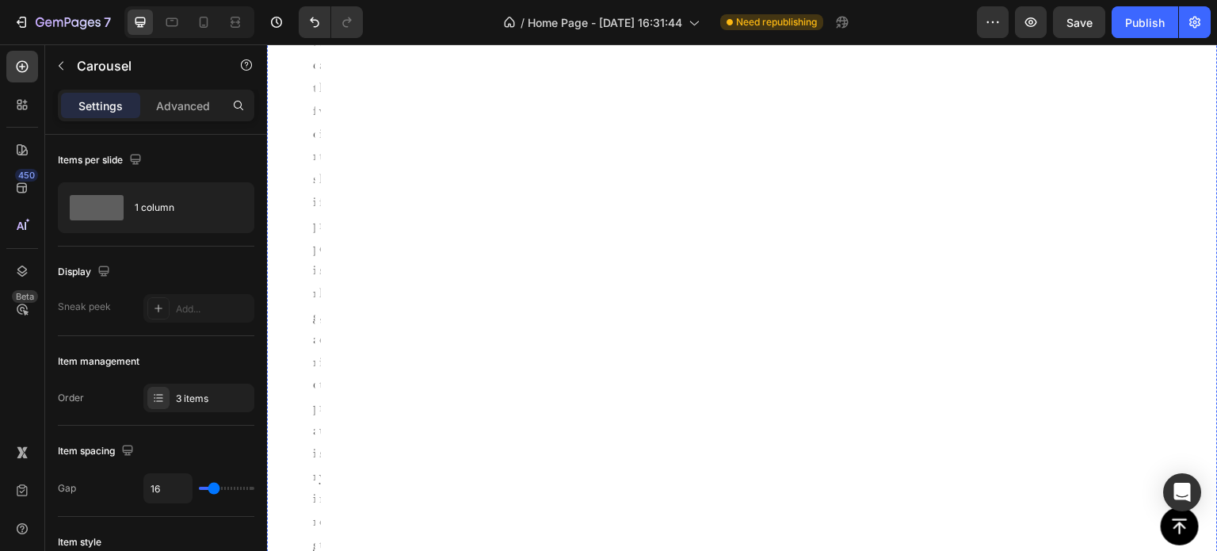
scroll to position [1829, 0]
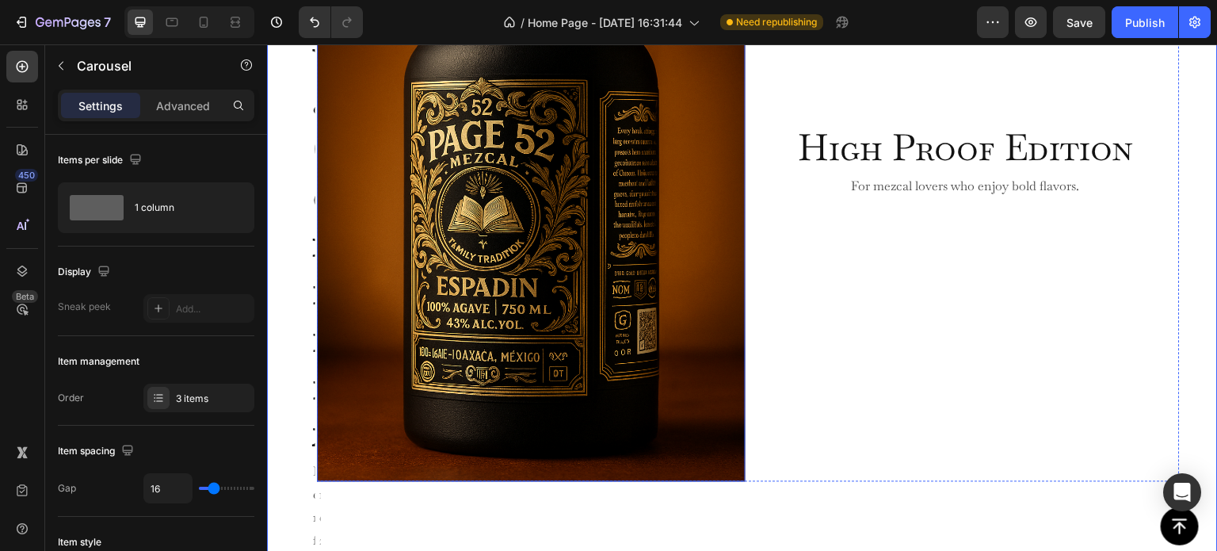
scroll to position [1037, 0]
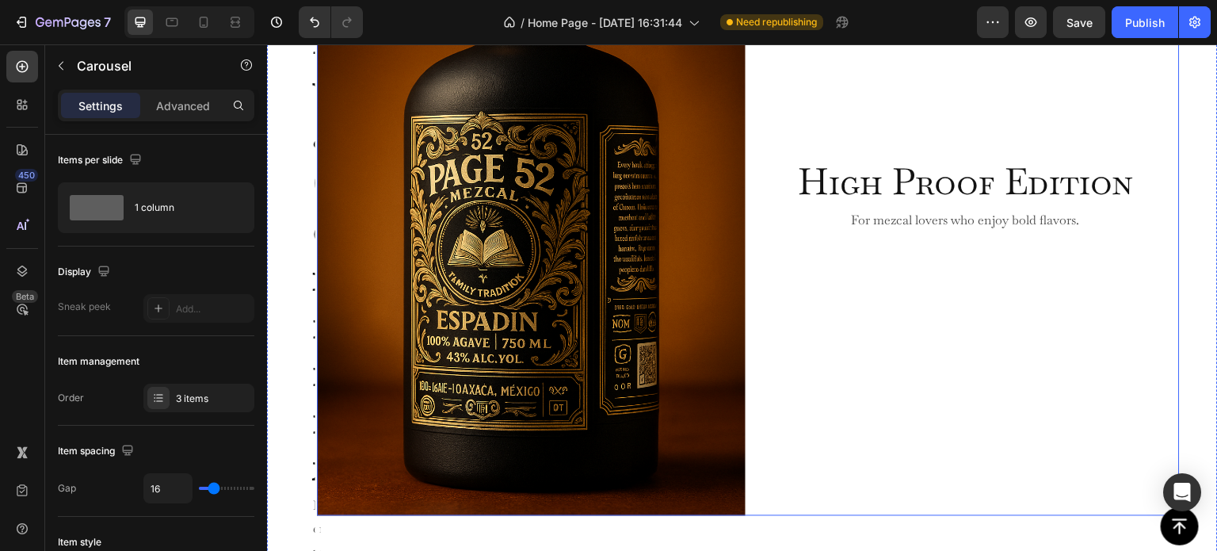
click at [768, 117] on div "High Proof Edition Heading For mezcal lovers who enjoy bold flavors. Text Block" at bounding box center [966, 195] width 428 height 642
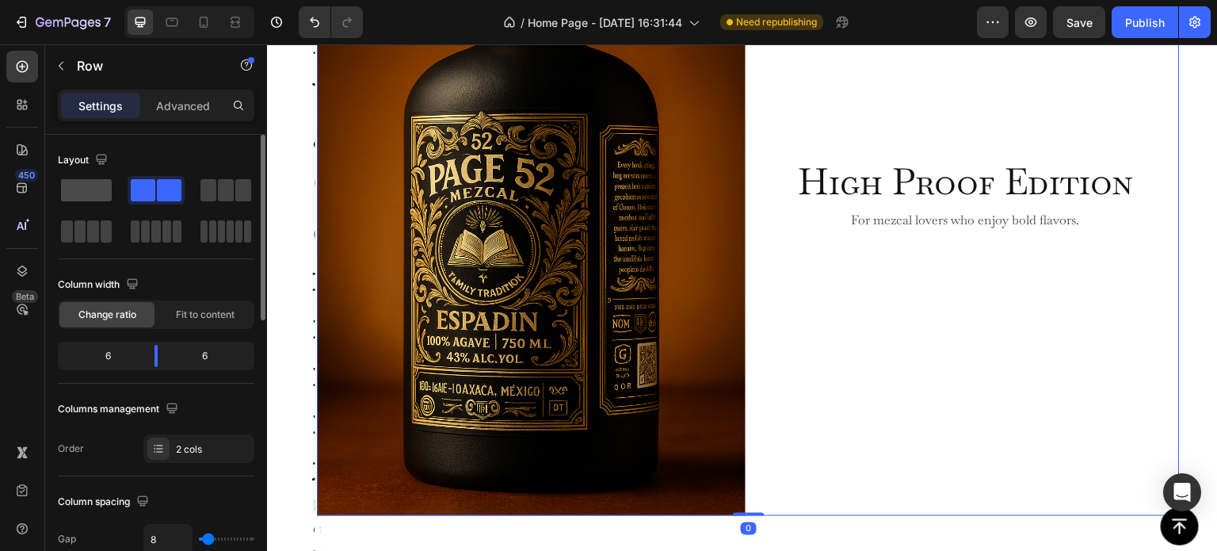
click at [89, 186] on span at bounding box center [86, 190] width 51 height 22
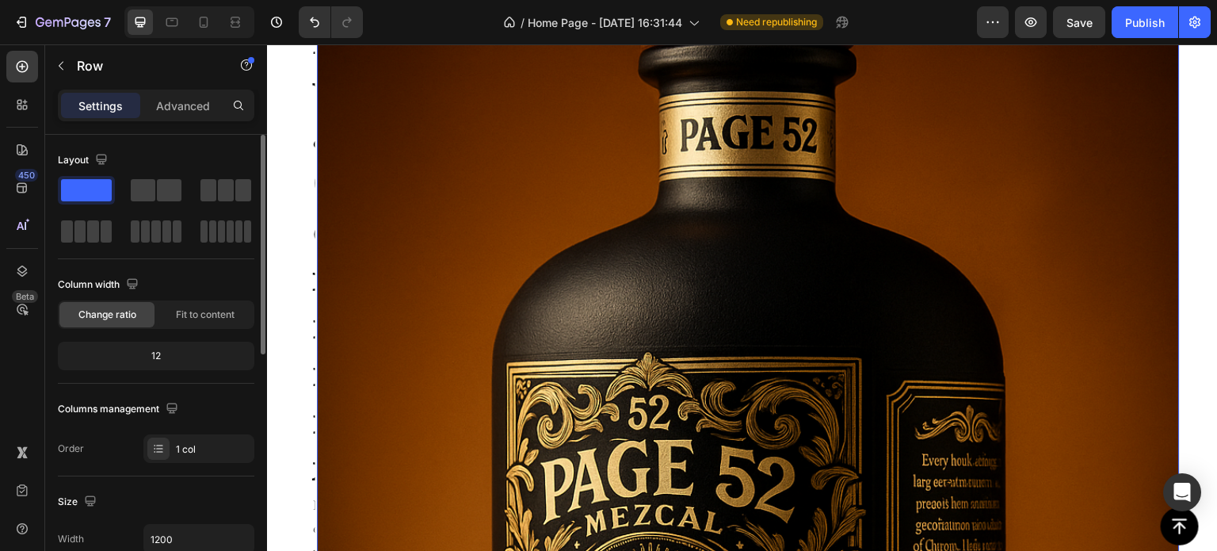
scroll to position [1039, 0]
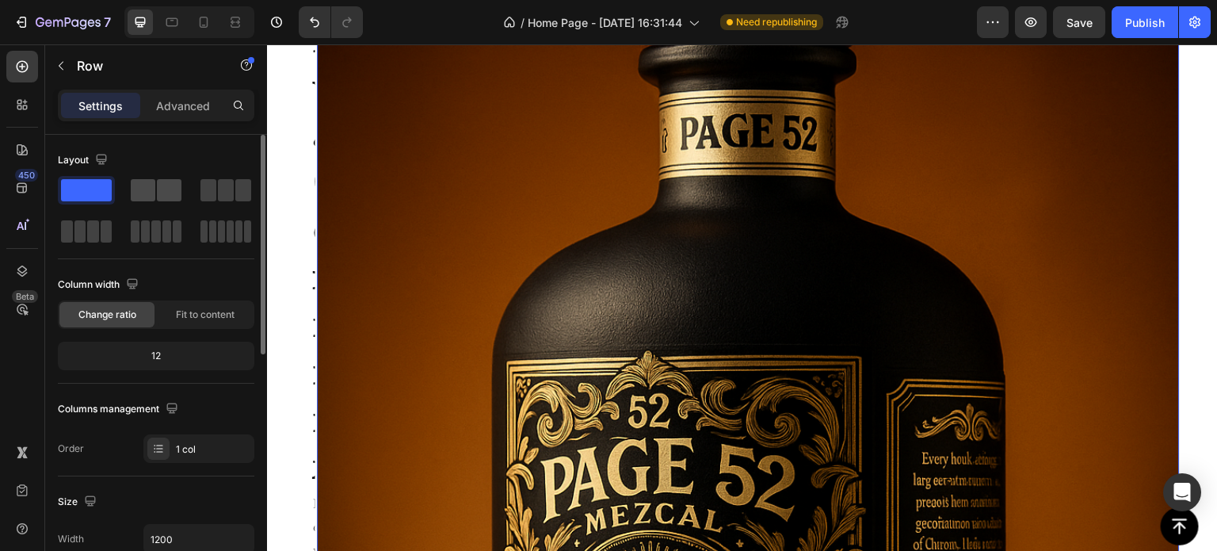
click at [171, 199] on span at bounding box center [169, 190] width 25 height 22
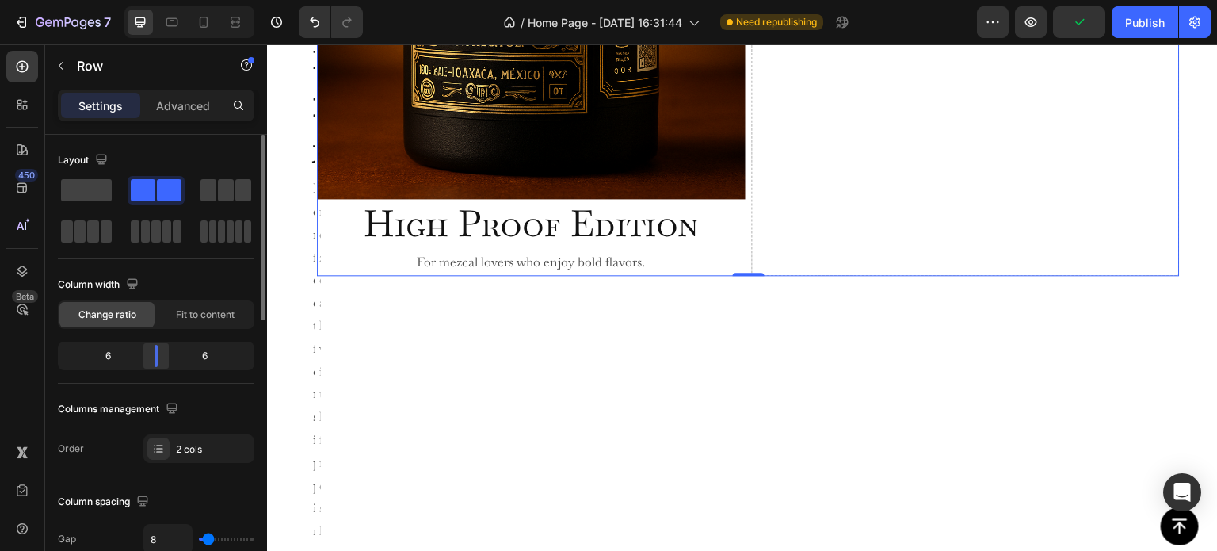
scroll to position [79, 0]
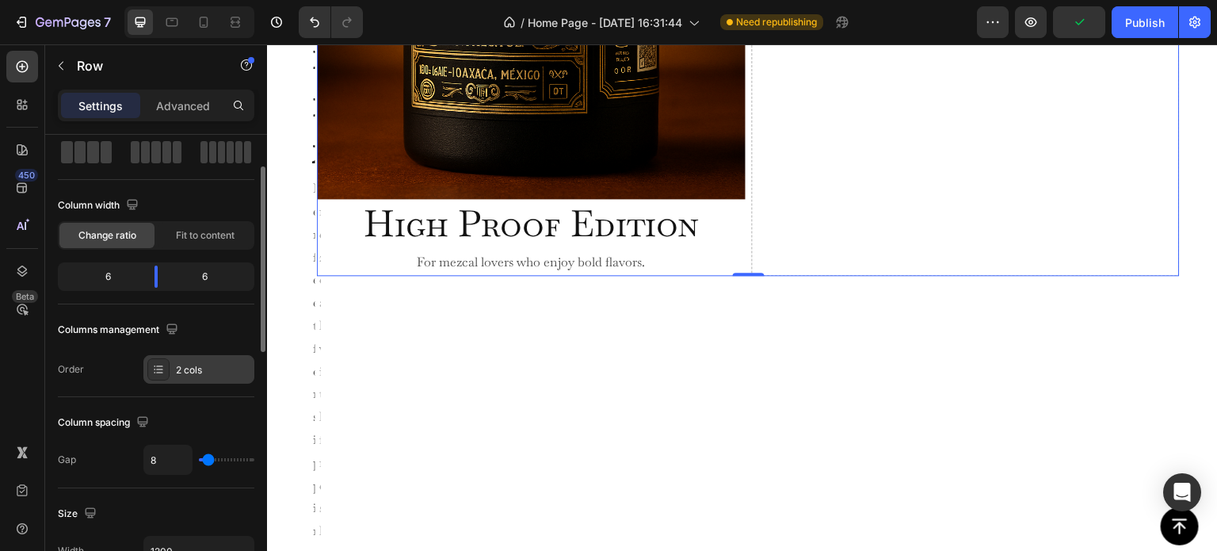
click at [152, 364] on icon at bounding box center [158, 369] width 13 height 13
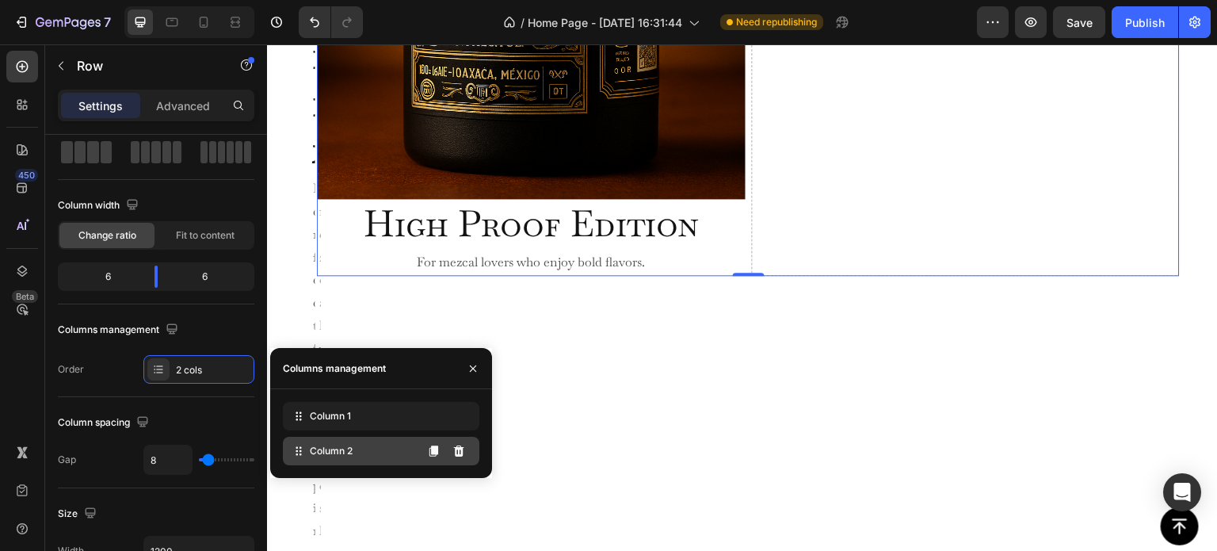
click at [317, 452] on span "Column 2" at bounding box center [331, 451] width 43 height 14
click at [324, 448] on span "Column 2" at bounding box center [331, 451] width 43 height 14
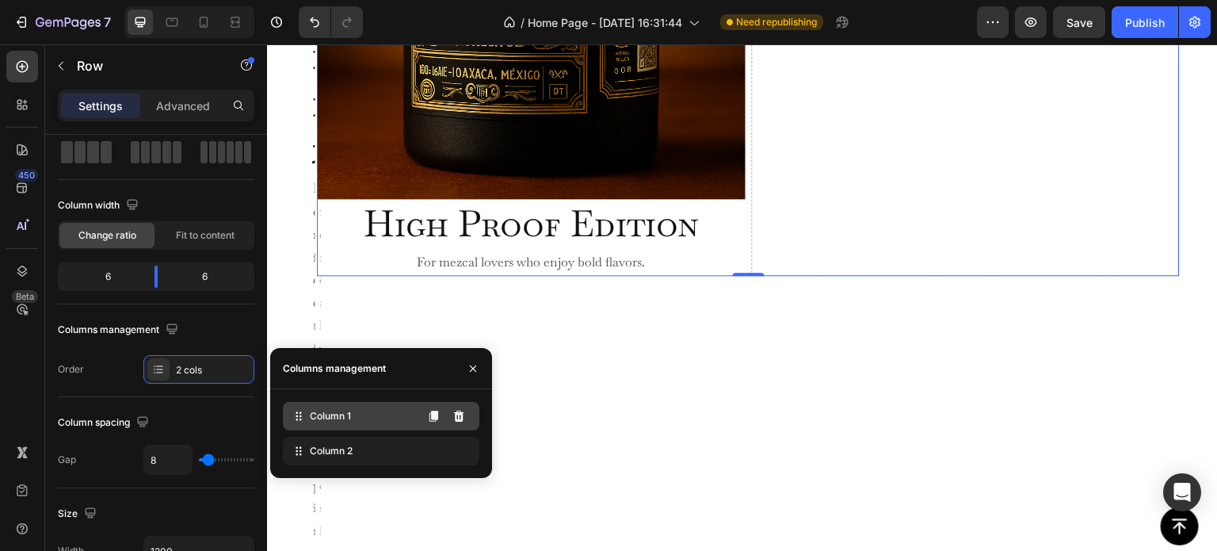
click at [327, 412] on span "Column 1" at bounding box center [330, 416] width 41 height 14
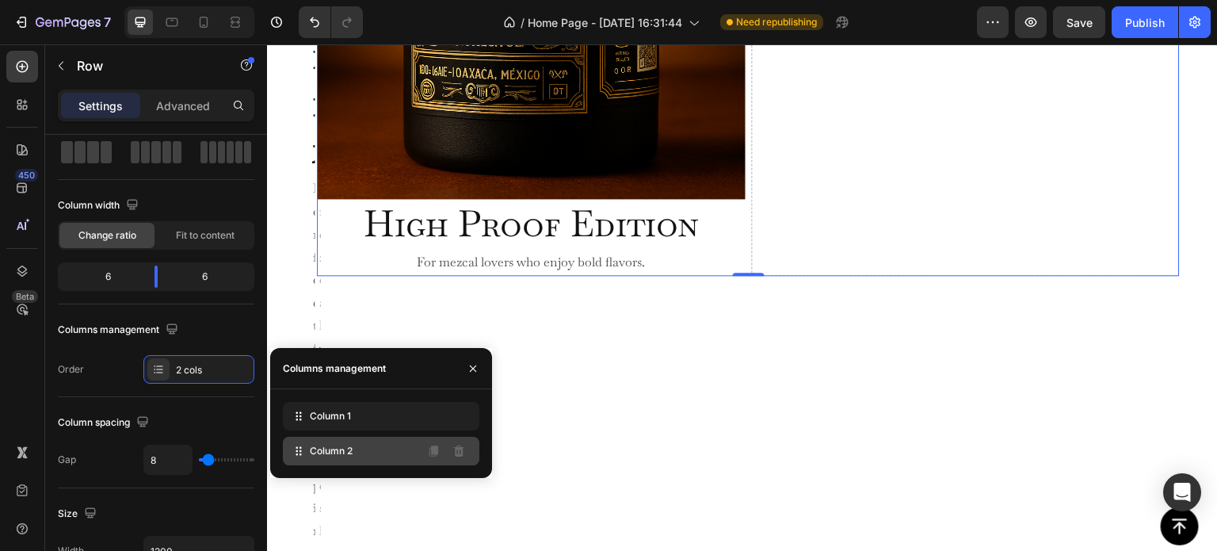
click at [320, 453] on span "Column 2" at bounding box center [331, 451] width 43 height 14
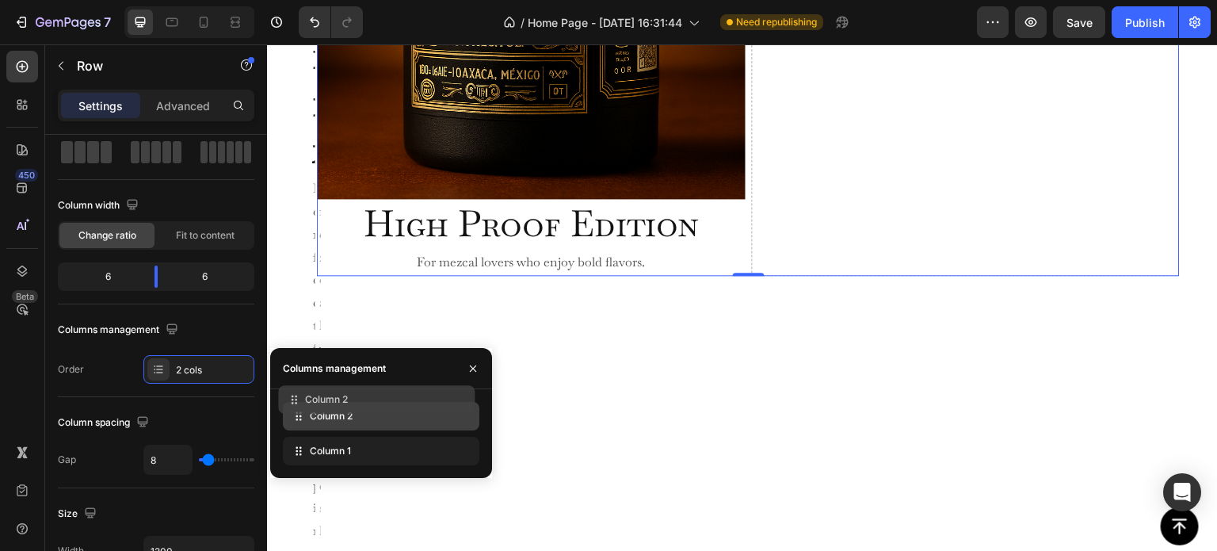
drag, startPoint x: 320, startPoint y: 453, endPoint x: 315, endPoint y: 402, distance: 51.7
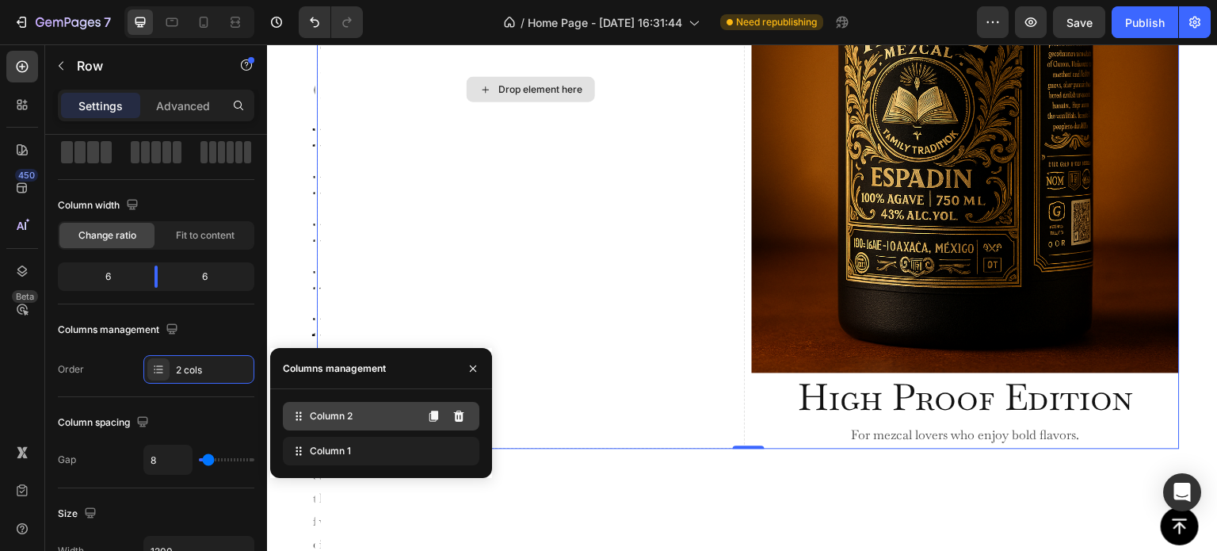
scroll to position [1195, 0]
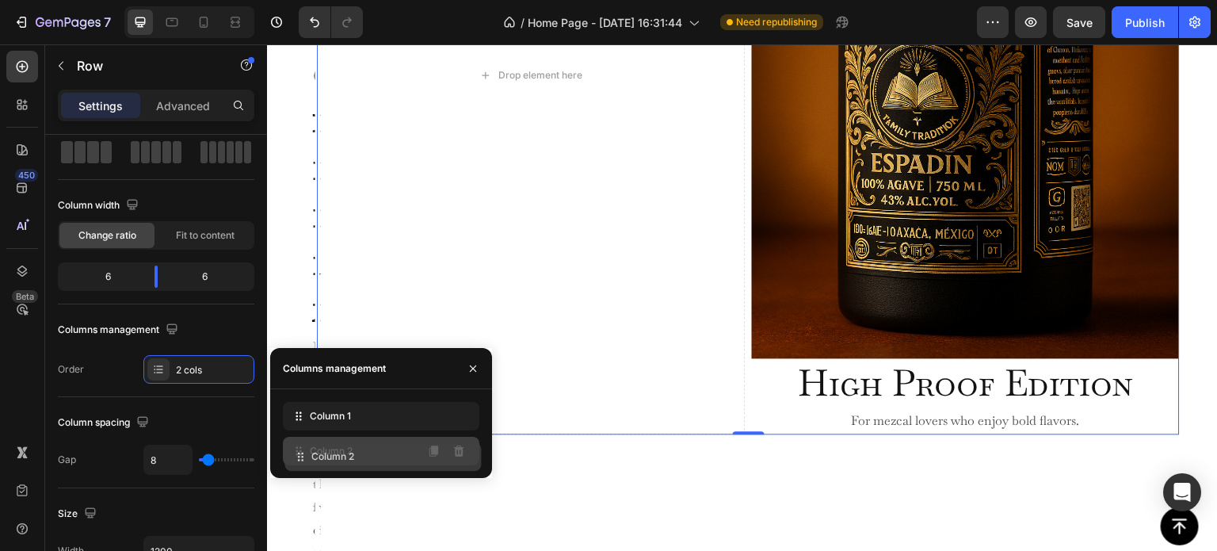
drag, startPoint x: 317, startPoint y: 421, endPoint x: 319, endPoint y: 462, distance: 41.3
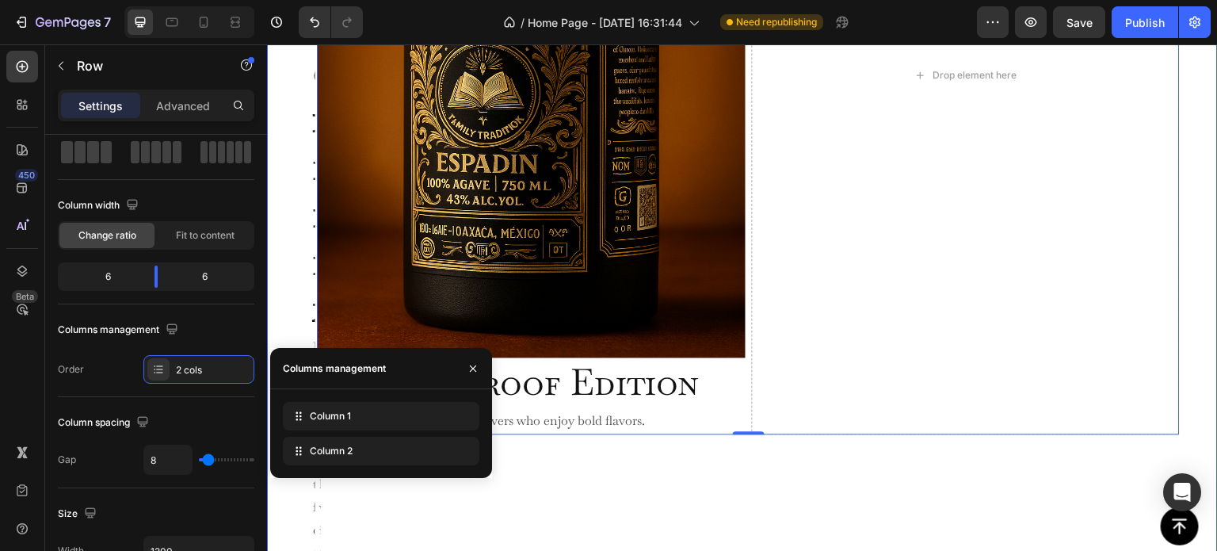
click at [918, 441] on div "Image High Proof Edition Heading For mezcal lovers who enjoy bold flavors. Text…" at bounding box center [748, 399] width 863 height 1366
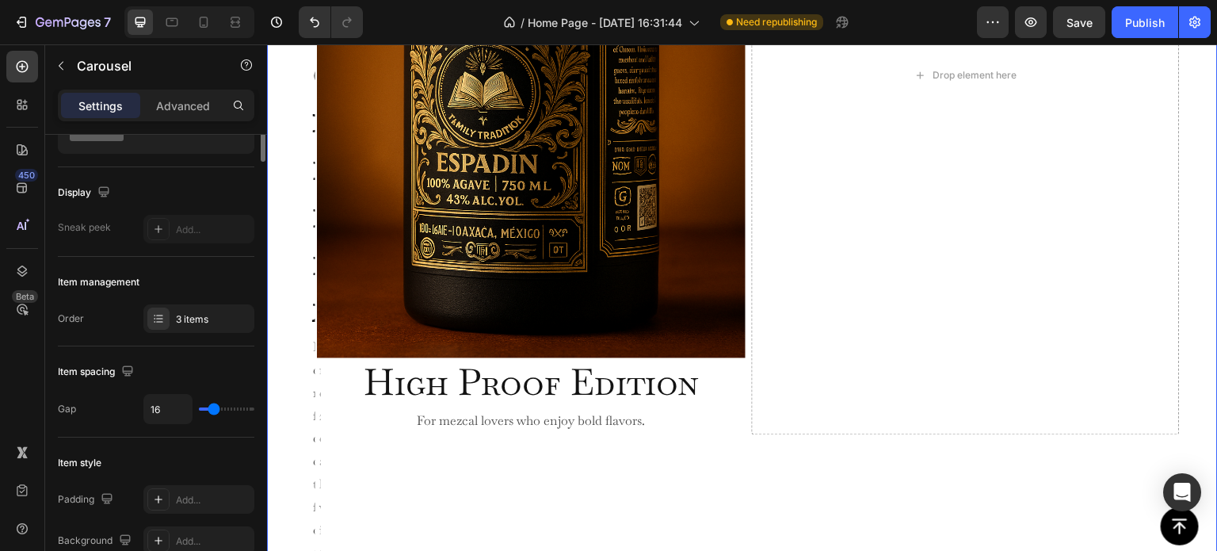
scroll to position [0, 0]
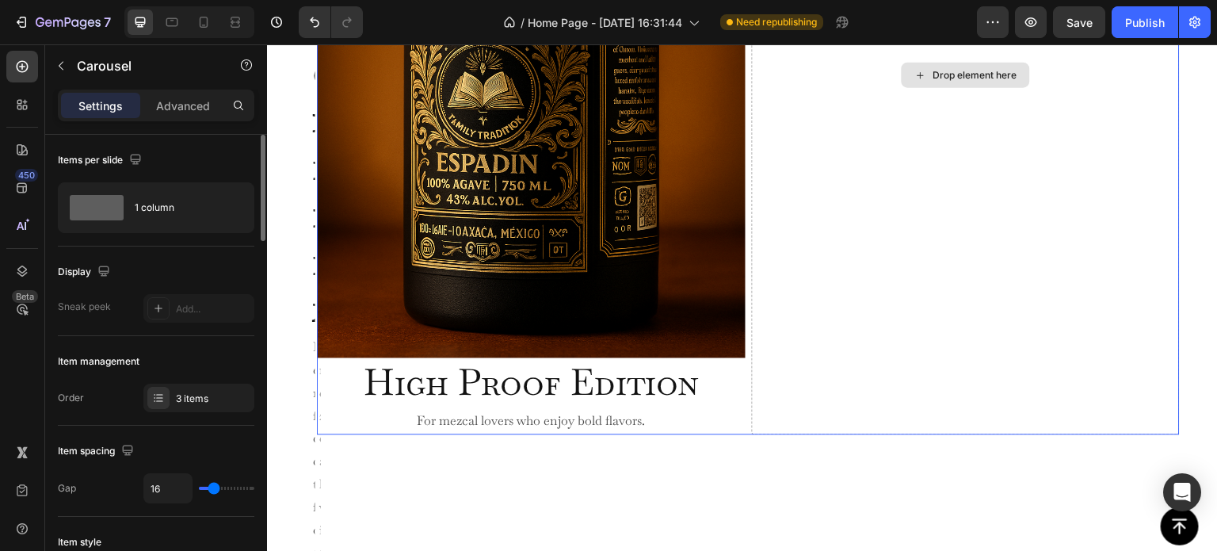
click at [880, 421] on div "Drop element here" at bounding box center [966, 75] width 428 height 718
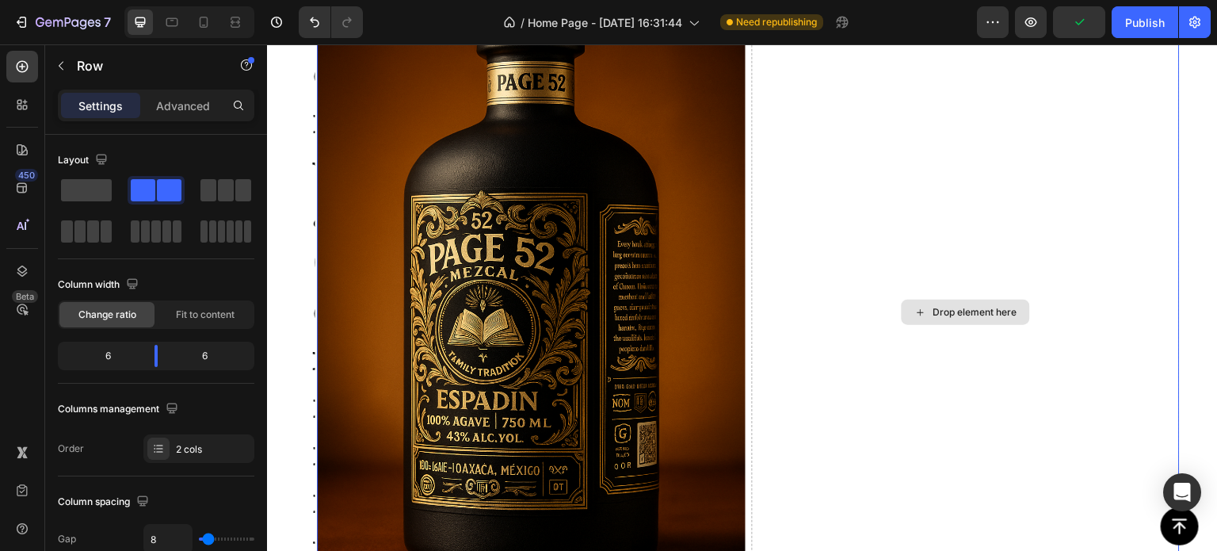
scroll to position [641, 0]
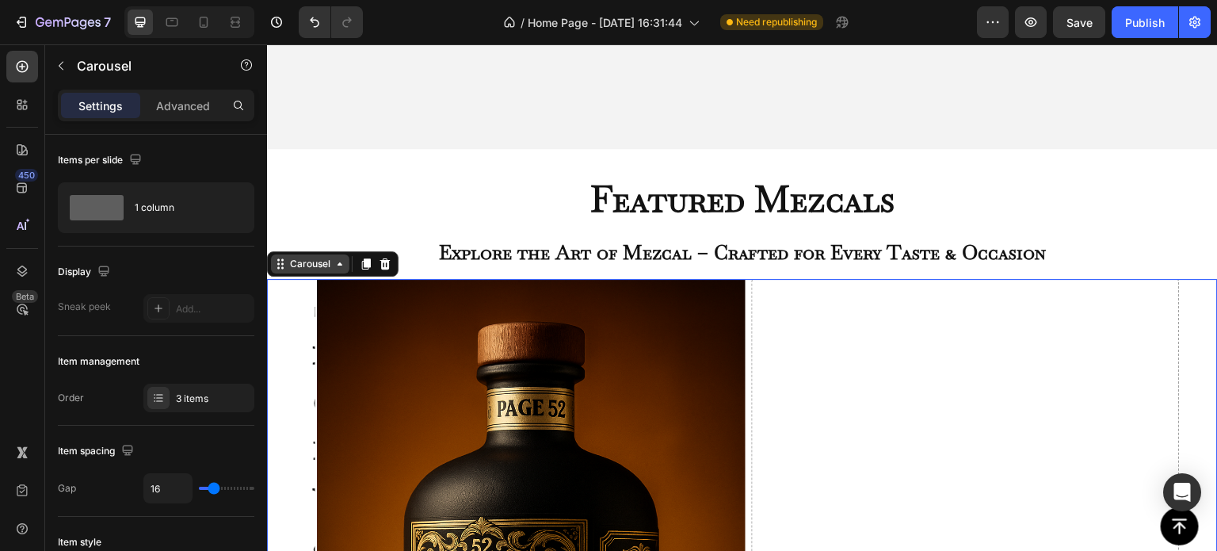
click at [301, 257] on div "Carousel" at bounding box center [310, 264] width 47 height 14
click at [173, 388] on div "3 items" at bounding box center [198, 397] width 111 height 29
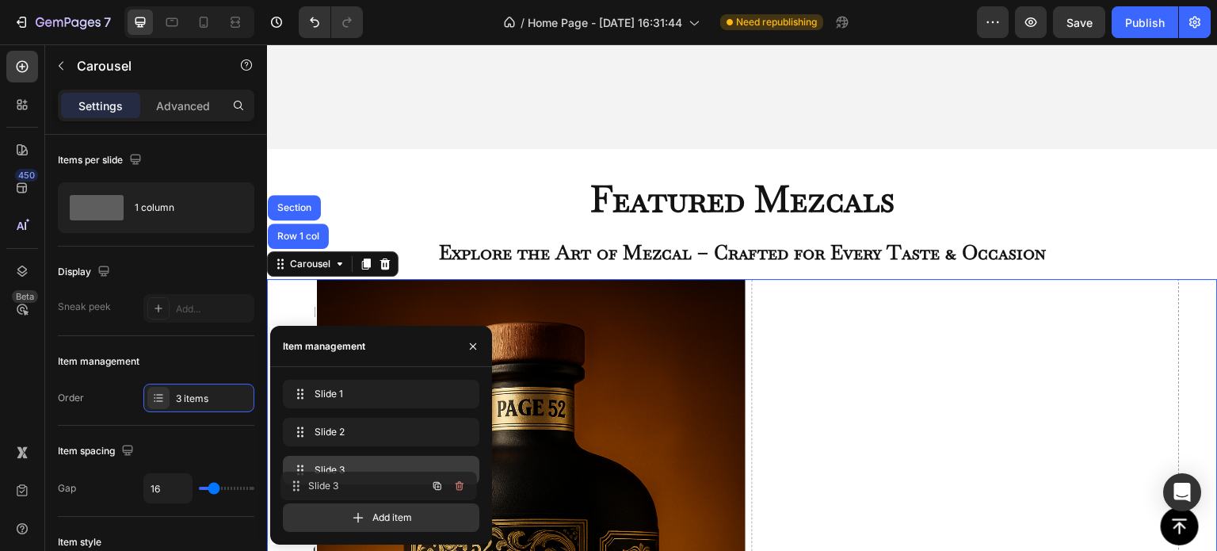
drag, startPoint x: 339, startPoint y: 433, endPoint x: 337, endPoint y: 486, distance: 53.9
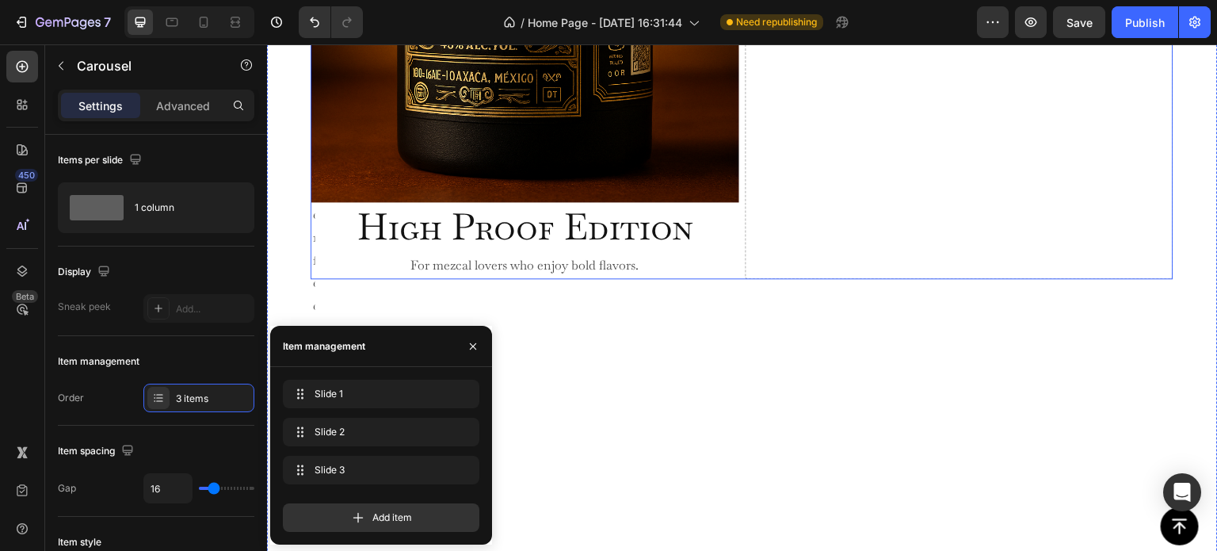
scroll to position [1354, 0]
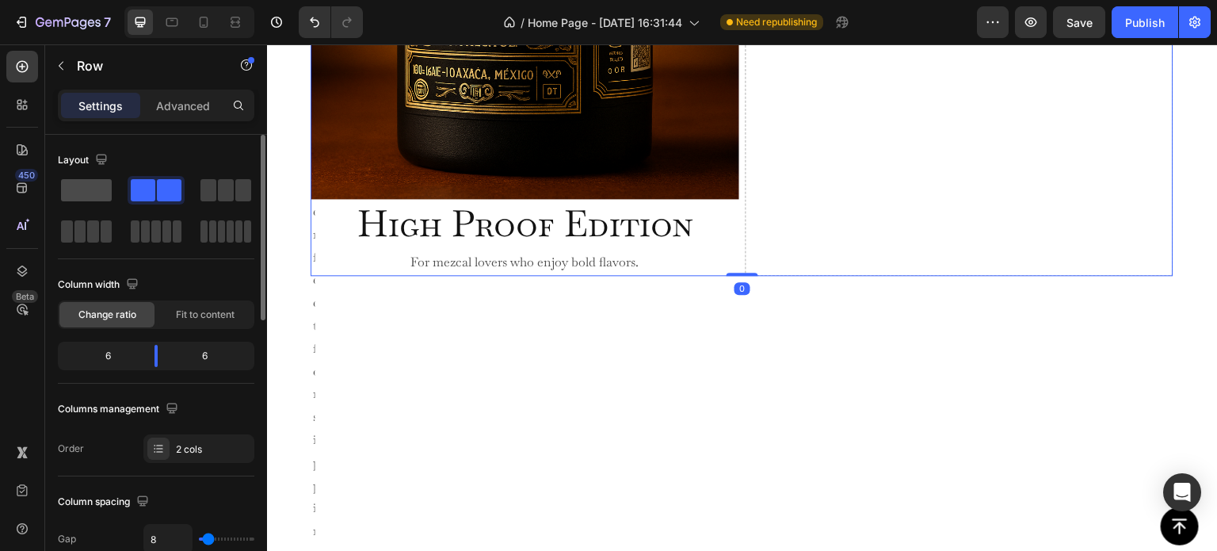
click at [90, 199] on span at bounding box center [86, 190] width 51 height 22
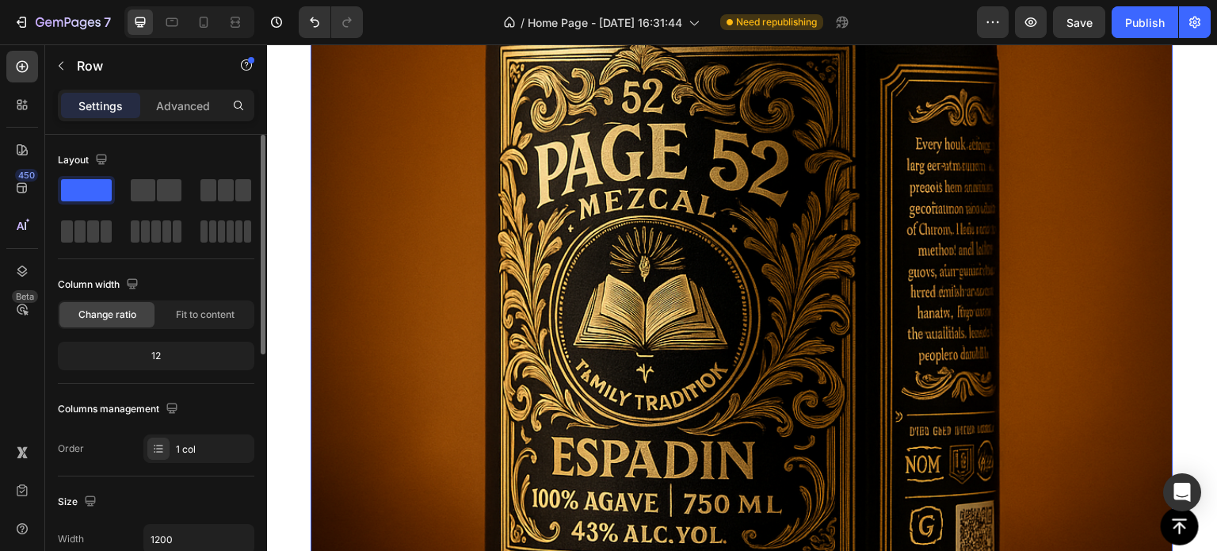
scroll to position [1355, 0]
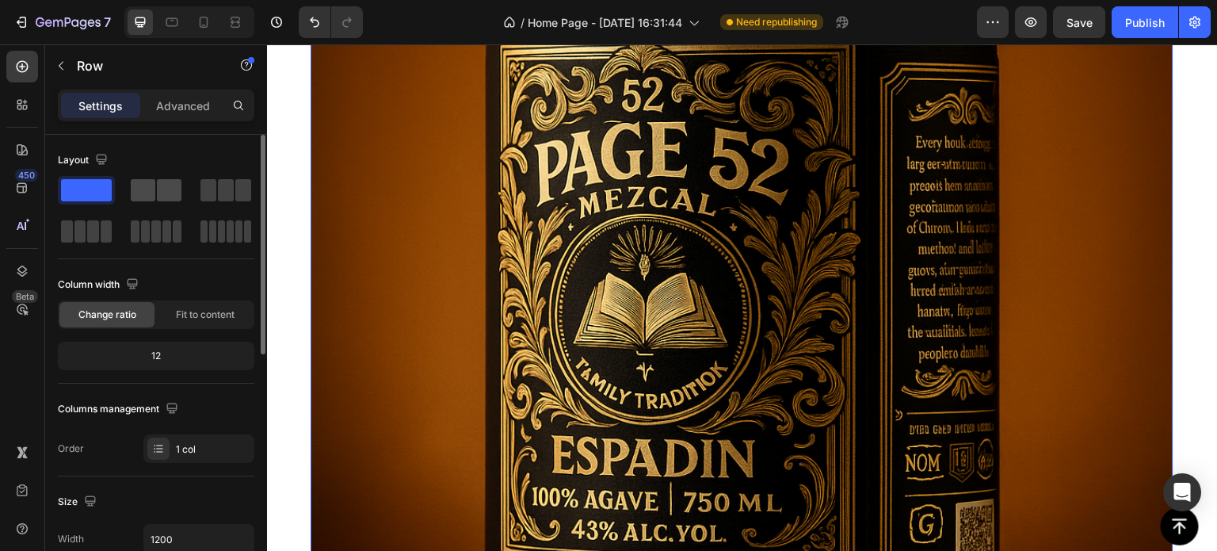
click at [162, 199] on span at bounding box center [169, 190] width 25 height 22
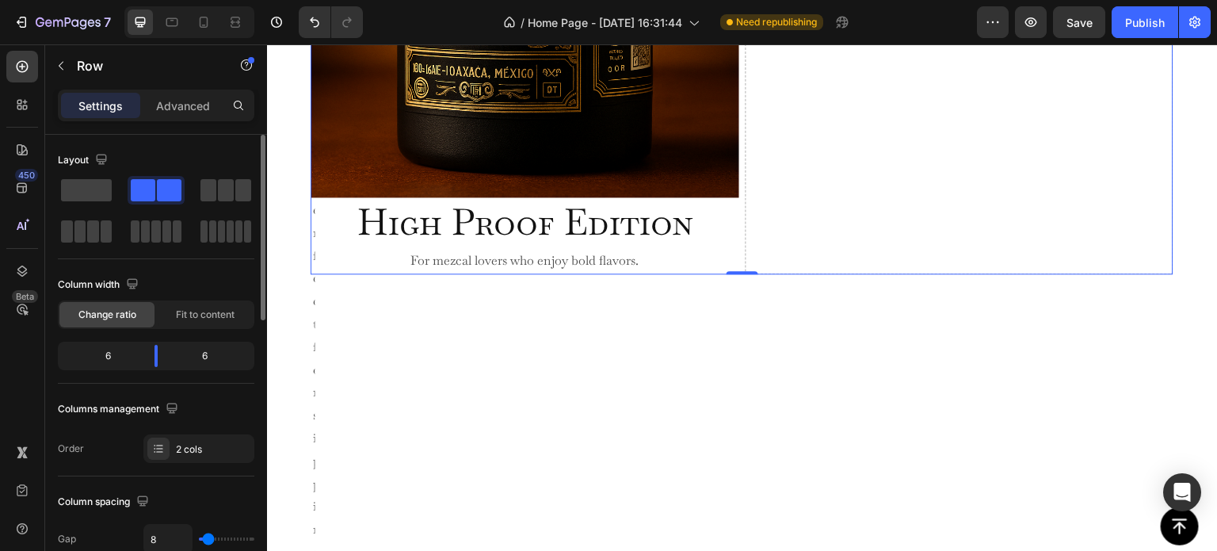
scroll to position [1354, 0]
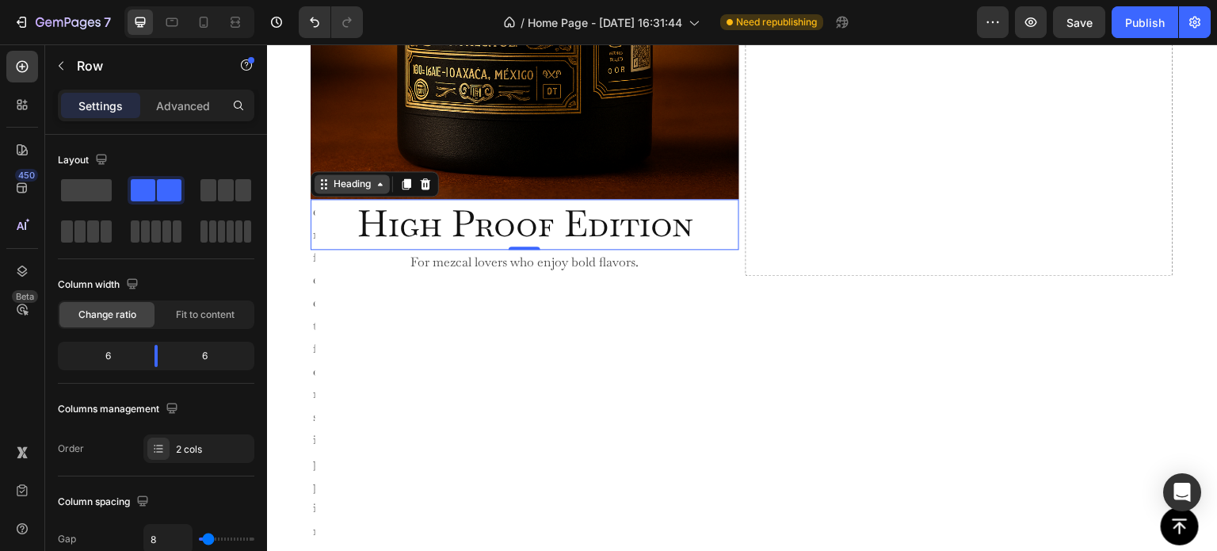
click at [330, 189] on div "Heading" at bounding box center [352, 184] width 44 height 14
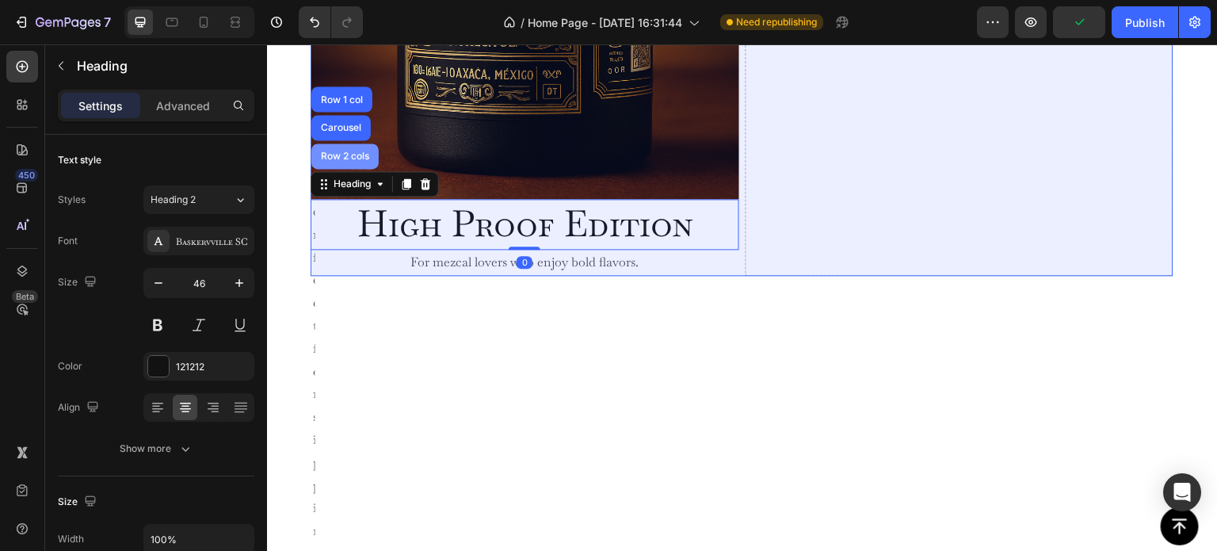
click at [333, 155] on div "Row 2 cols" at bounding box center [345, 156] width 55 height 10
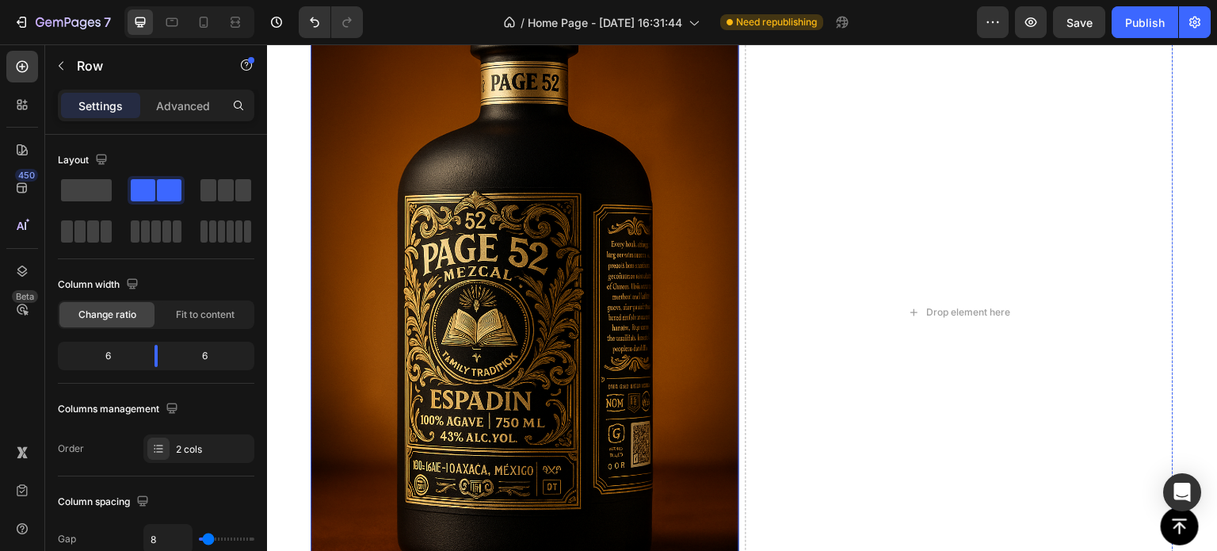
scroll to position [720, 0]
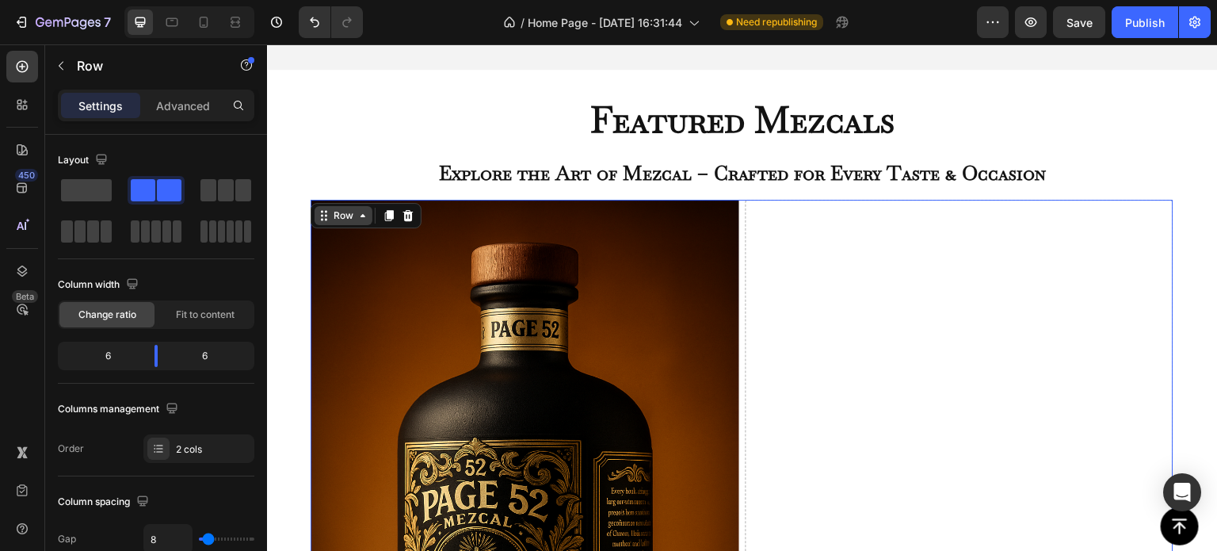
click at [330, 208] on div "Row" at bounding box center [343, 215] width 26 height 14
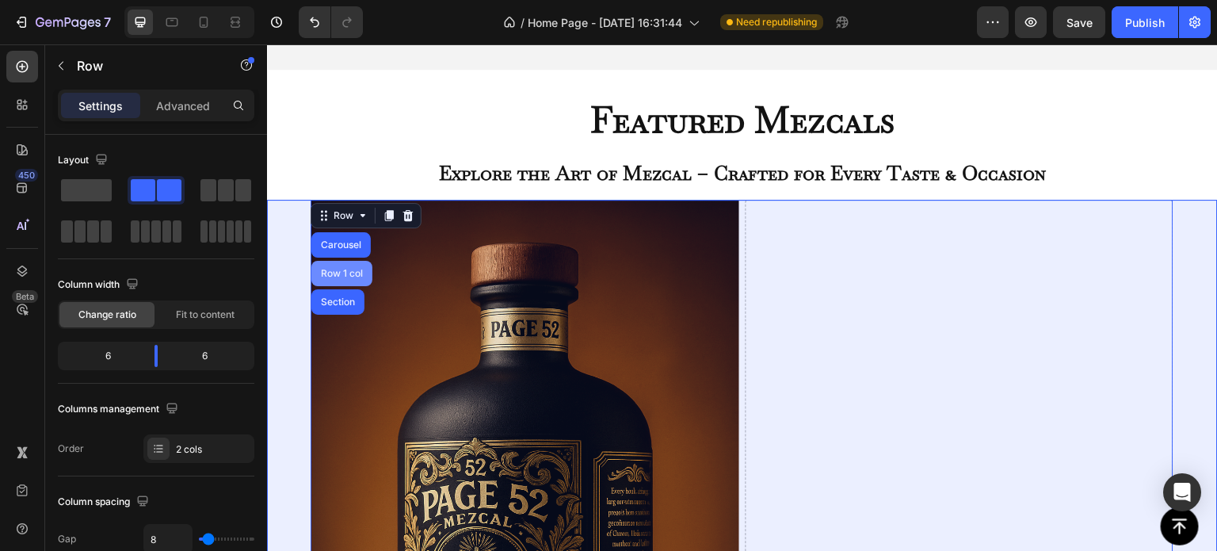
click at [333, 269] on div "Row 1 col" at bounding box center [342, 274] width 48 height 10
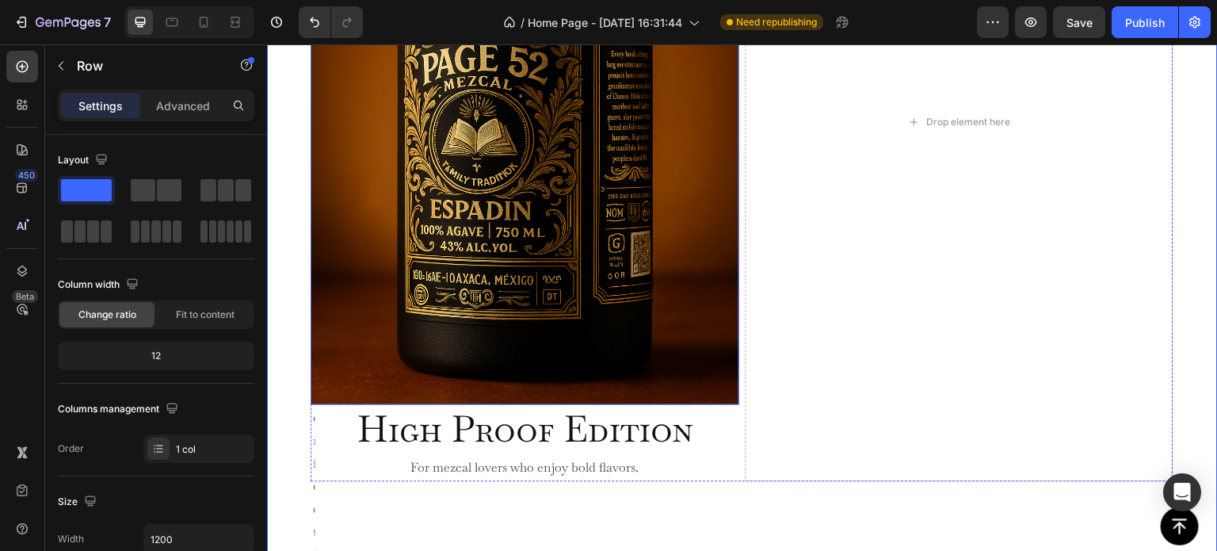
scroll to position [1195, 0]
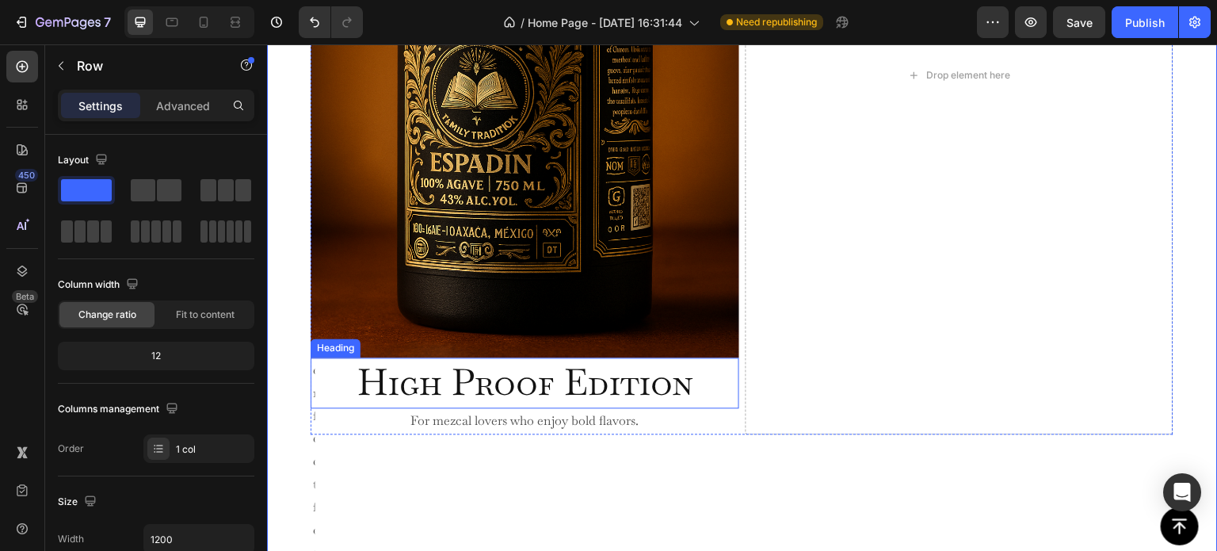
drag, startPoint x: 334, startPoint y: 387, endPoint x: 345, endPoint y: 409, distance: 25.2
click at [334, 387] on h2 "High Proof Edition" at bounding box center [525, 382] width 428 height 51
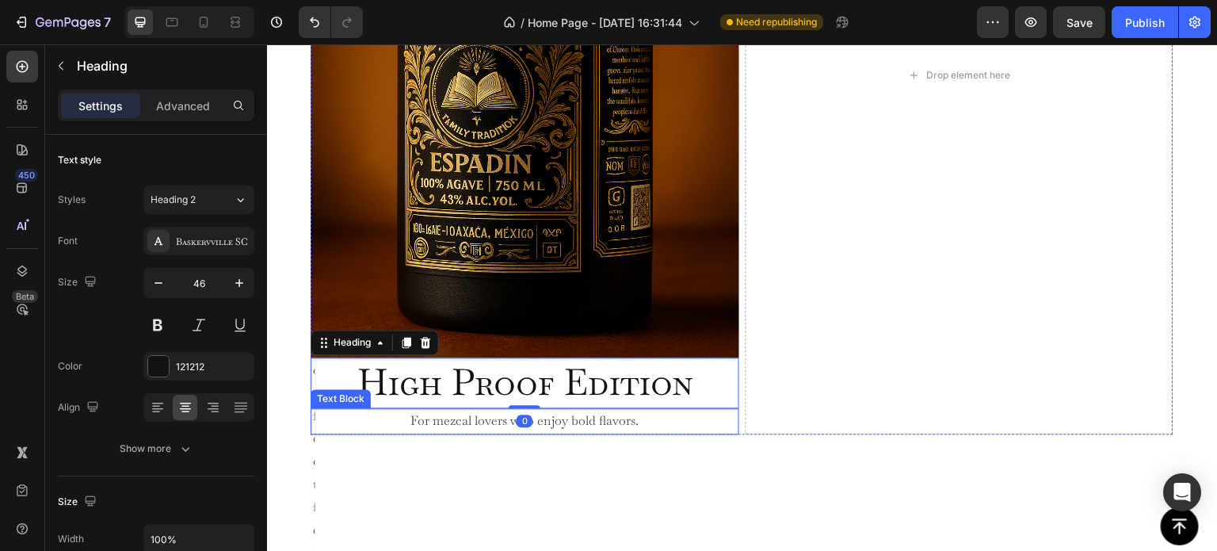
click at [351, 417] on p "For mezcal lovers who enjoy bold flavors." at bounding box center [524, 421] width 425 height 23
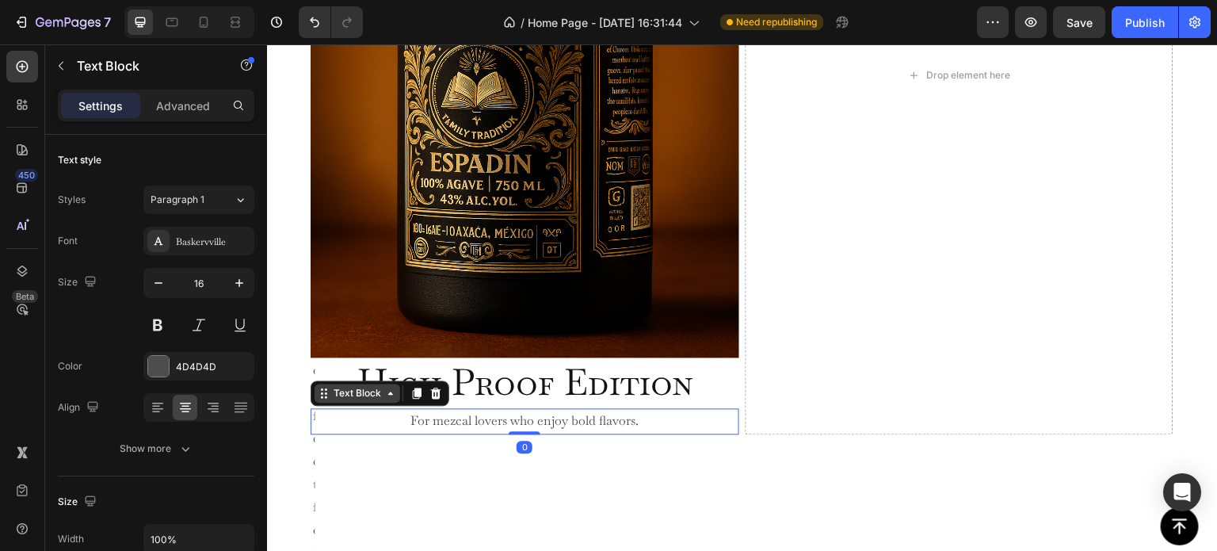
click at [342, 394] on div "Text Block" at bounding box center [357, 393] width 54 height 14
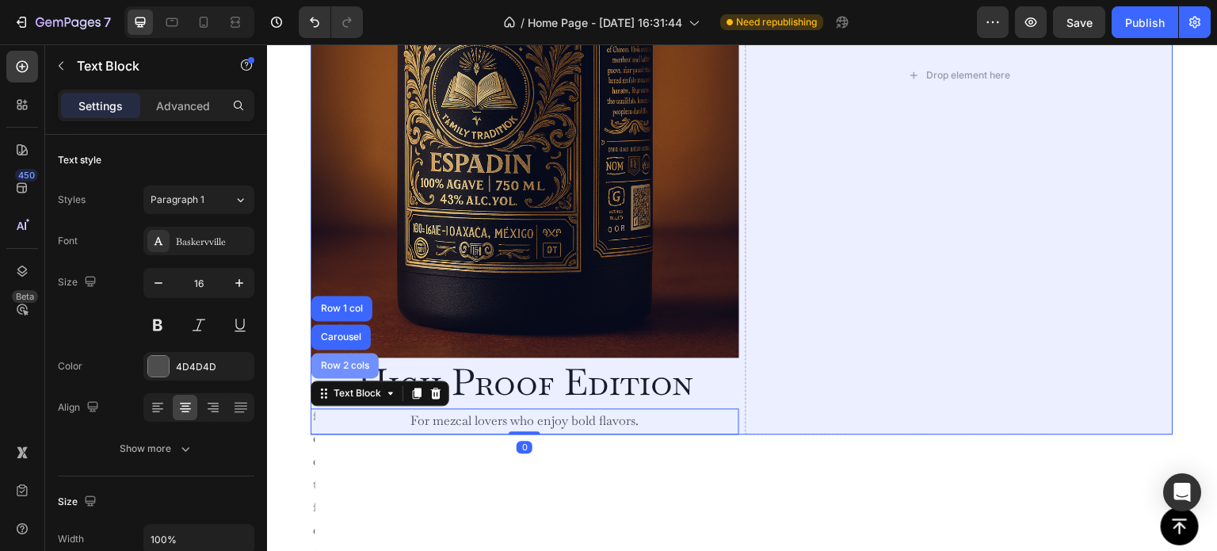
click at [347, 372] on div "Row 2 cols" at bounding box center [344, 365] width 67 height 25
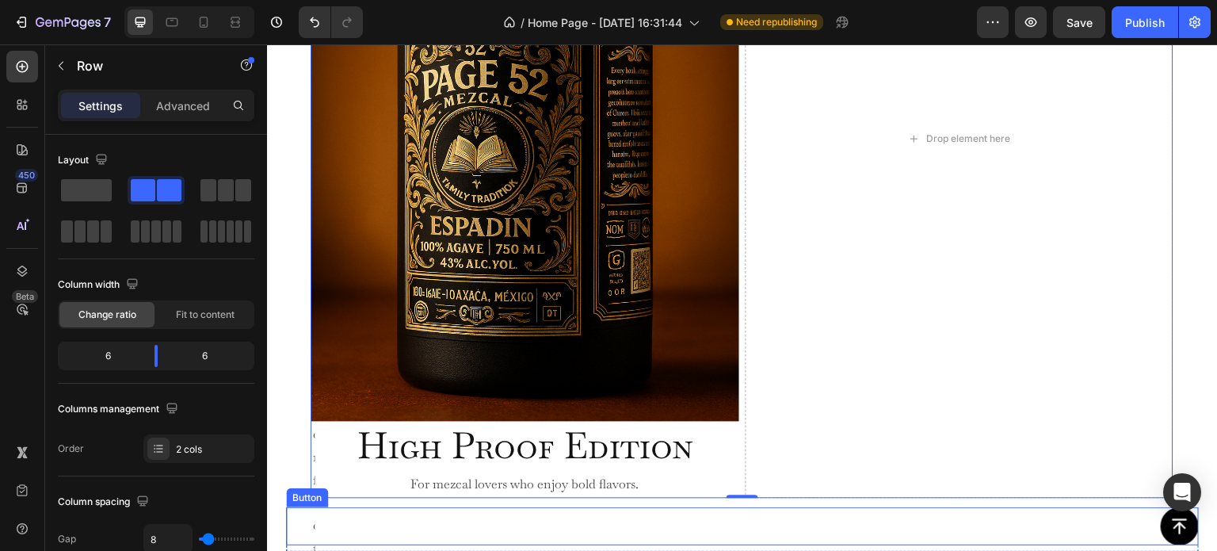
scroll to position [1275, 0]
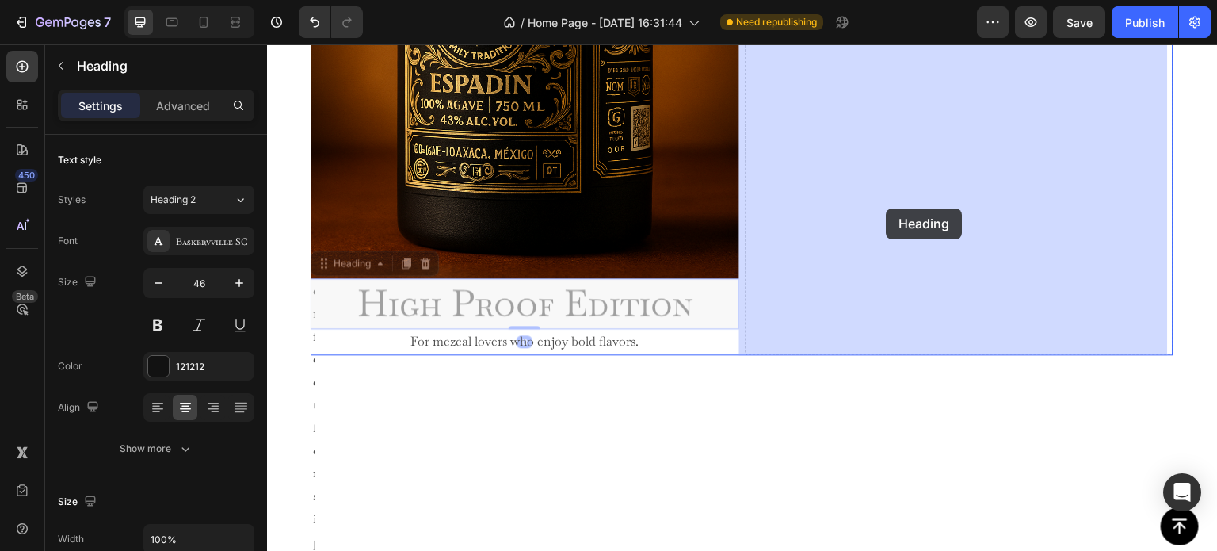
drag, startPoint x: 336, startPoint y: 301, endPoint x: 886, endPoint y: 208, distance: 558.3
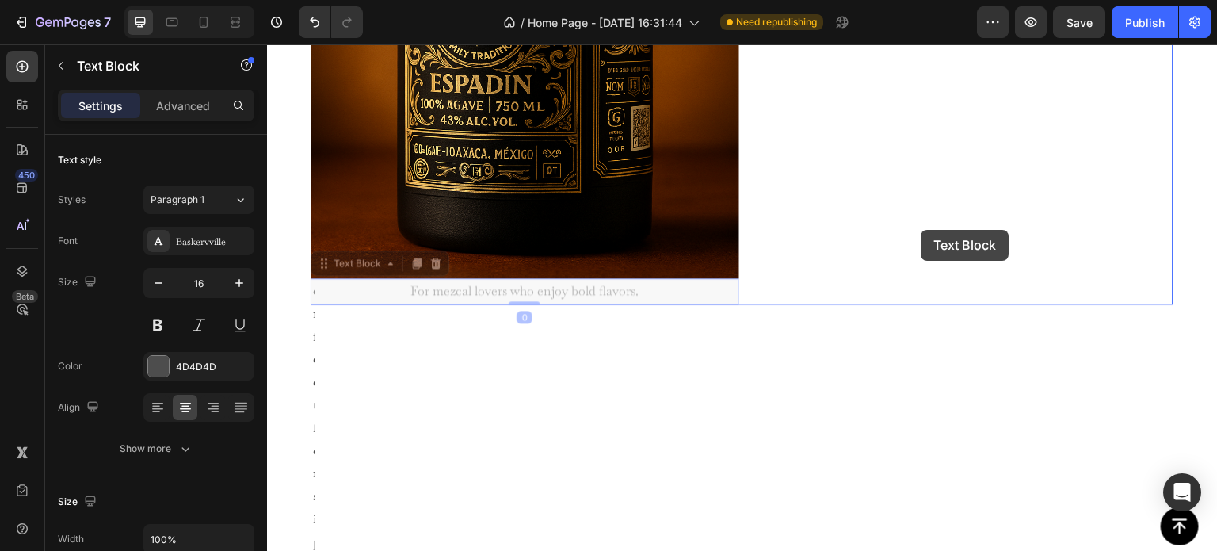
drag, startPoint x: 472, startPoint y: 295, endPoint x: 921, endPoint y: 230, distance: 453.8
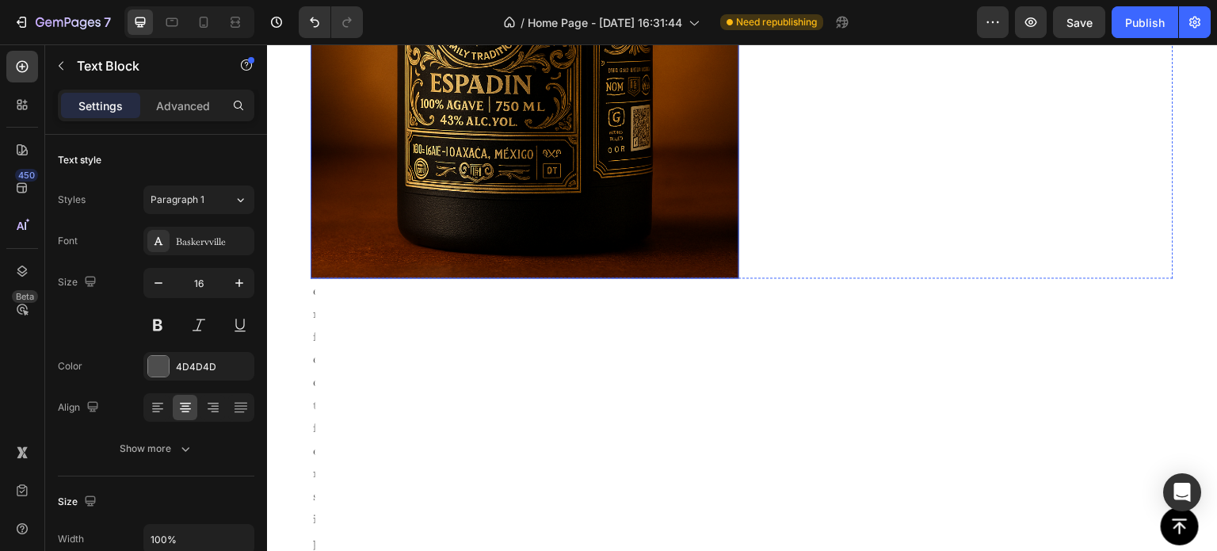
click at [558, 350] on div "Image High Proof Edition Heading For mezcal lovers who enjoy bold flavors. Text…" at bounding box center [742, 319] width 863 height 1366
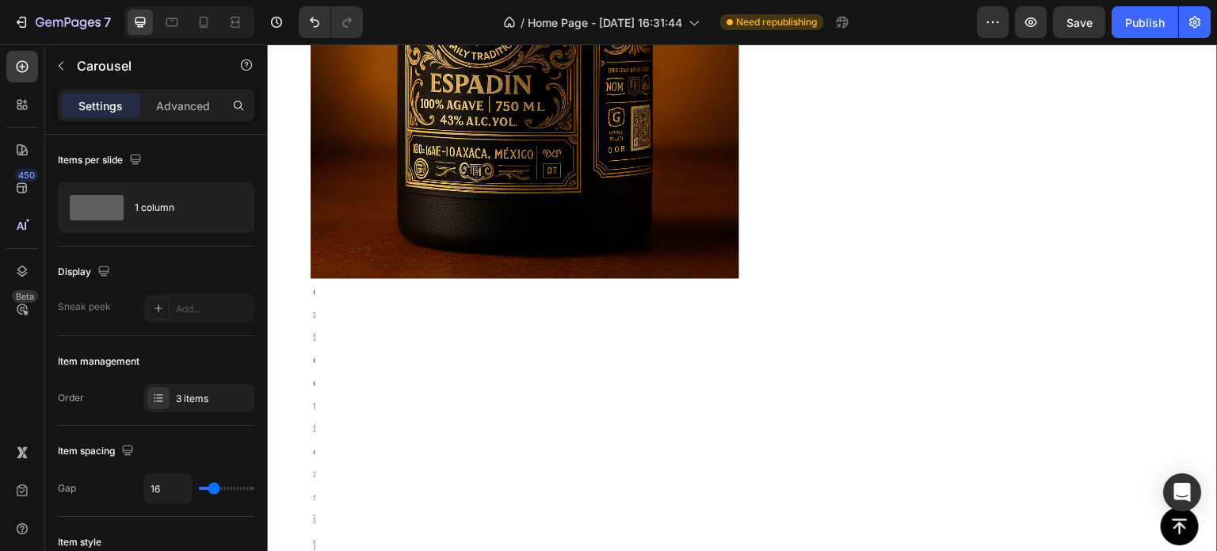
click at [318, 299] on div "Image High Proof Edition Heading For mezcal lovers who enjoy bold flavors. Text…" at bounding box center [742, 319] width 863 height 1366
click at [314, 296] on div "Image High Proof Edition Heading For mezcal lovers who enjoy bold flavors. Text…" at bounding box center [742, 319] width 863 height 1366
type input "0"
drag, startPoint x: 207, startPoint y: 484, endPoint x: 177, endPoint y: 482, distance: 29.4
type input "0"
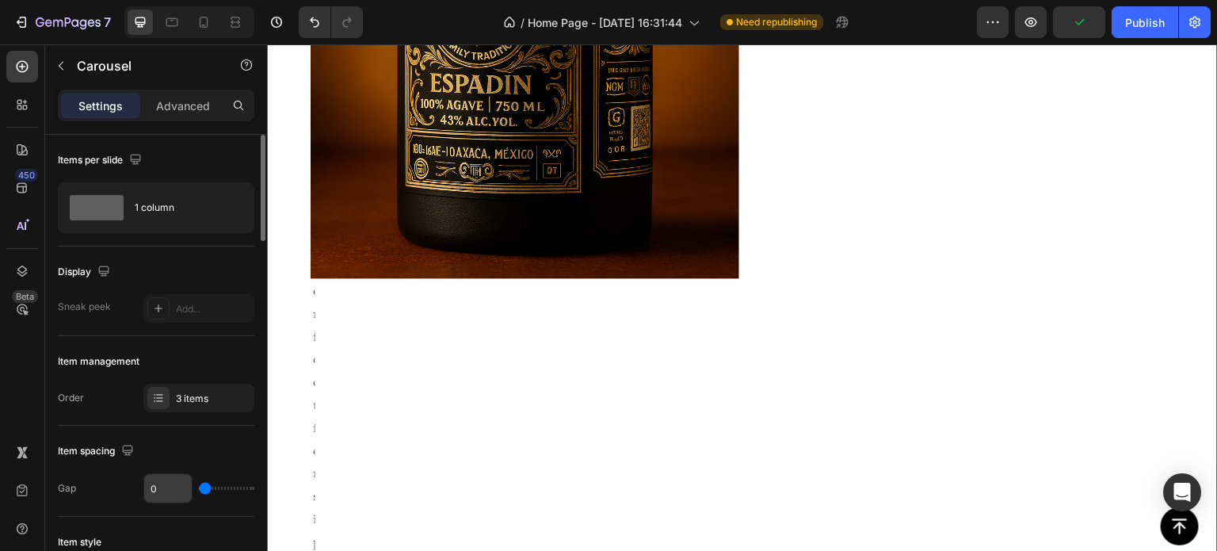
click at [199, 486] on input "range" at bounding box center [226, 487] width 55 height 3
type input "7"
type input "12"
drag, startPoint x: 200, startPoint y: 486, endPoint x: 212, endPoint y: 487, distance: 11.1
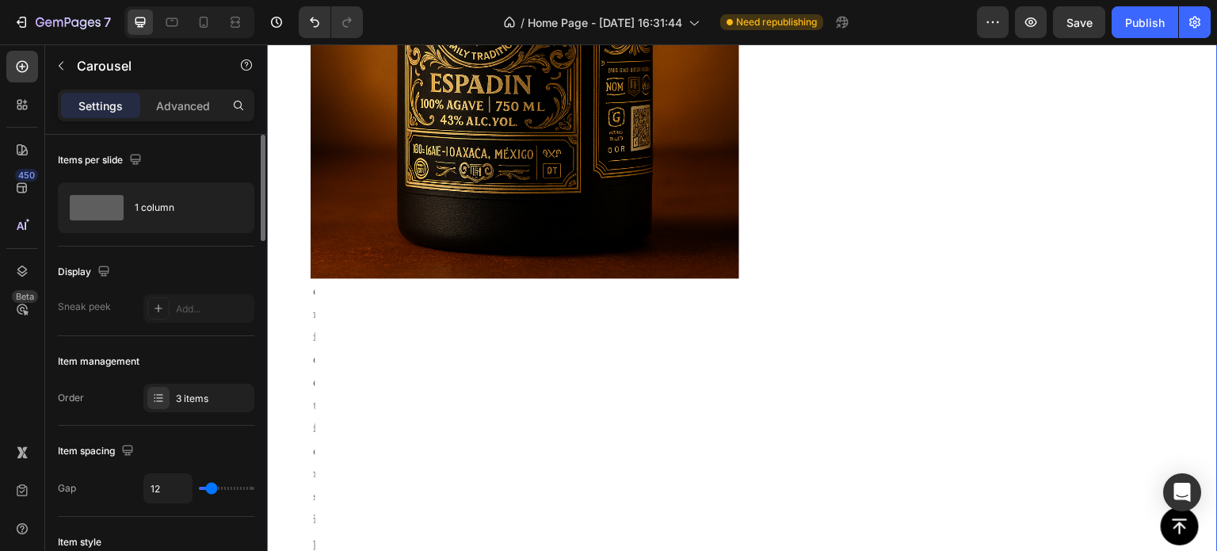
type input "12"
click at [212, 487] on input "range" at bounding box center [226, 487] width 55 height 3
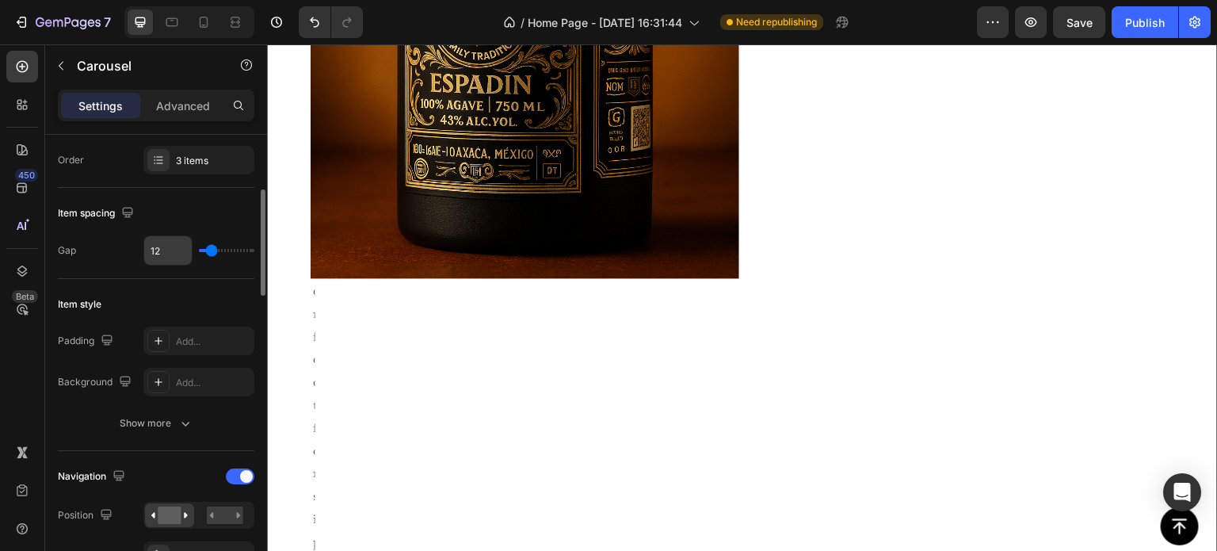
scroll to position [396, 0]
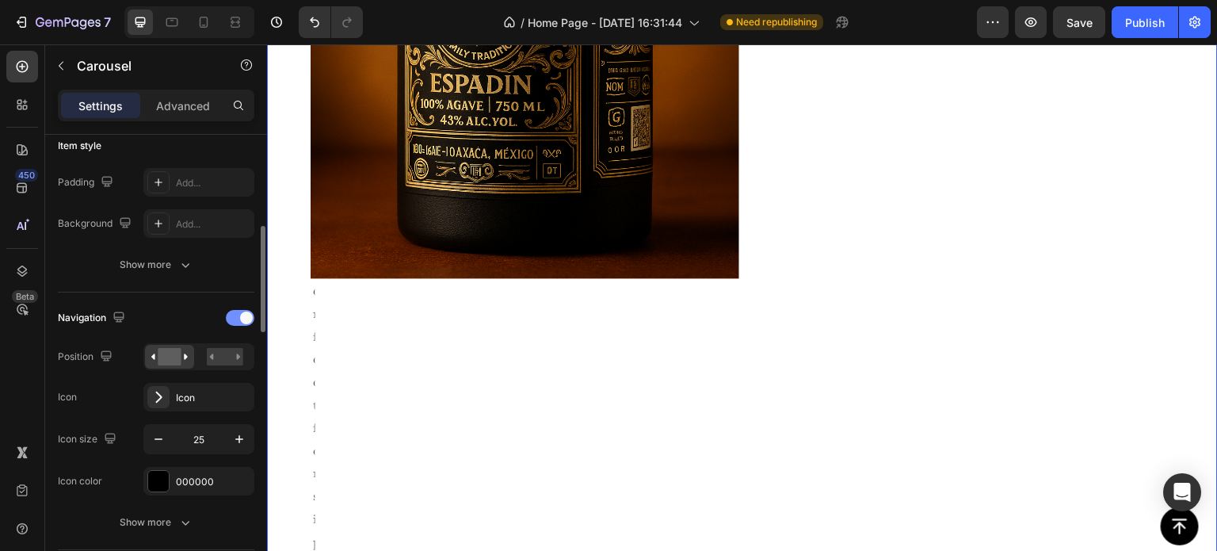
click at [238, 318] on div at bounding box center [240, 318] width 29 height 16
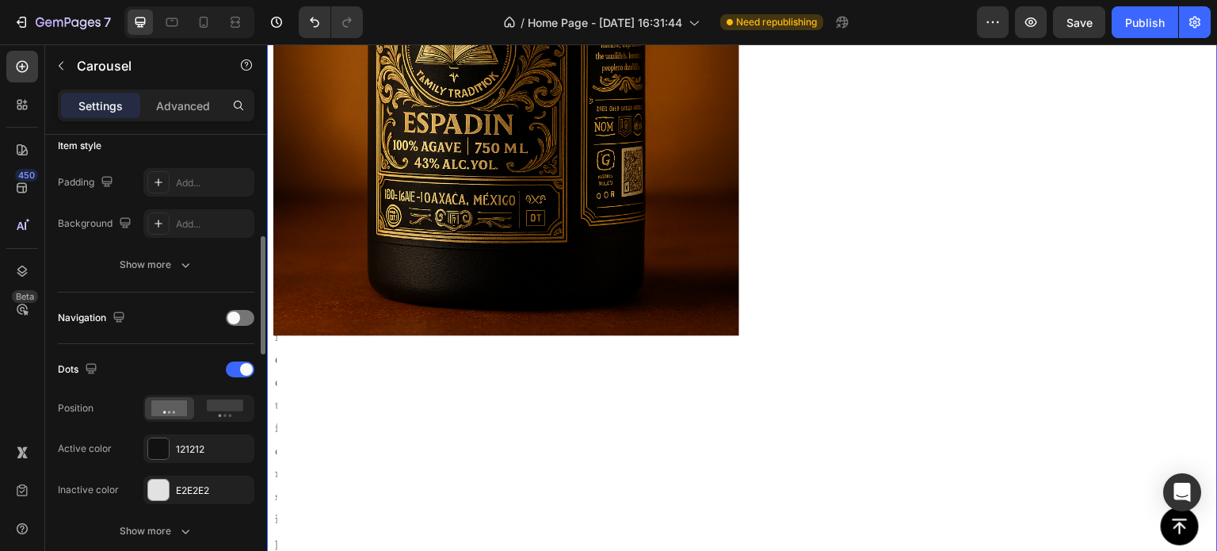
click at [243, 325] on div "Navigation" at bounding box center [156, 317] width 196 height 25
click at [243, 315] on div at bounding box center [240, 318] width 29 height 16
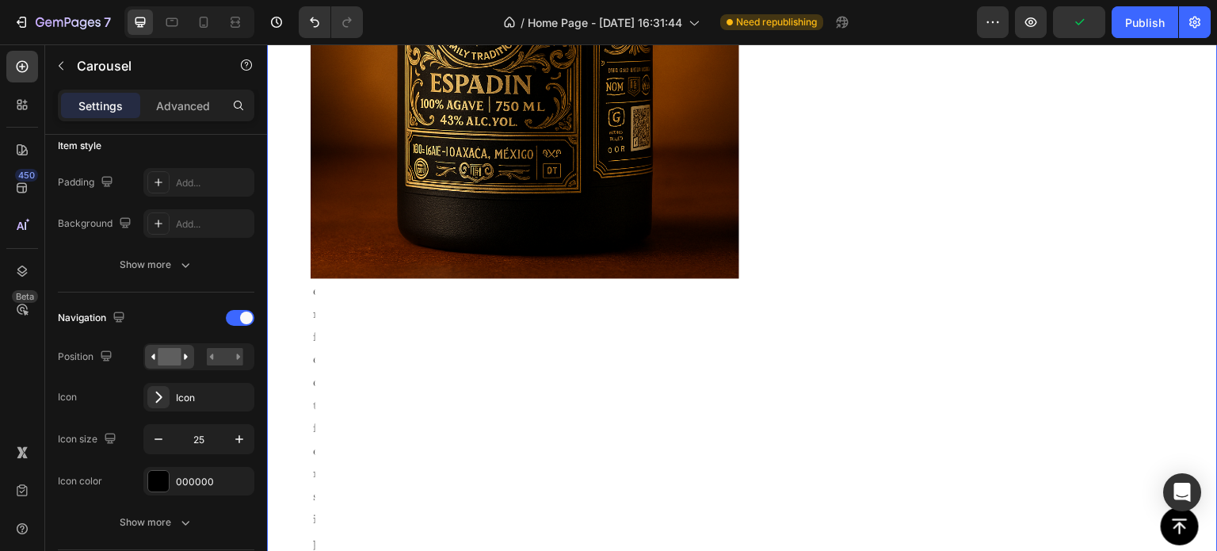
click at [311, 341] on div "Image High Proof Edition Heading For mezcal lovers who enjoy bold flavors. Text…" at bounding box center [742, 319] width 863 height 1366
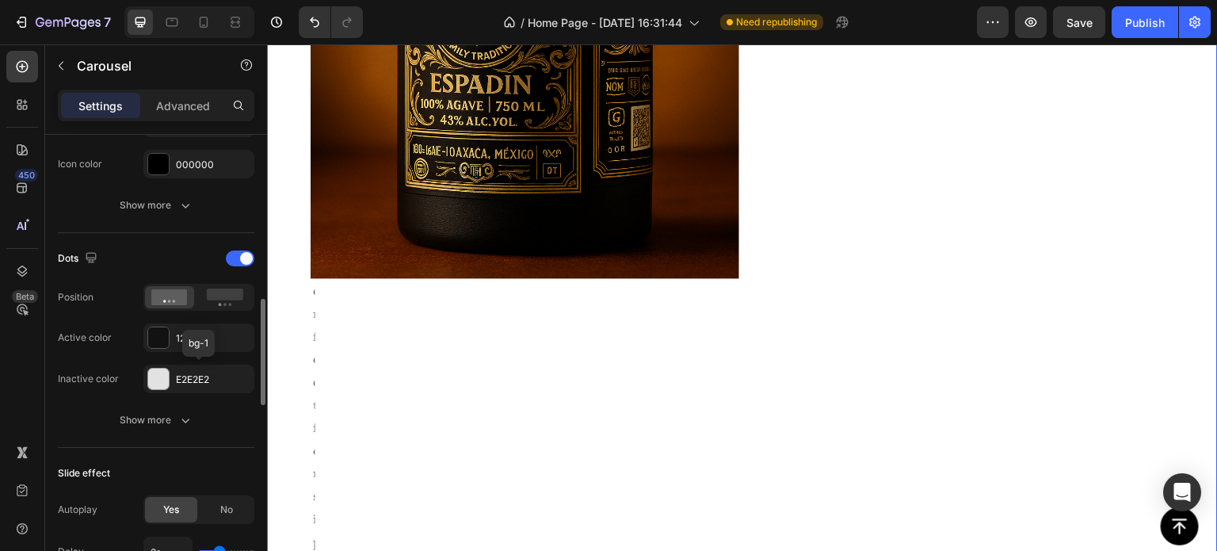
scroll to position [792, 0]
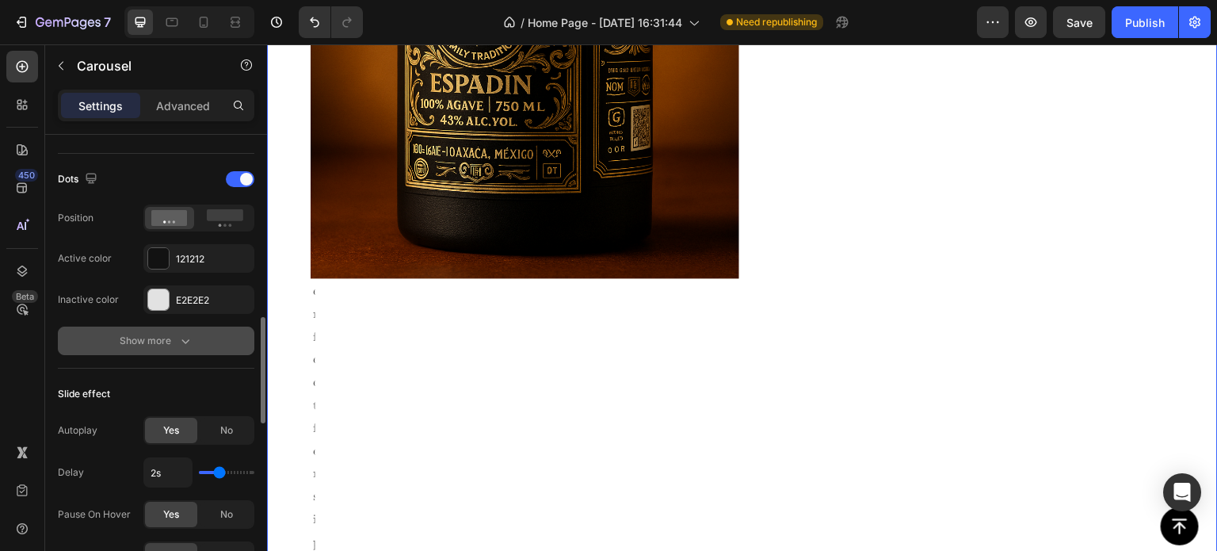
click at [177, 341] on icon "button" at bounding box center [185, 341] width 16 height 16
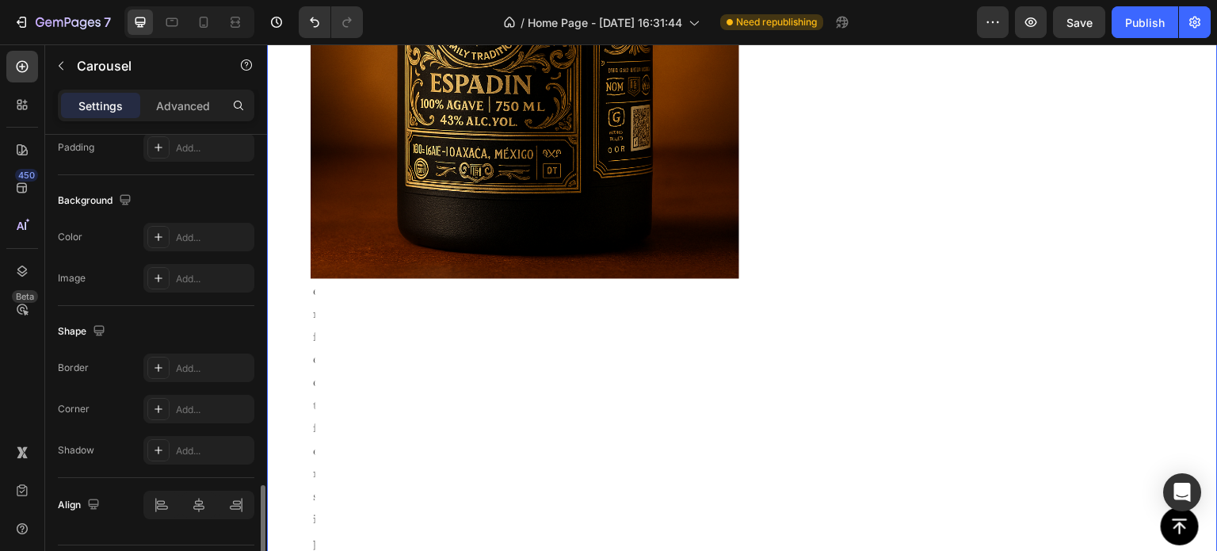
scroll to position [1624, 0]
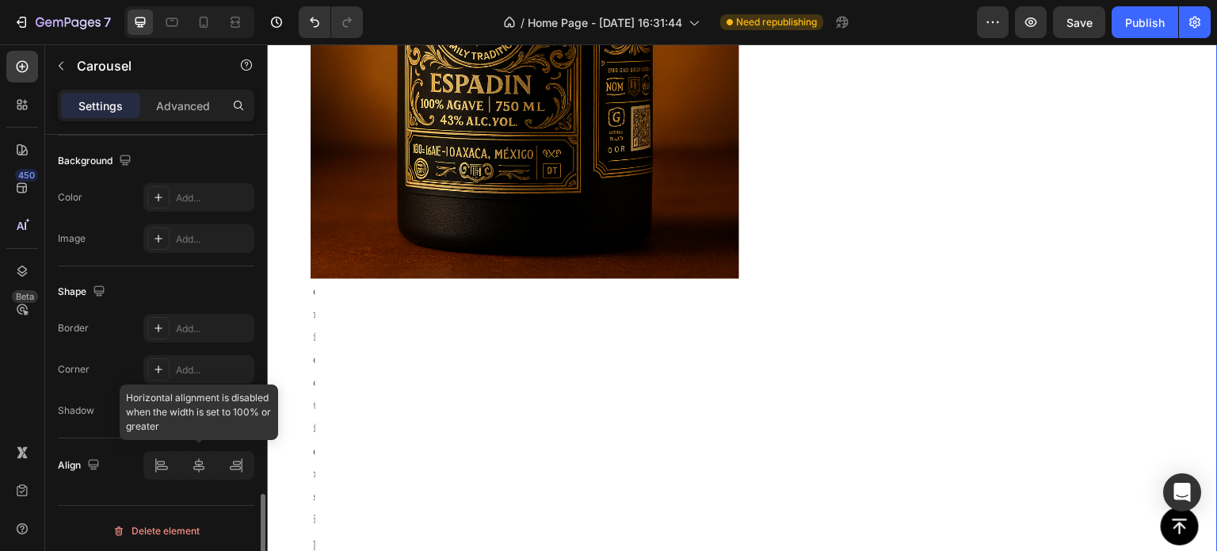
click at [199, 459] on div at bounding box center [198, 465] width 111 height 29
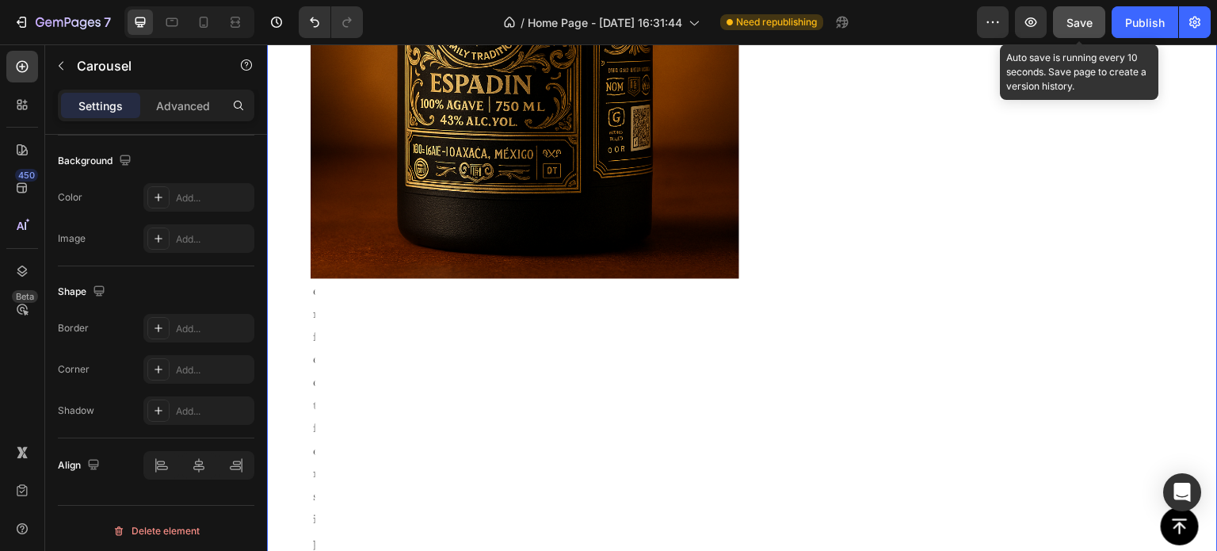
click at [1075, 17] on span "Save" at bounding box center [1079, 22] width 26 height 13
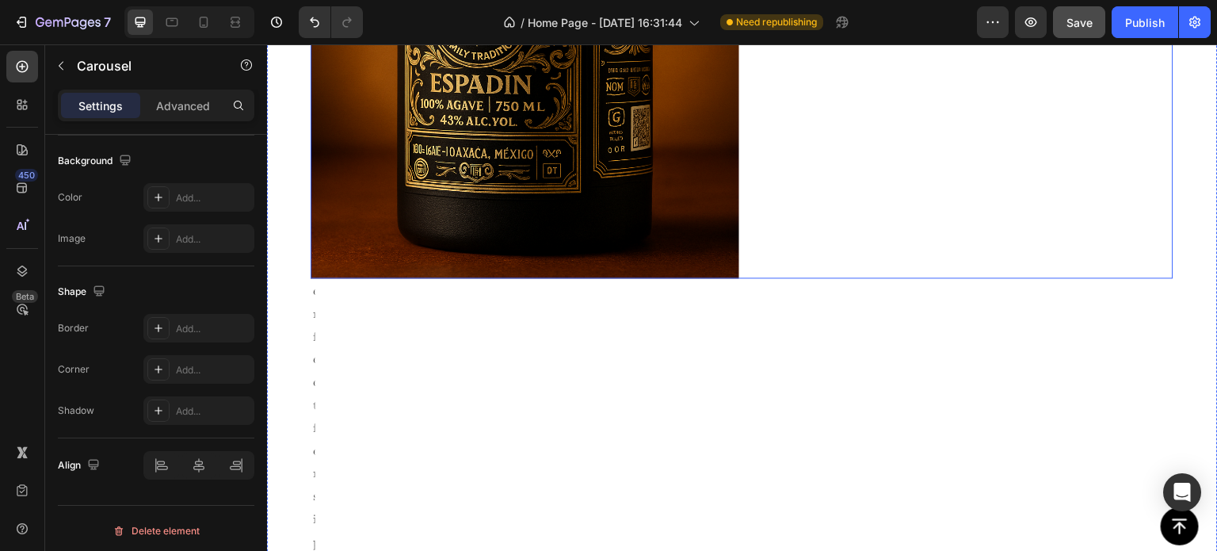
drag, startPoint x: 1031, startPoint y: 143, endPoint x: 942, endPoint y: 117, distance: 92.5
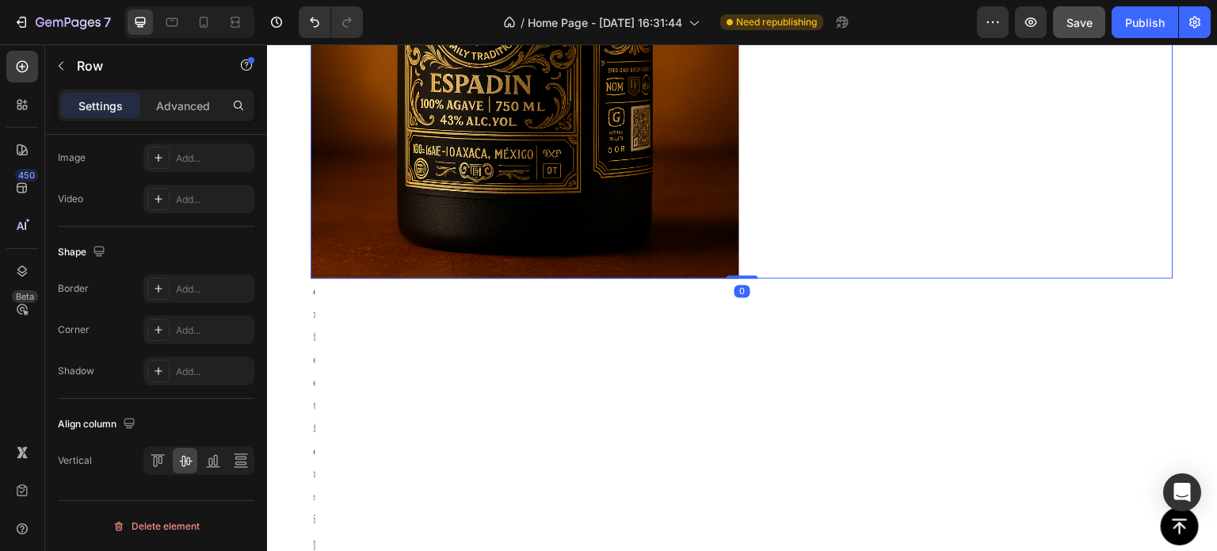
scroll to position [0, 0]
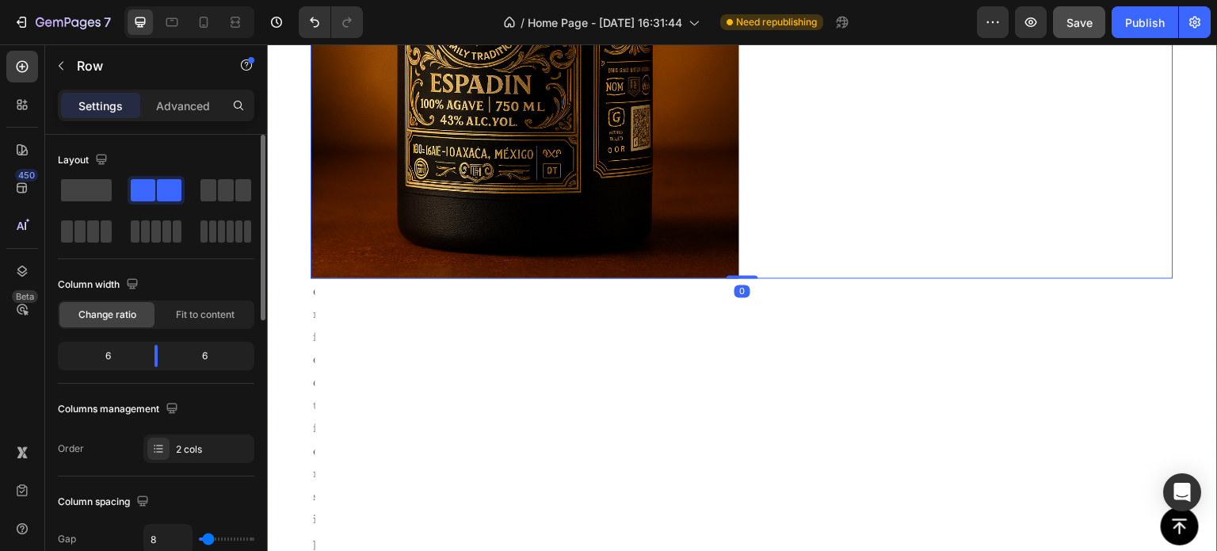
click at [340, 345] on div "Image High Proof Edition Heading For mezcal lovers who enjoy bold flavors. Text…" at bounding box center [742, 319] width 863 height 1366
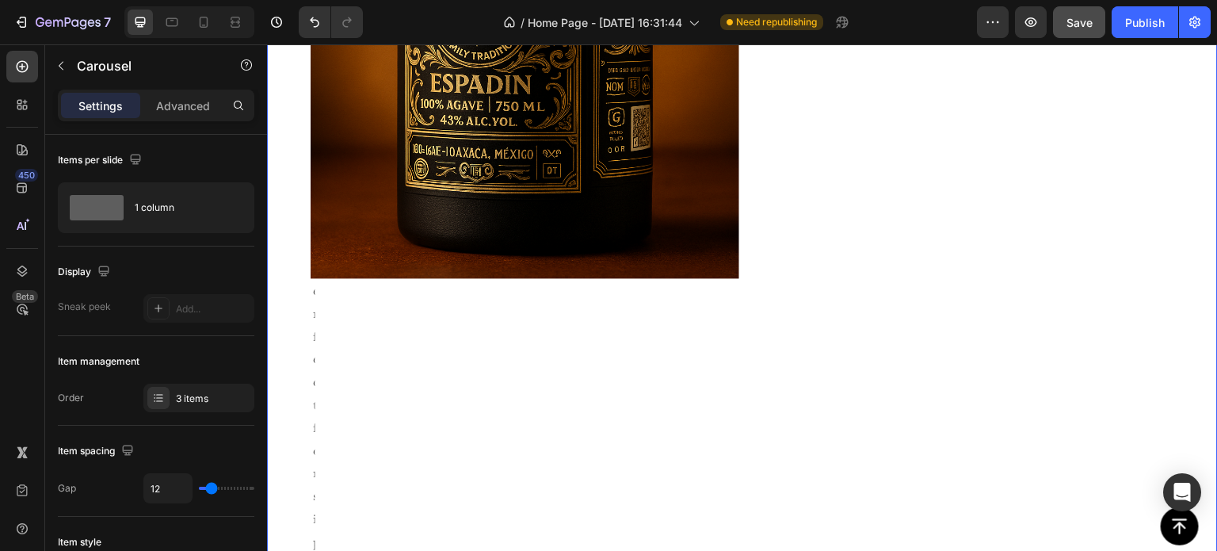
click at [317, 333] on div "Image High Proof Edition Heading For mezcal lovers who enjoy bold flavors. Text…" at bounding box center [742, 319] width 863 height 1366
click at [311, 330] on div "Image High Proof Edition Heading For mezcal lovers who enjoy bold flavors. Text…" at bounding box center [742, 319] width 863 height 1366
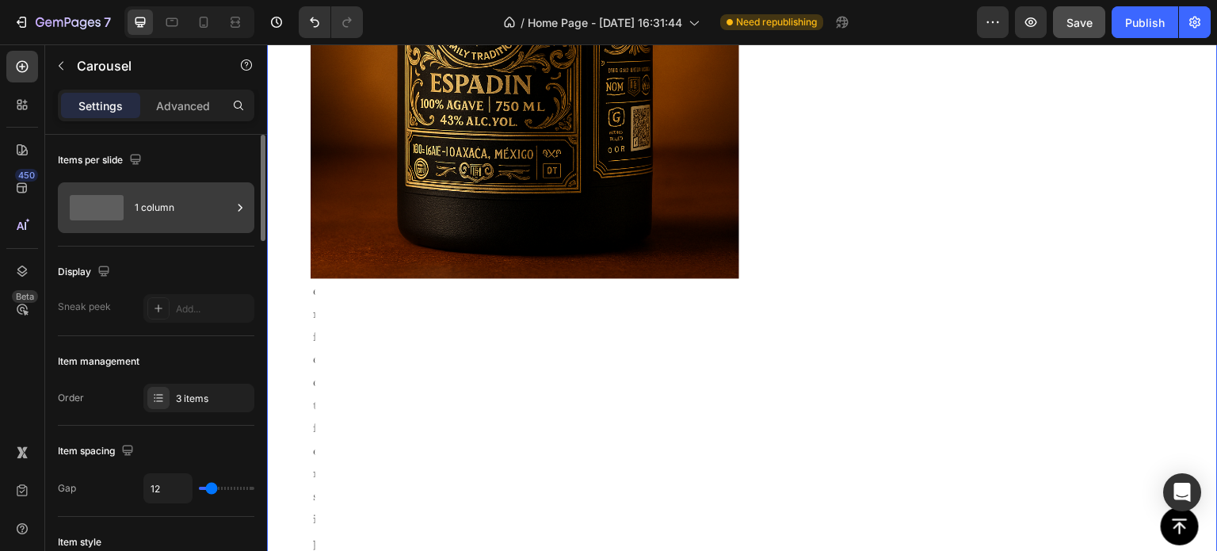
click at [163, 205] on div "1 column" at bounding box center [183, 207] width 97 height 36
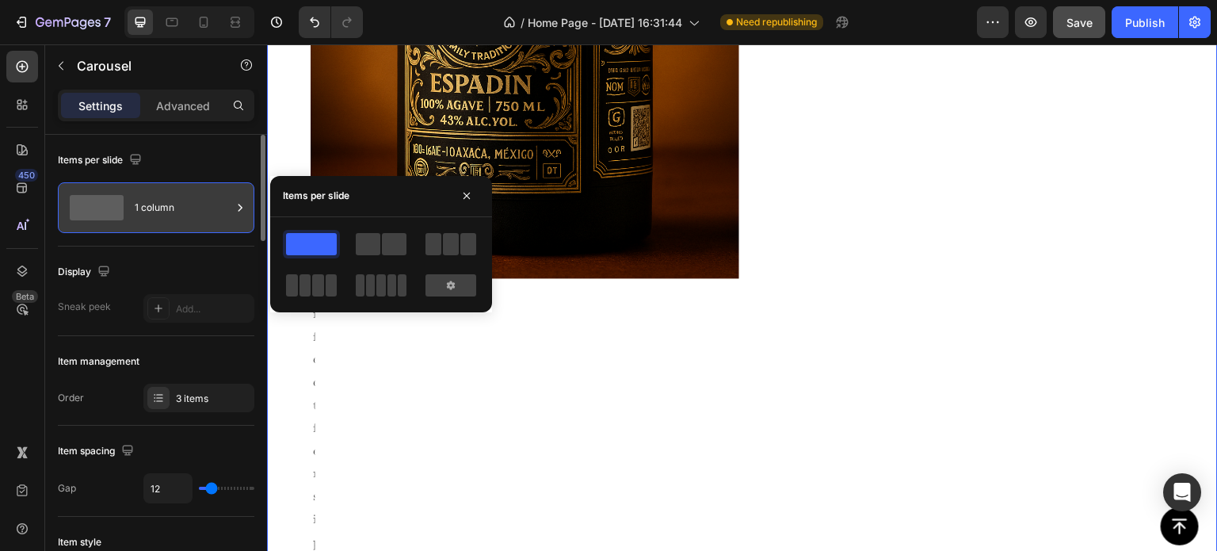
click at [163, 205] on div "1 column" at bounding box center [183, 207] width 97 height 36
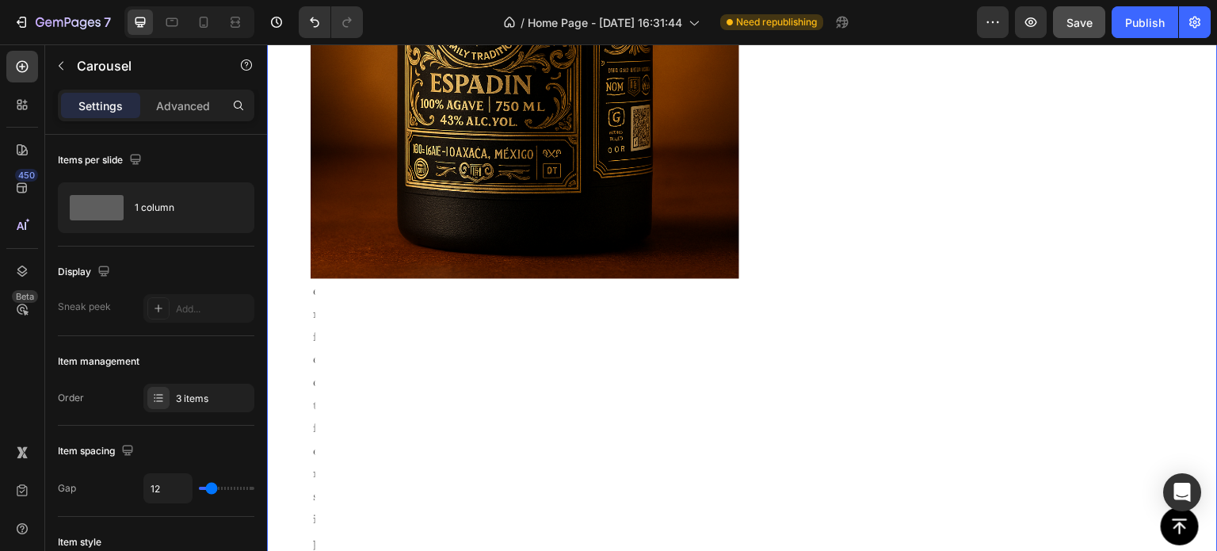
click at [295, 139] on div "Image Smoky & Complex Heading Perfect for sipping and pairing. Text Block Row R…" at bounding box center [742, 319] width 951 height 1366
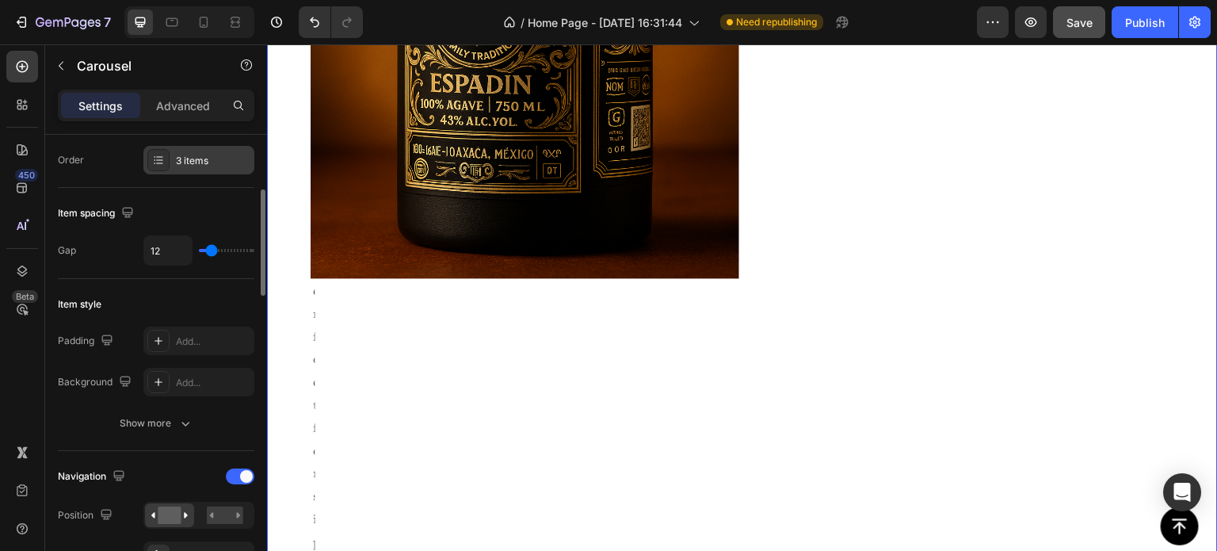
click at [193, 158] on div "3 items" at bounding box center [213, 161] width 74 height 14
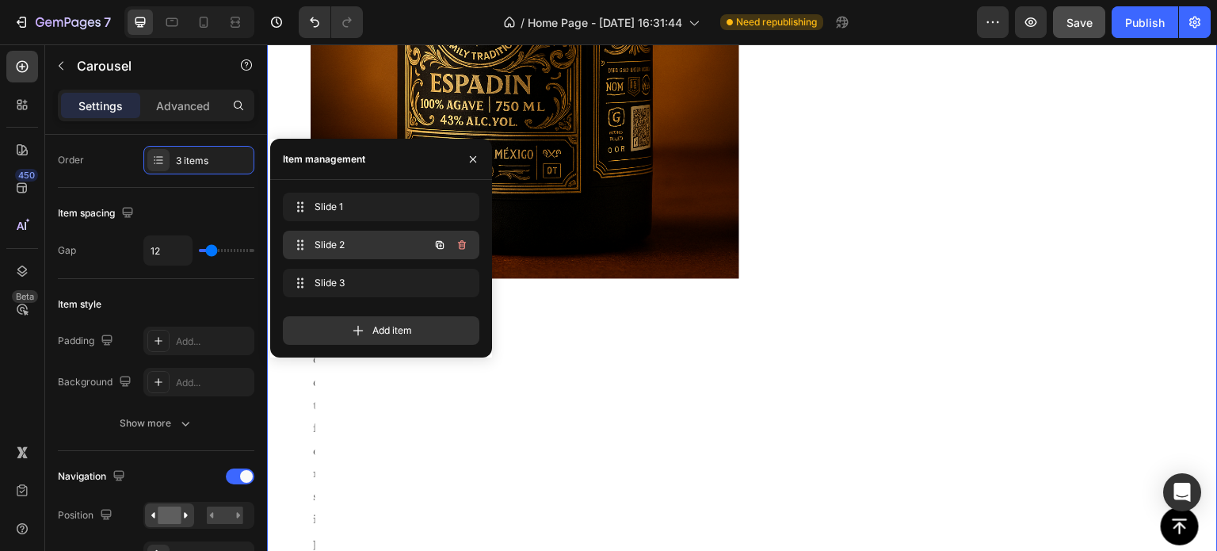
click at [377, 249] on span "Slide 2" at bounding box center [359, 245] width 90 height 14
click at [460, 246] on icon "button" at bounding box center [460, 246] width 1 height 4
click at [450, 245] on div "Delete" at bounding box center [450, 245] width 29 height 14
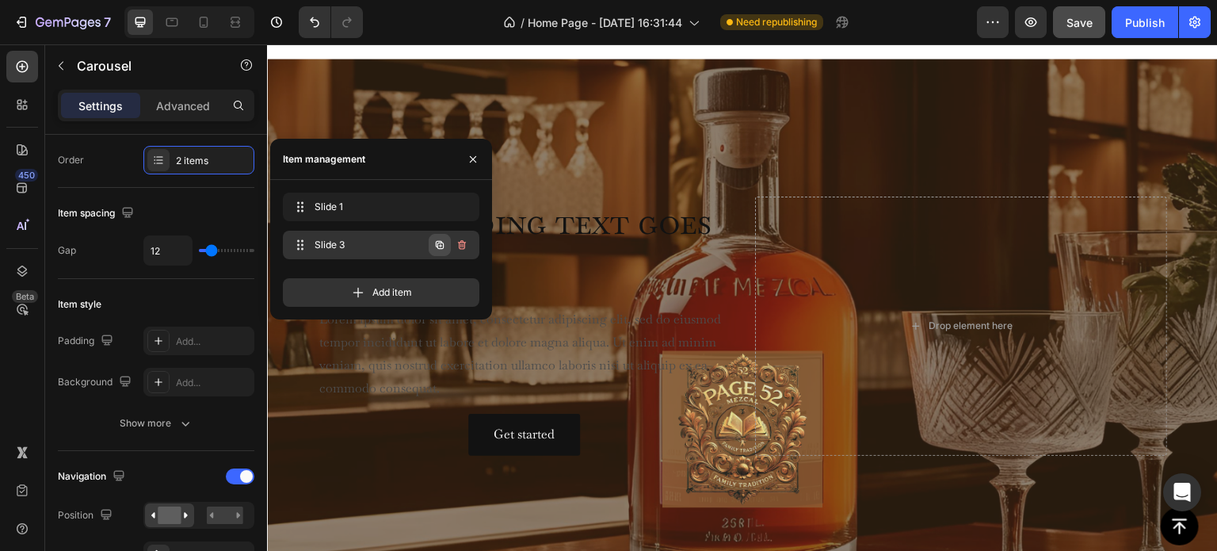
scroll to position [788, 0]
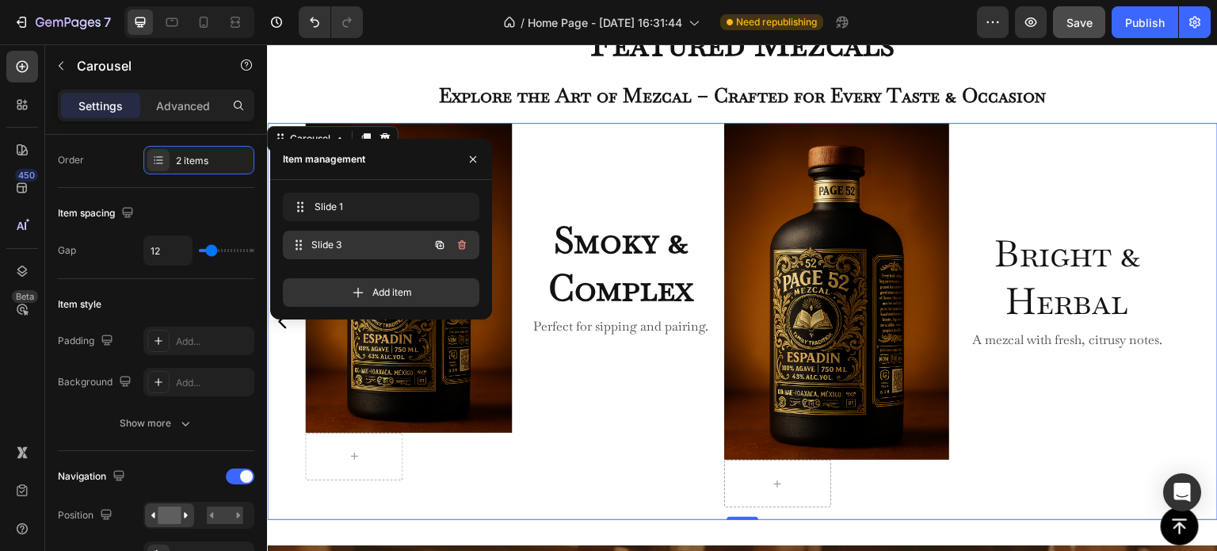
click at [374, 250] on span "Slide 3" at bounding box center [369, 245] width 117 height 14
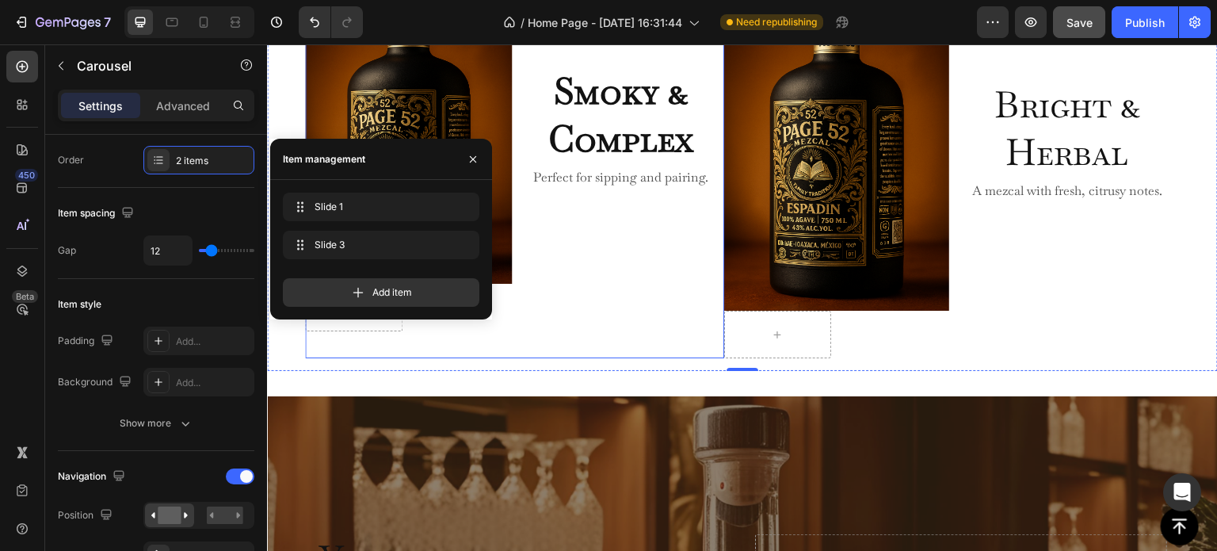
scroll to position [1026, 0]
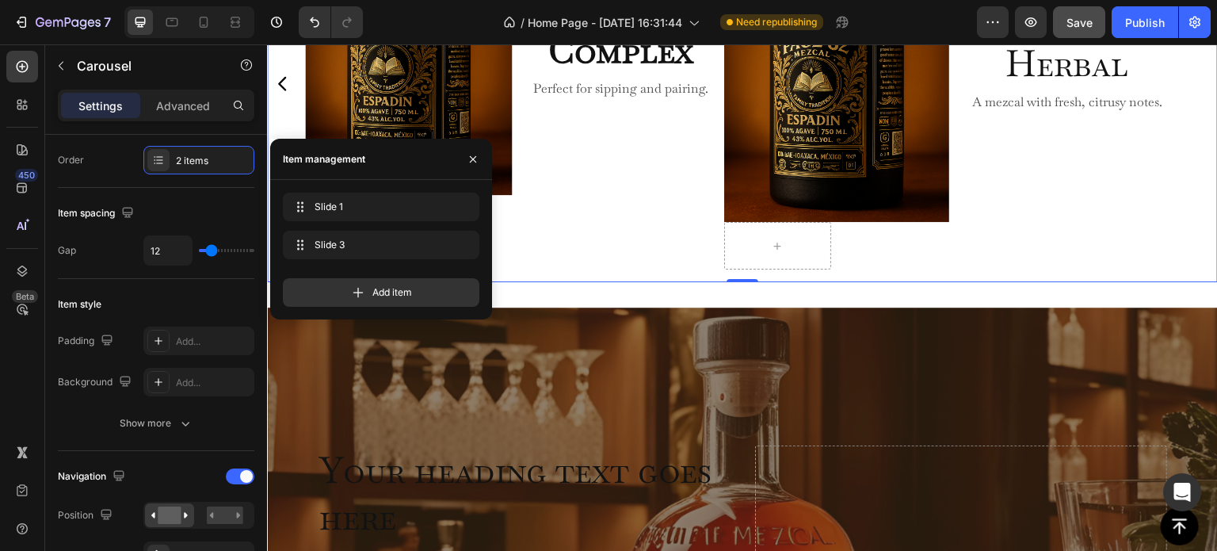
click at [837, 269] on div "Image Smoky & Complex Heading Perfect for sipping and pairing. Text Block Row R…" at bounding box center [742, 83] width 875 height 397
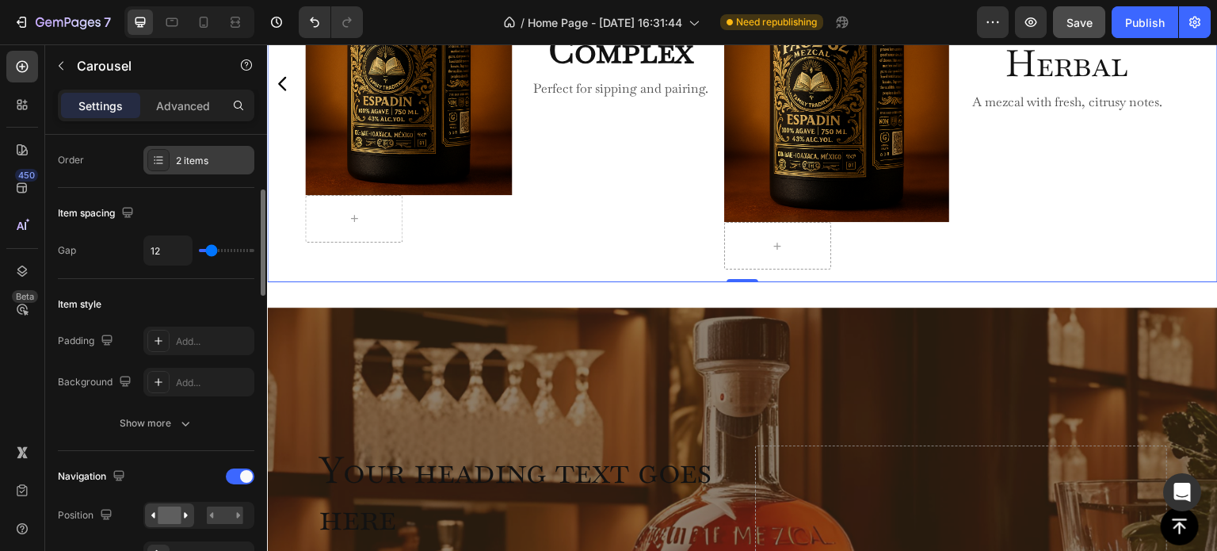
click at [165, 158] on div at bounding box center [158, 160] width 22 height 22
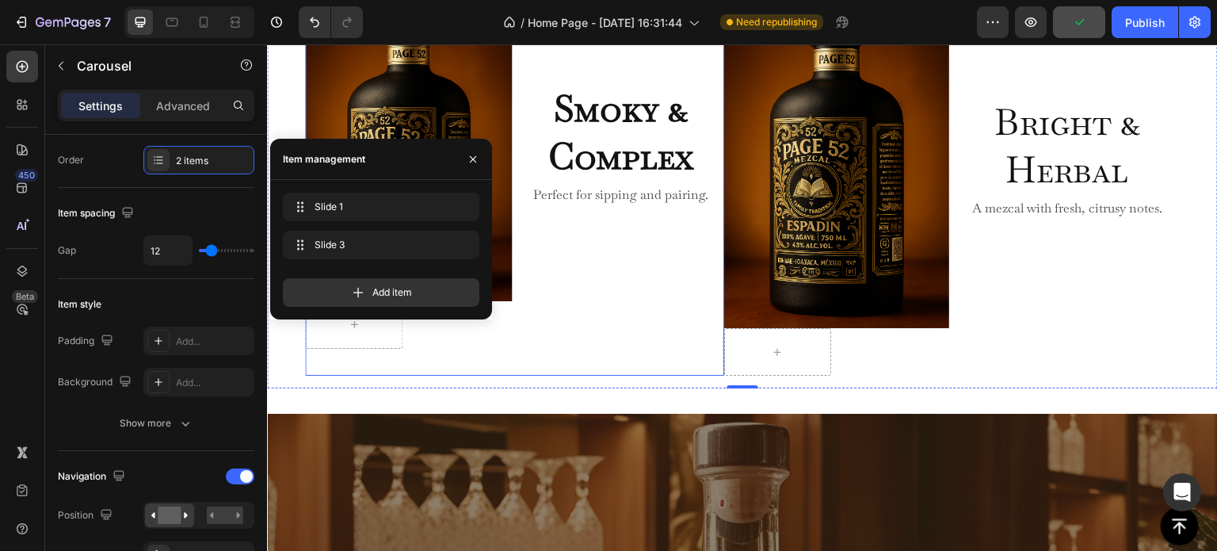
scroll to position [788, 0]
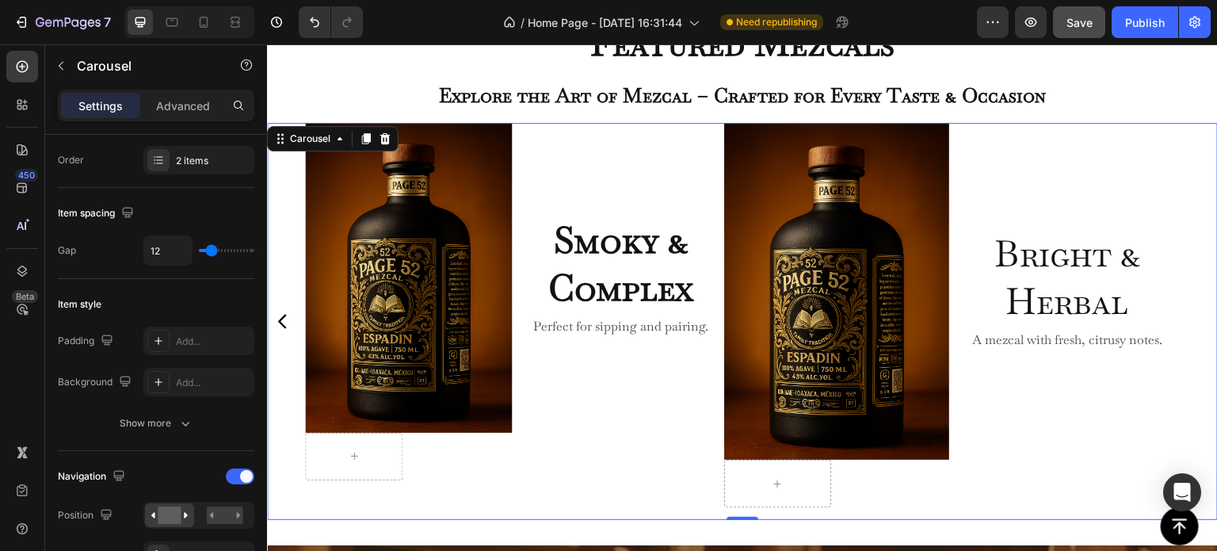
click at [282, 344] on div "Image Smoky & Complex Heading Perfect for sipping and pairing. Text Block Row R…" at bounding box center [742, 321] width 951 height 397
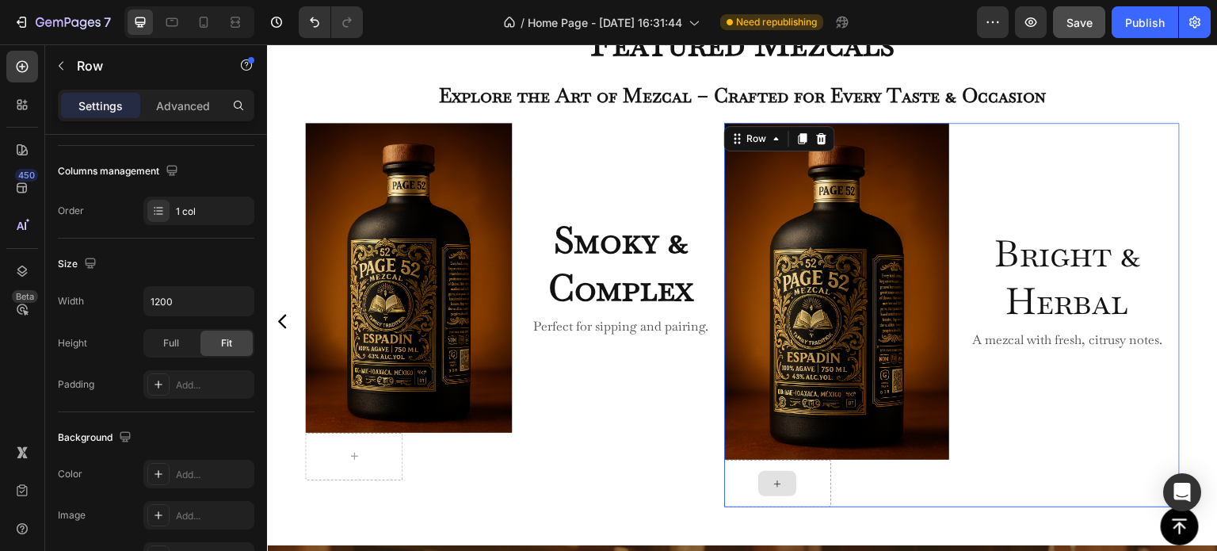
click at [724, 501] on div at bounding box center [777, 483] width 107 height 48
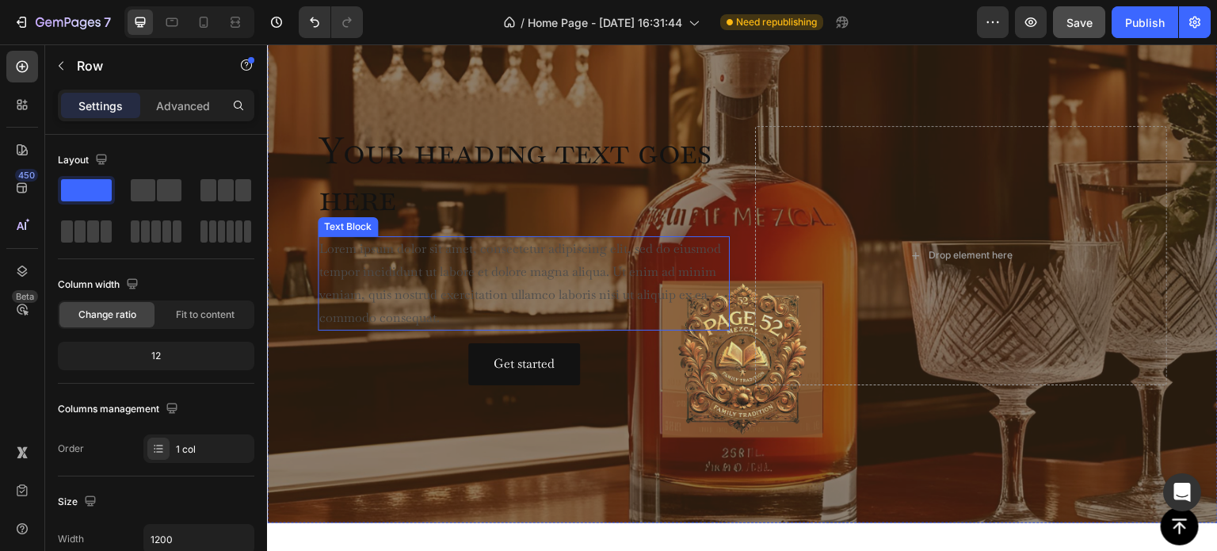
scroll to position [1580, 0]
